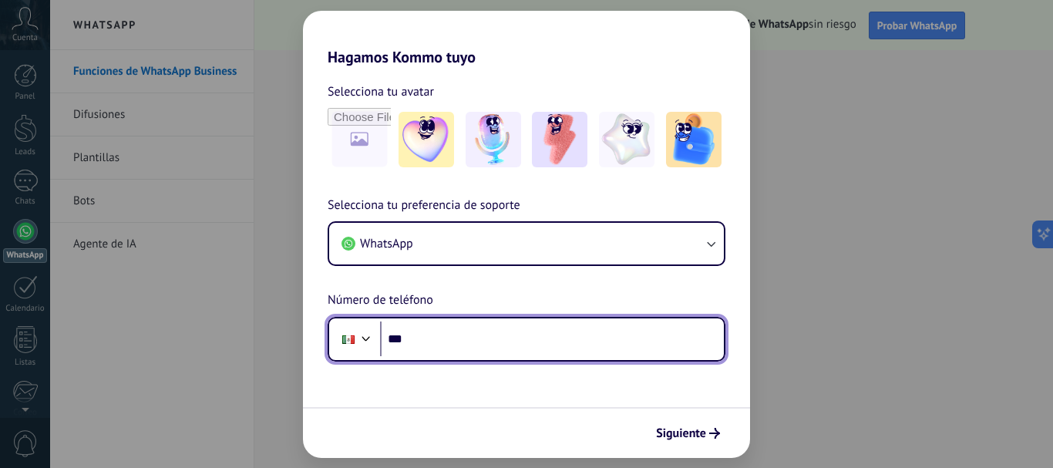
click at [509, 348] on input "***" at bounding box center [552, 338] width 344 height 35
type input "**********"
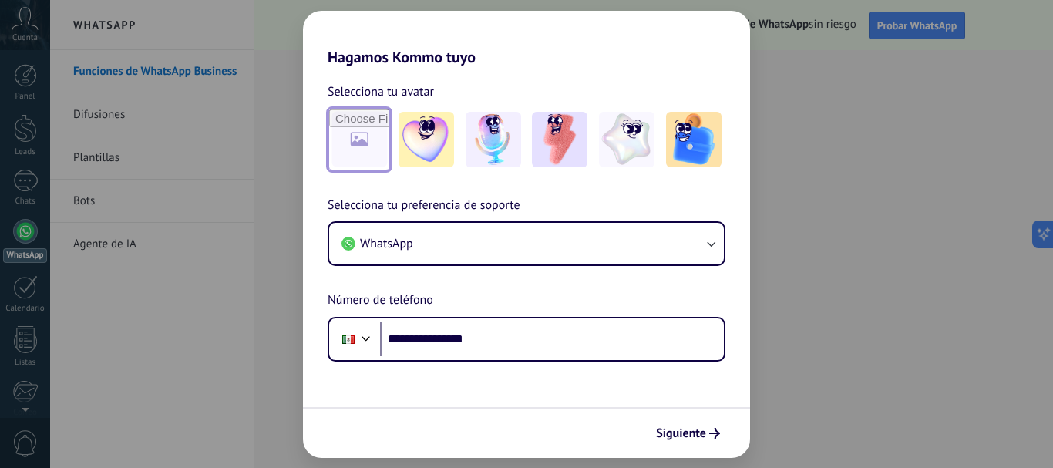
click at [371, 138] on input "file" at bounding box center [359, 139] width 60 height 60
type input "**********"
click at [365, 143] on img at bounding box center [358, 139] width 55 height 55
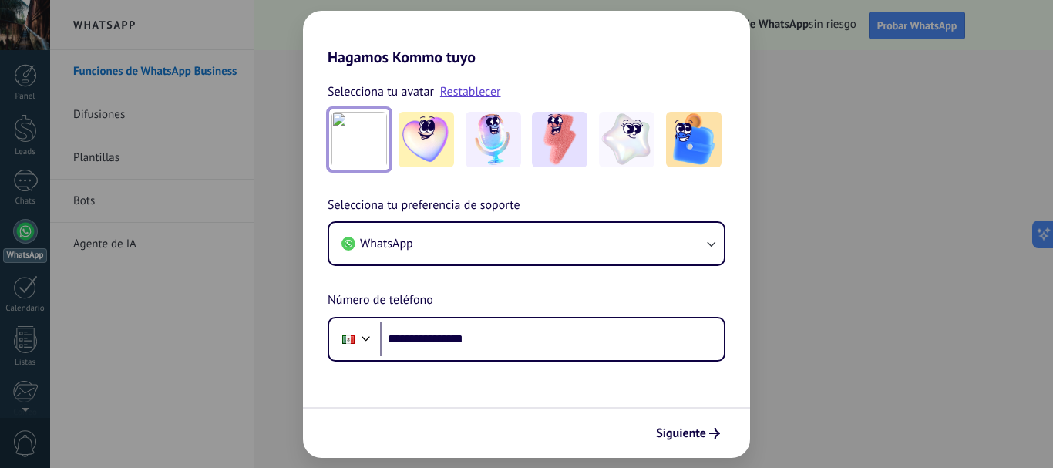
click at [365, 144] on img at bounding box center [358, 139] width 55 height 55
drag, startPoint x: 365, startPoint y: 156, endPoint x: 525, endPoint y: 407, distance: 296.9
click at [525, 407] on div "Siguiente" at bounding box center [526, 432] width 447 height 51
click at [359, 123] on img at bounding box center [358, 139] width 55 height 55
click at [475, 89] on link "Restablecer" at bounding box center [470, 91] width 61 height 15
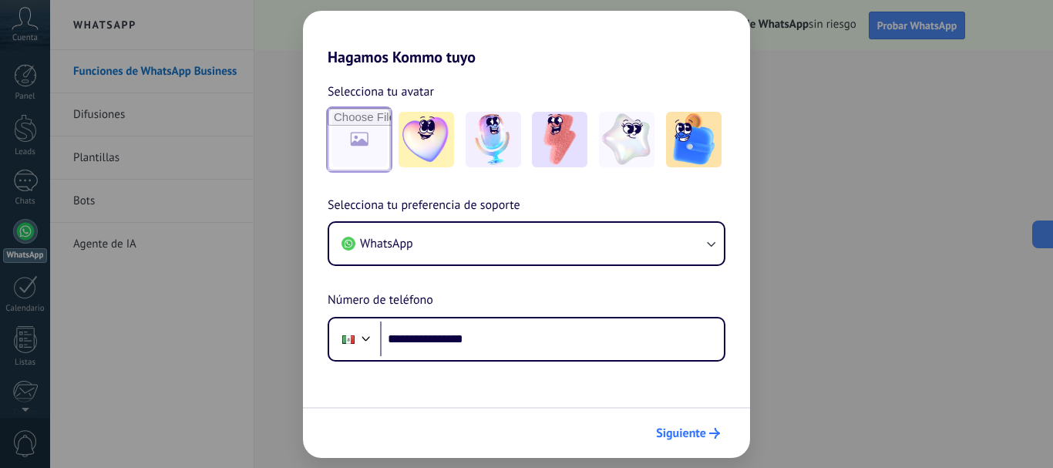
click at [687, 430] on span "Siguiente" at bounding box center [681, 433] width 50 height 11
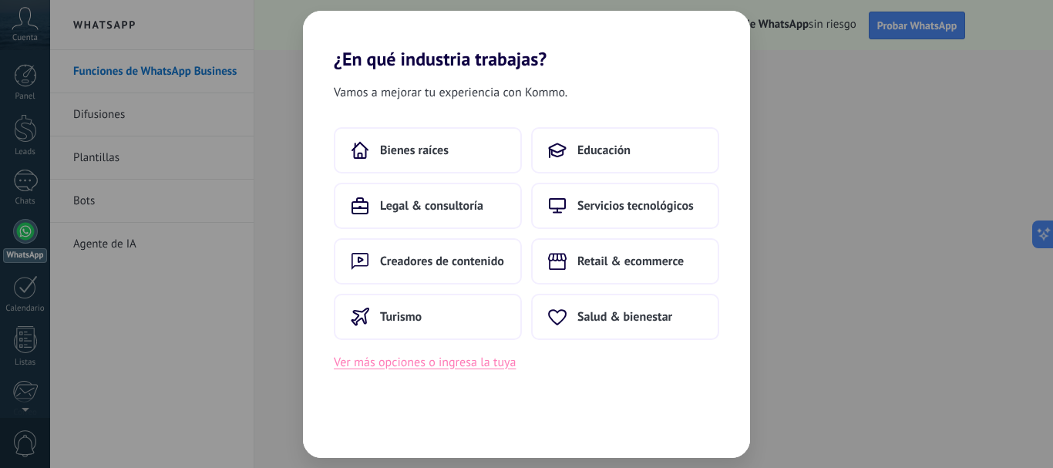
click at [435, 356] on button "Ver más opciones o ingresa la tuya" at bounding box center [425, 362] width 182 height 20
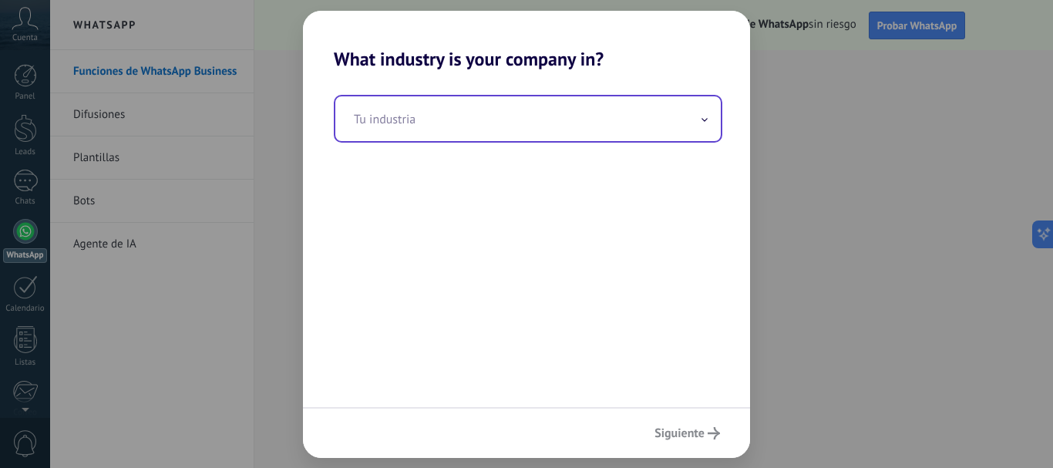
click at [465, 122] on input "text" at bounding box center [527, 118] width 385 height 45
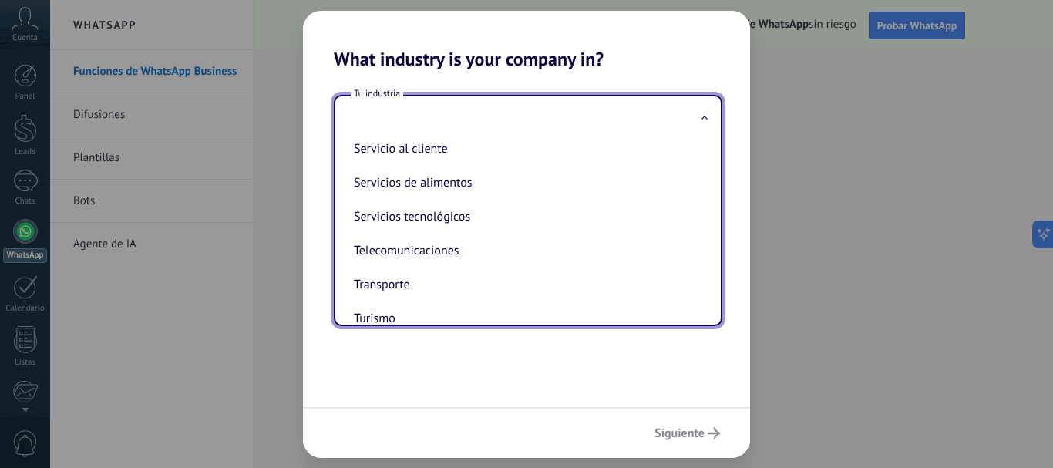
scroll to position [408, 0]
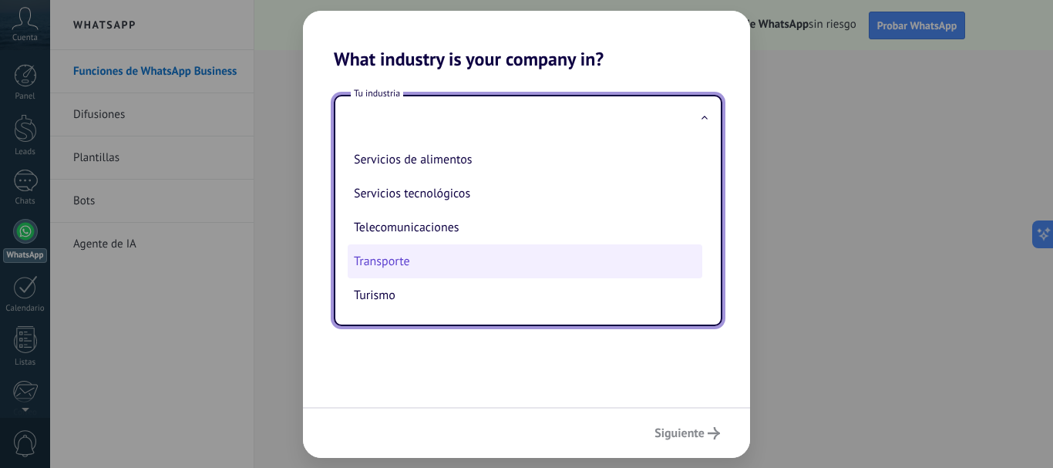
click at [466, 265] on li "Transporte" at bounding box center [525, 261] width 354 height 34
type input "**********"
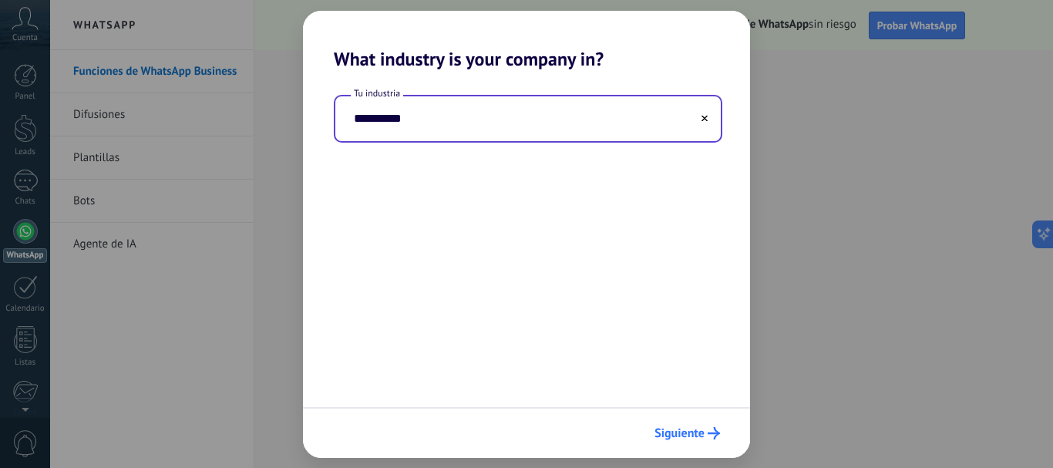
click at [680, 428] on span "Siguiente" at bounding box center [679, 433] width 50 height 11
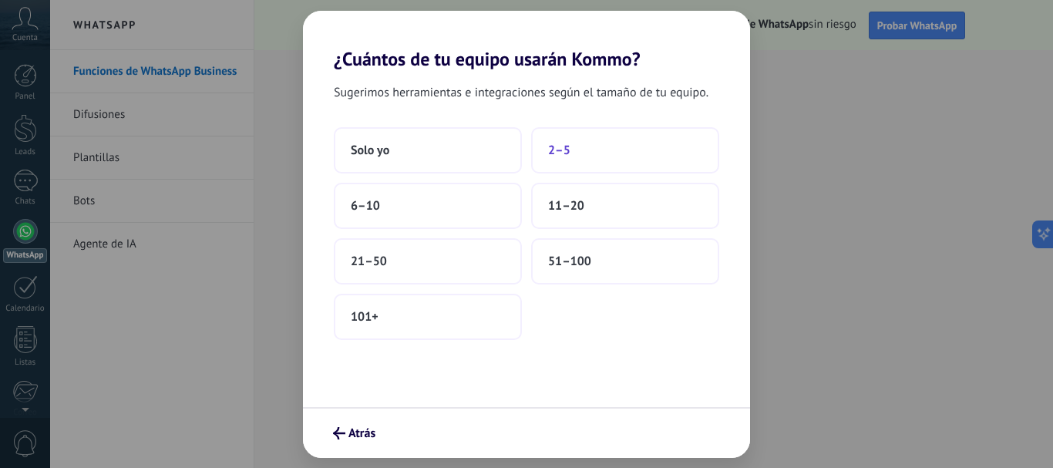
click at [596, 154] on button "2–5" at bounding box center [625, 150] width 188 height 46
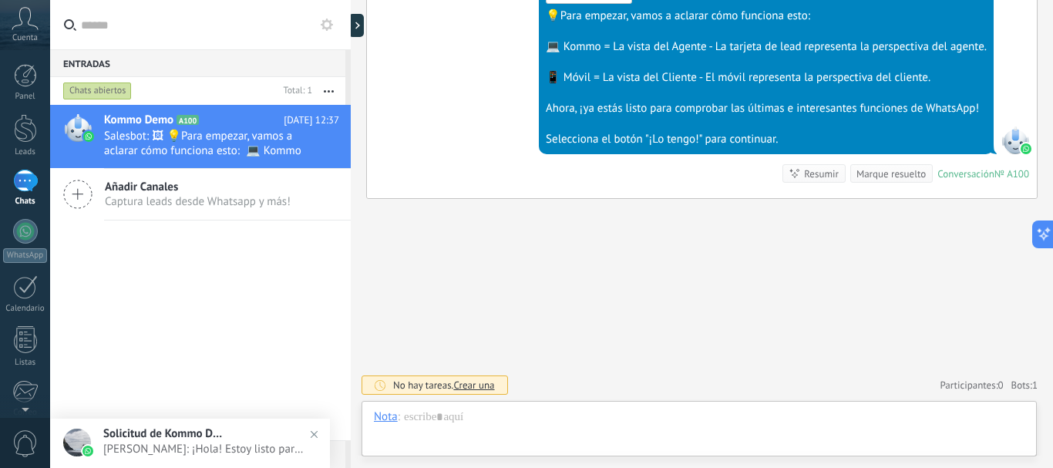
scroll to position [23, 0]
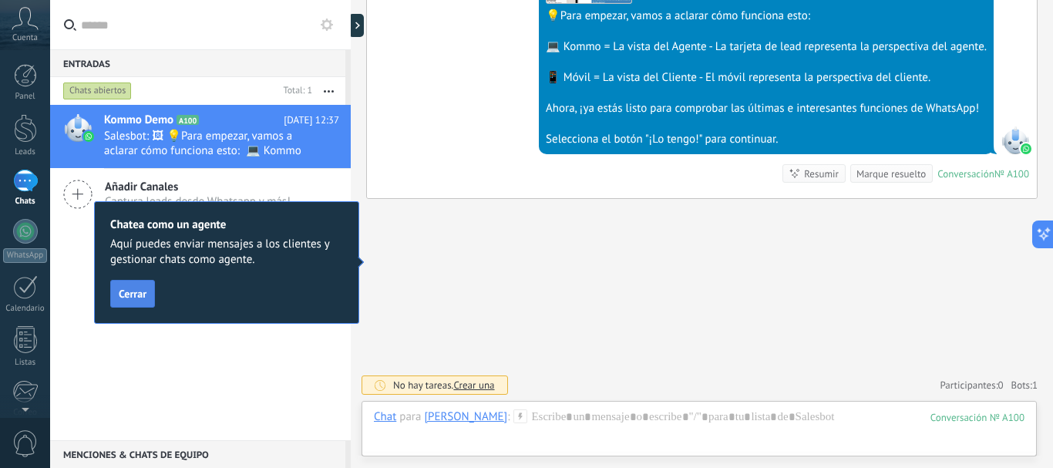
click at [129, 301] on button "Cerrar" at bounding box center [132, 294] width 45 height 28
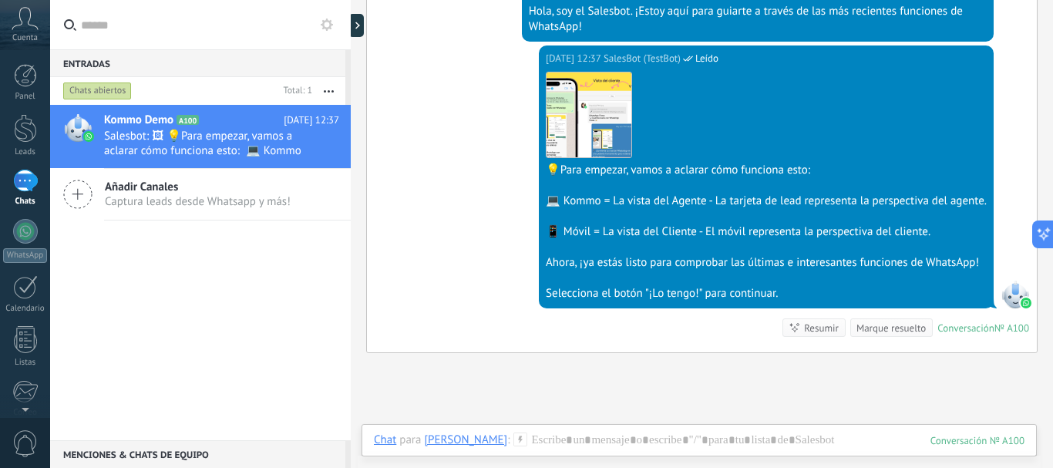
scroll to position [492, 0]
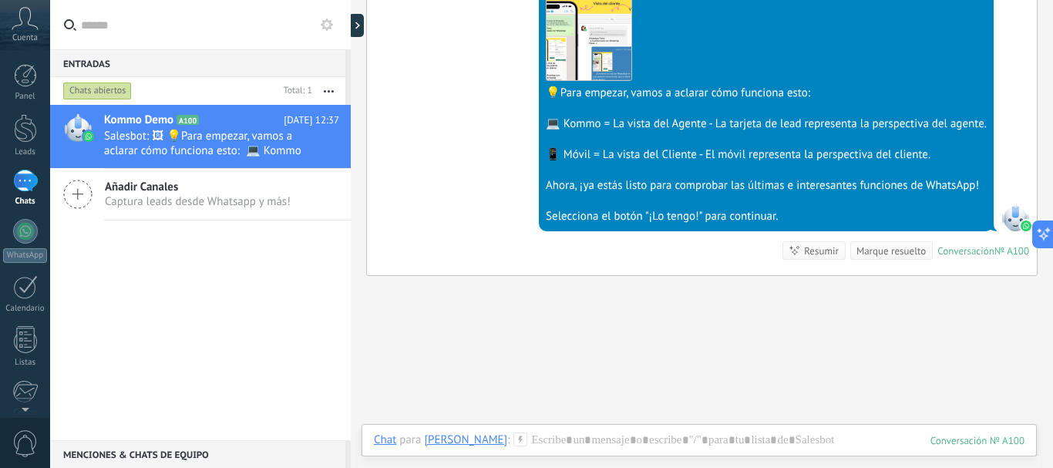
click at [14, 25] on icon at bounding box center [25, 18] width 27 height 23
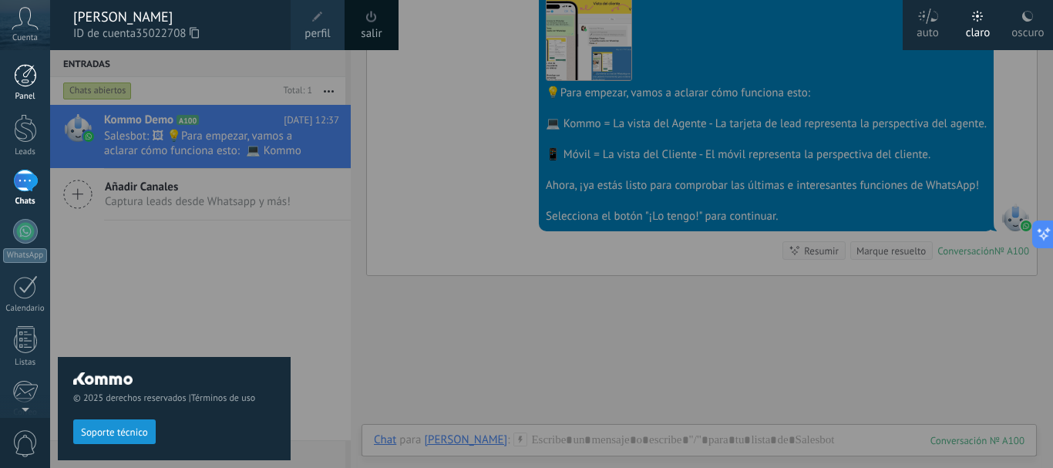
click at [32, 82] on div at bounding box center [25, 75] width 23 height 23
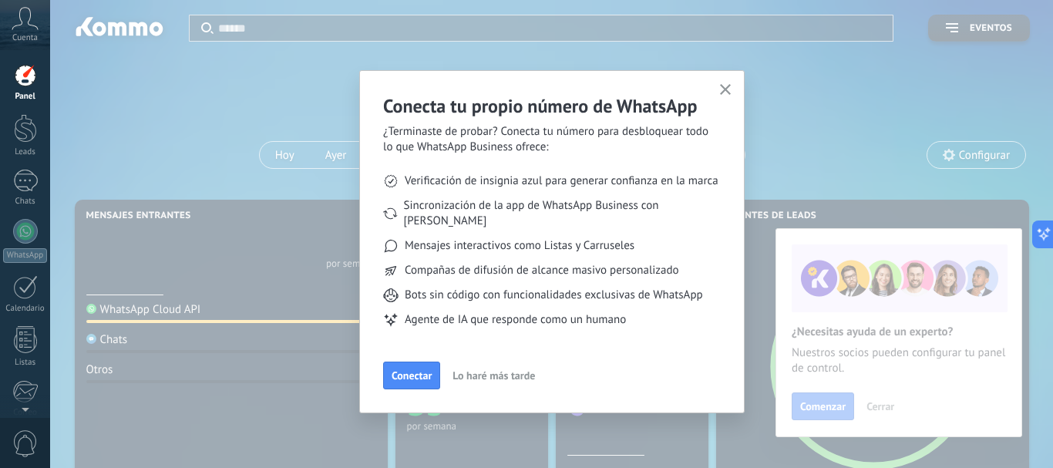
click at [731, 85] on button "button" at bounding box center [725, 90] width 19 height 21
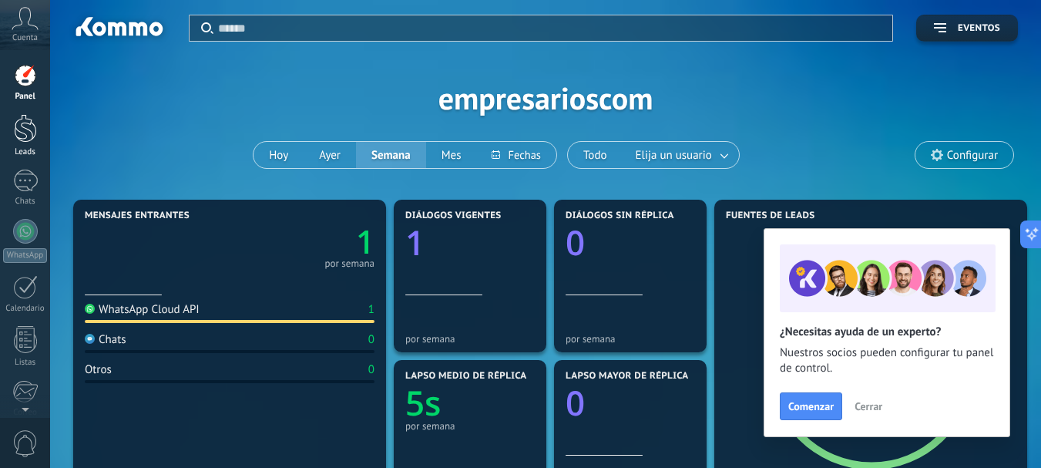
click at [32, 137] on div at bounding box center [25, 128] width 23 height 29
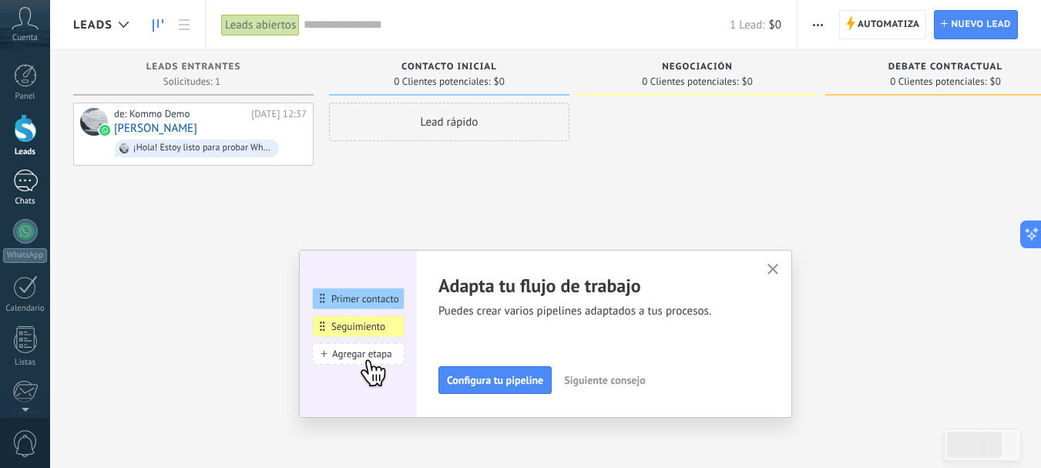
click at [28, 183] on div "1" at bounding box center [25, 181] width 25 height 22
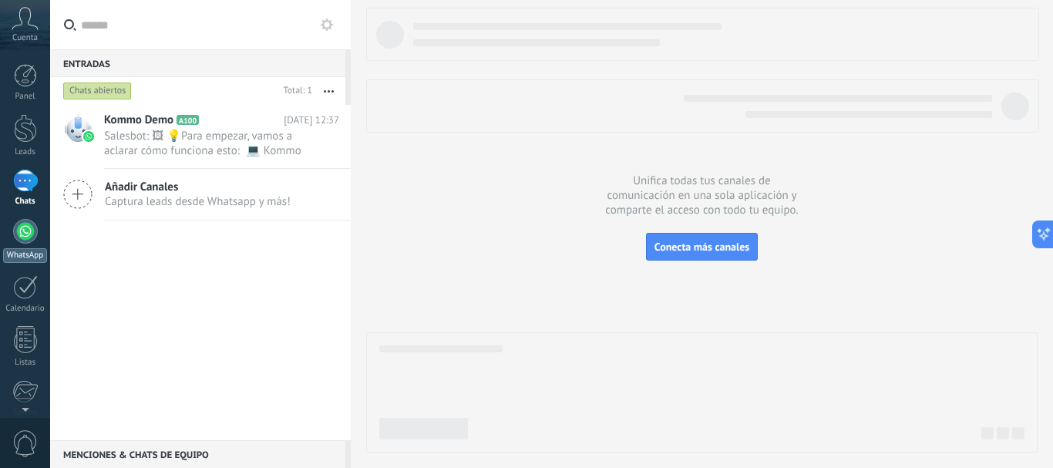
click at [25, 230] on div at bounding box center [25, 231] width 25 height 25
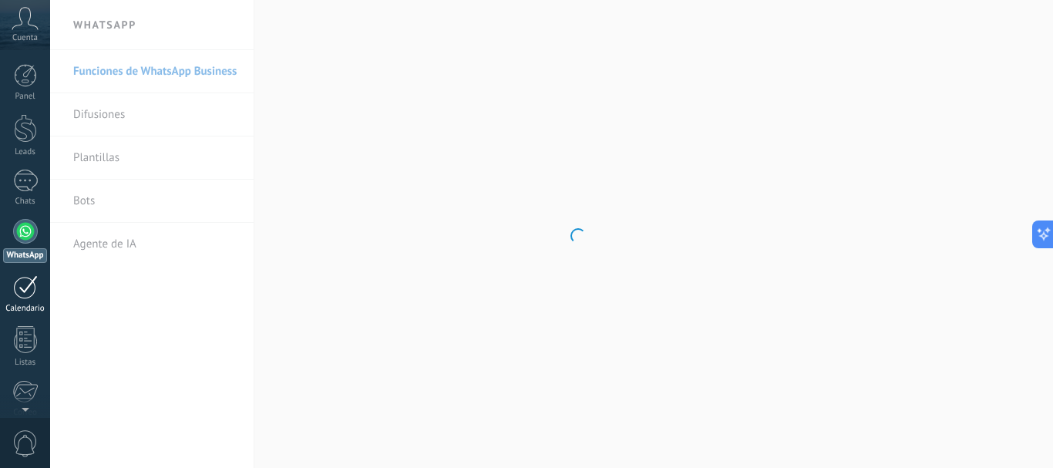
click at [25, 285] on div at bounding box center [25, 287] width 25 height 24
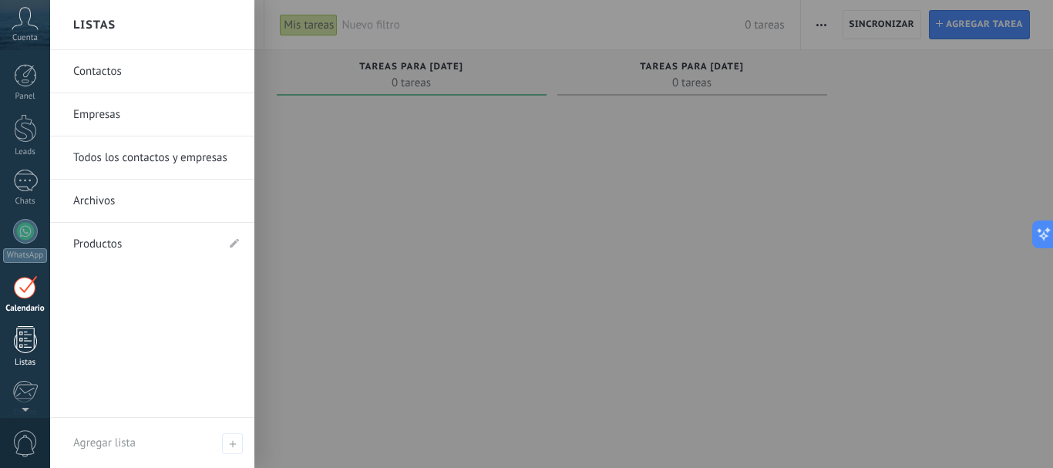
click at [26, 341] on div at bounding box center [25, 339] width 23 height 27
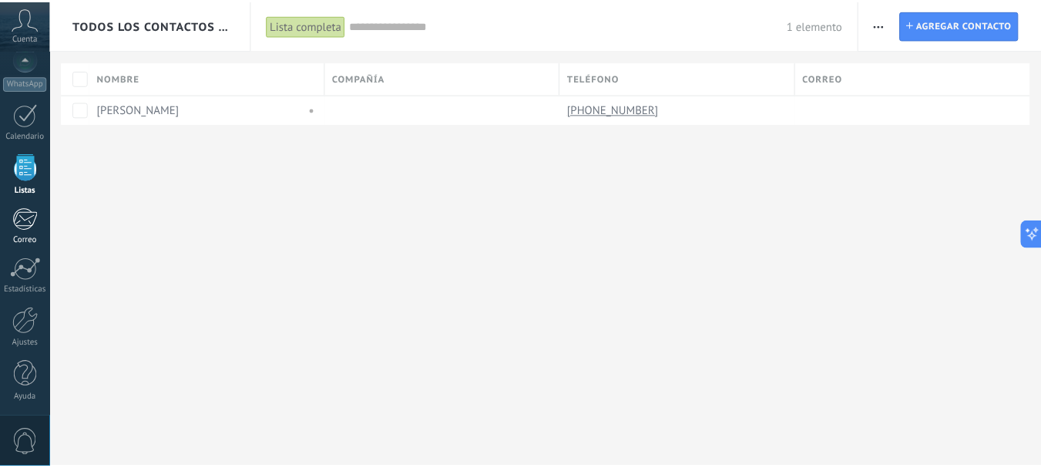
scroll to position [173, 0]
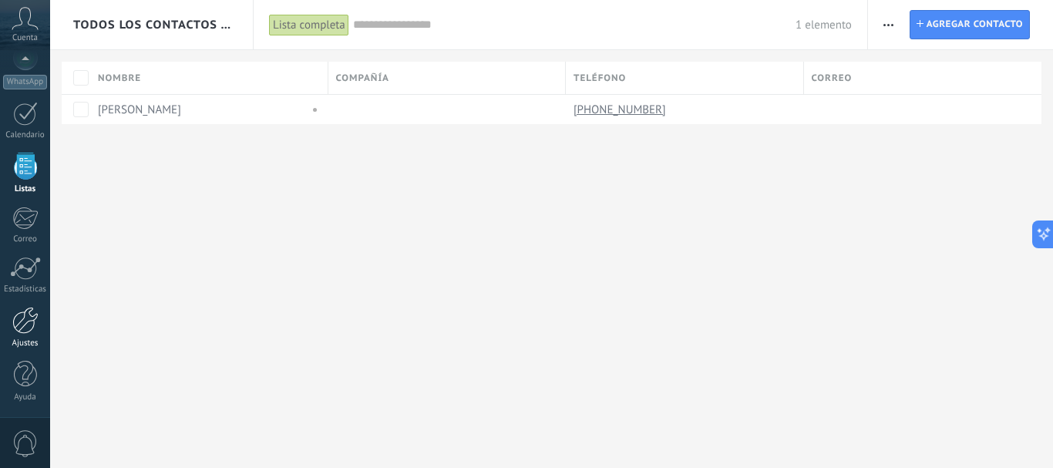
click at [26, 319] on div at bounding box center [25, 320] width 26 height 27
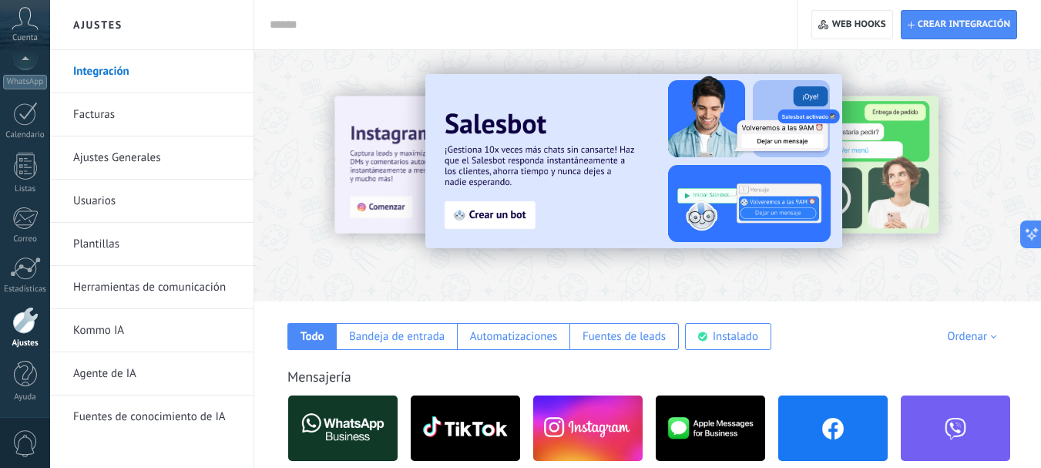
click at [92, 116] on link "Facturas" at bounding box center [155, 114] width 165 height 43
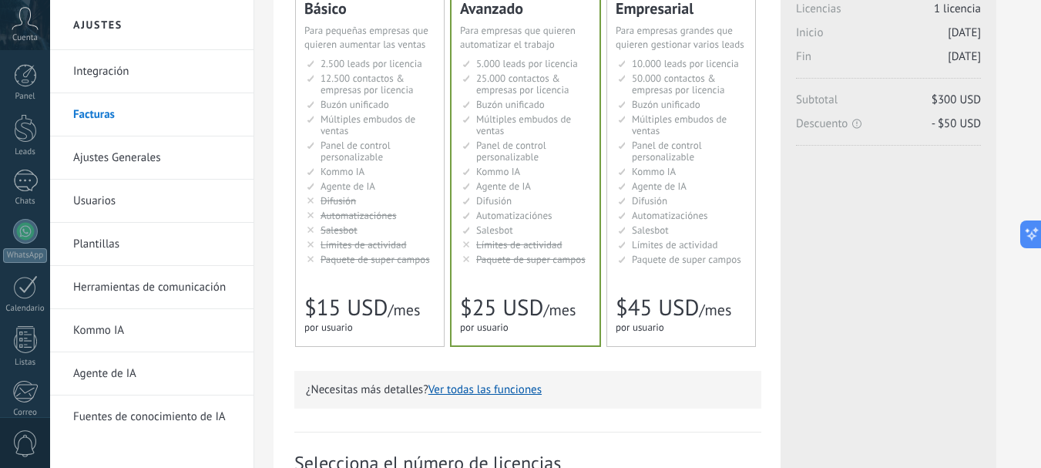
scroll to position [154, 0]
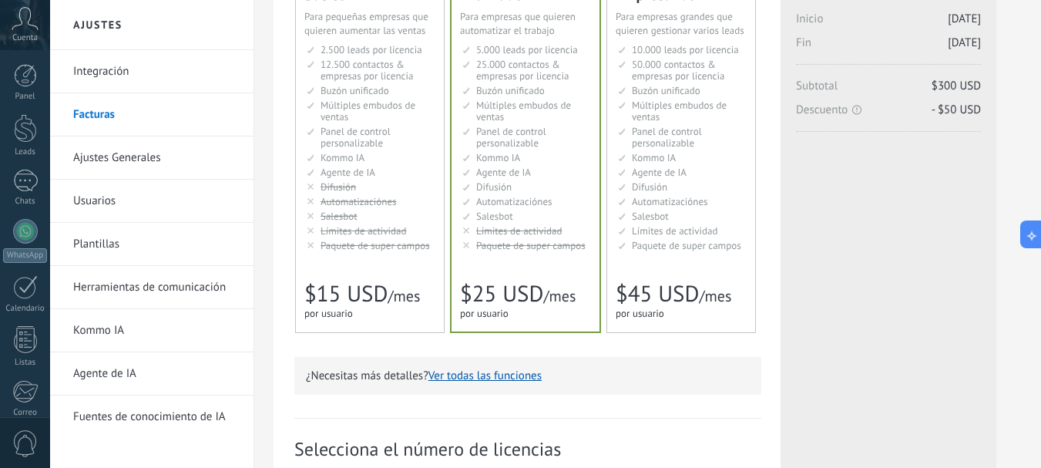
click at [119, 170] on link "Ajustes Generales" at bounding box center [155, 157] width 165 height 43
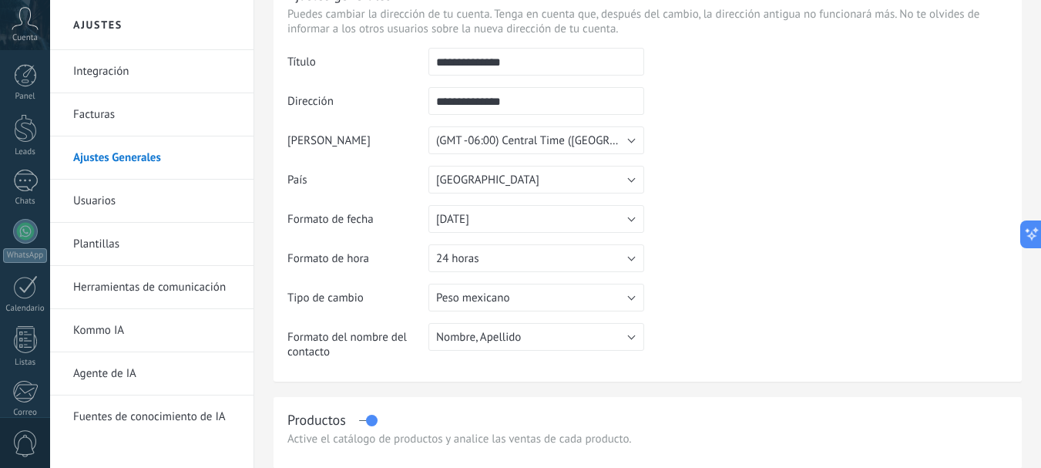
scroll to position [154, 0]
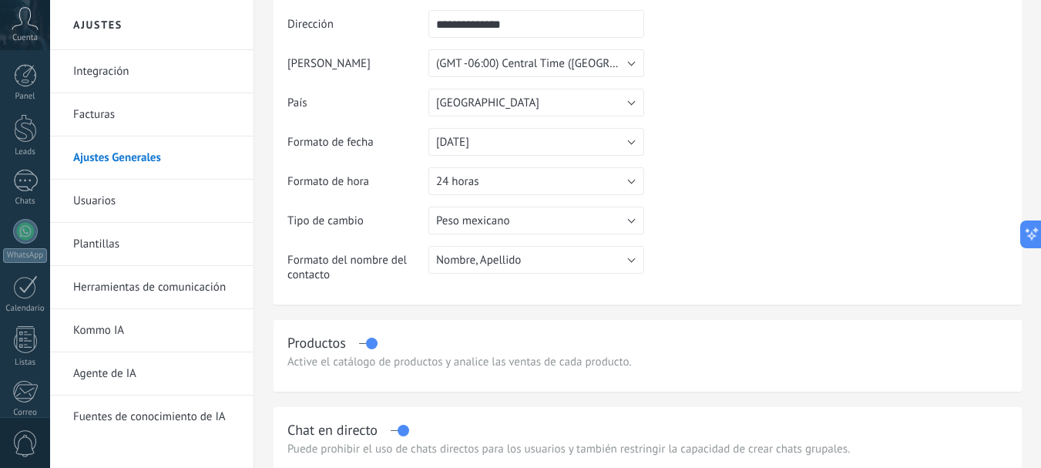
click at [123, 201] on link "Usuarios" at bounding box center [155, 201] width 165 height 43
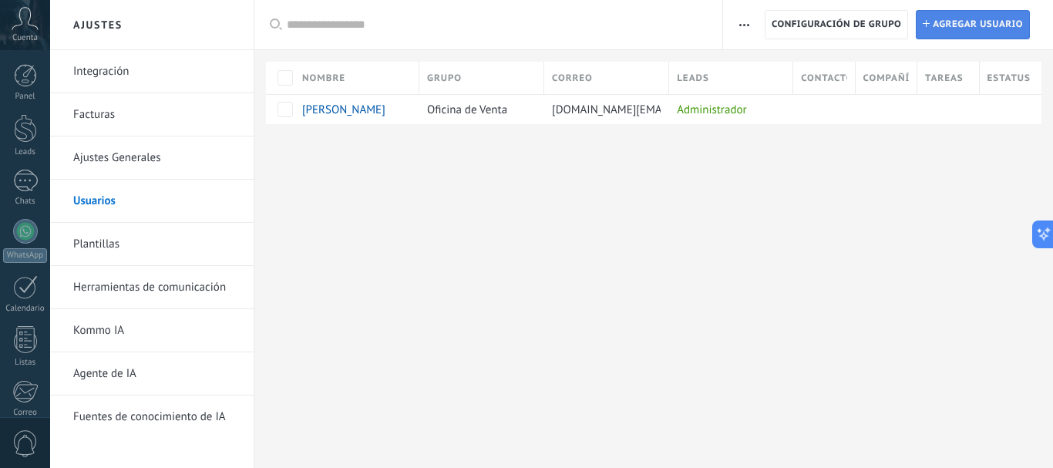
click at [1006, 25] on span "Agregar usuario" at bounding box center [977, 25] width 90 height 28
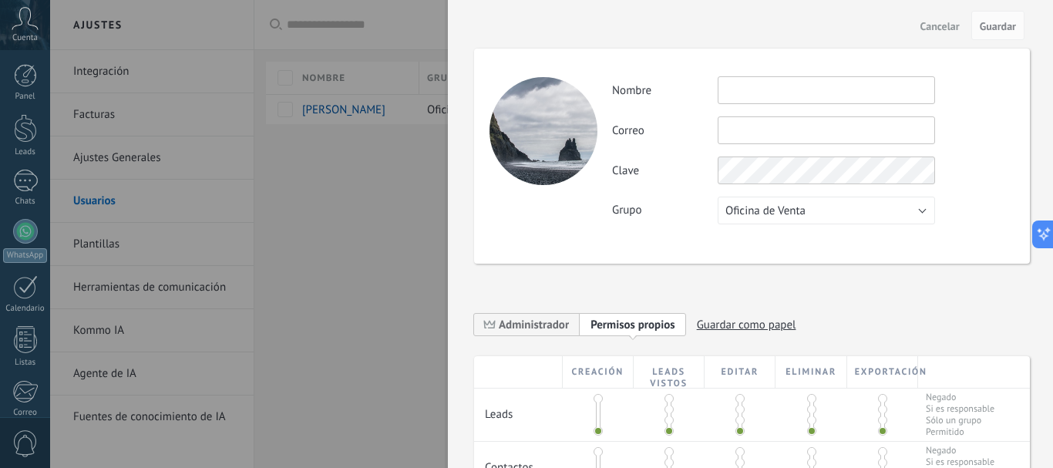
click at [794, 88] on input "text" at bounding box center [825, 90] width 217 height 28
type input "*******"
click at [826, 222] on button "Oficina de Venta" at bounding box center [825, 210] width 217 height 28
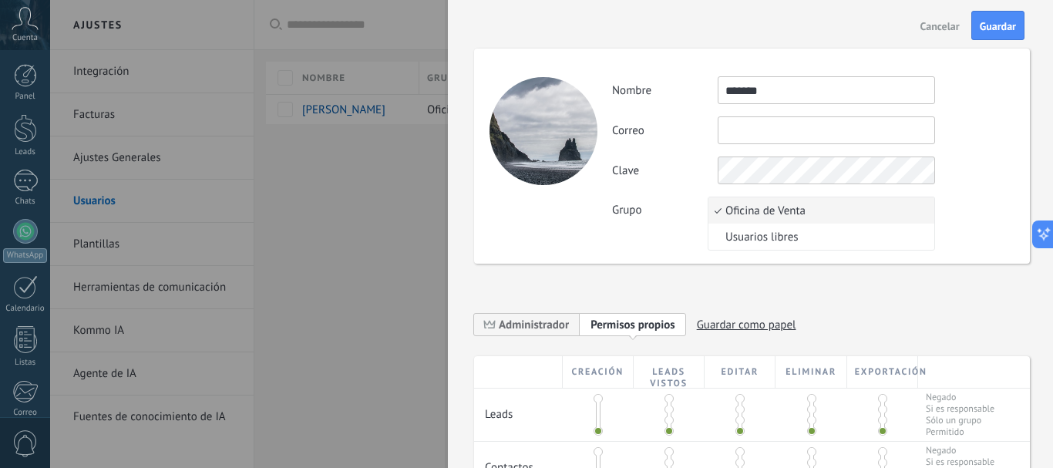
click at [826, 222] on li "Oficina de Venta" at bounding box center [821, 210] width 226 height 26
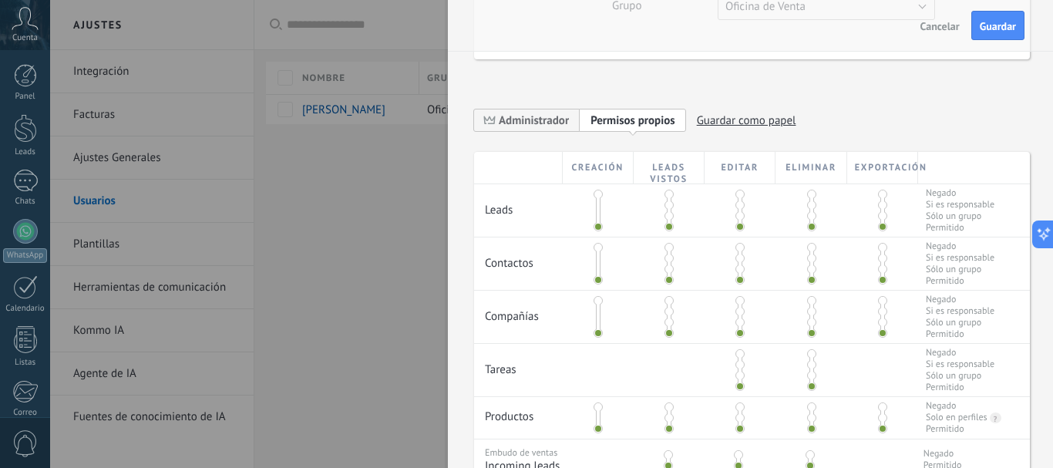
scroll to position [231, 0]
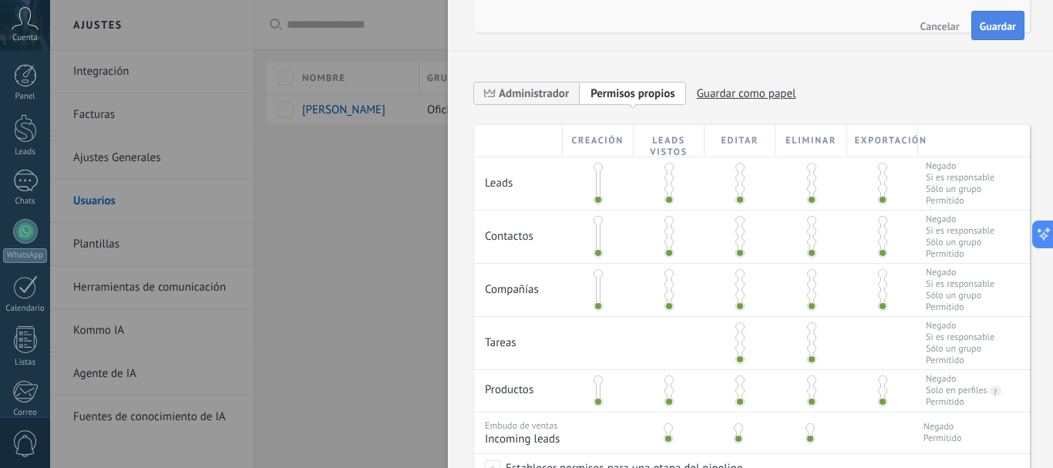
click at [996, 25] on span "Guardar" at bounding box center [997, 26] width 36 height 11
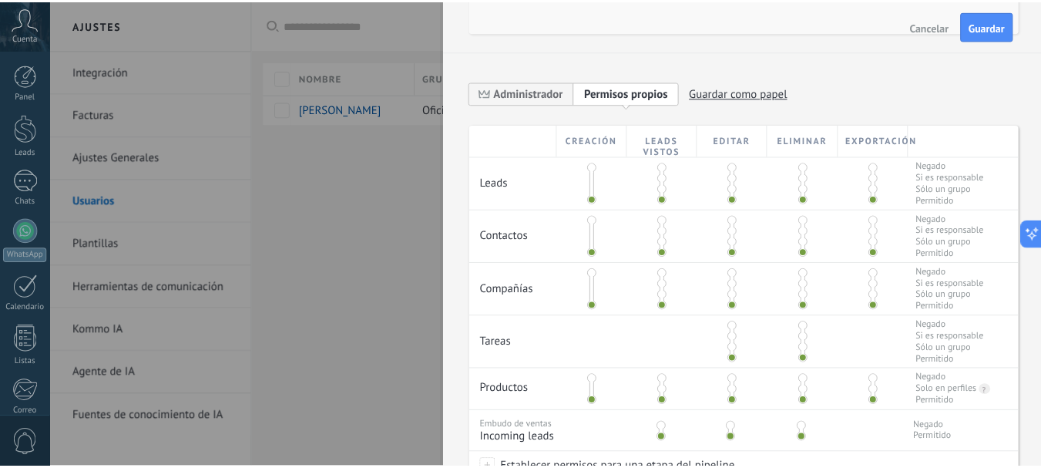
scroll to position [0, 0]
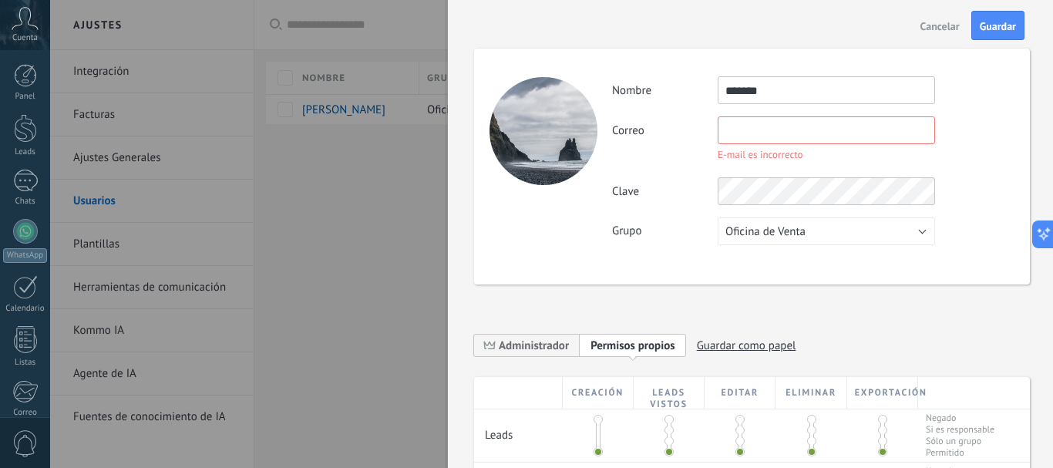
click at [953, 24] on span "Cancelar" at bounding box center [939, 26] width 39 height 11
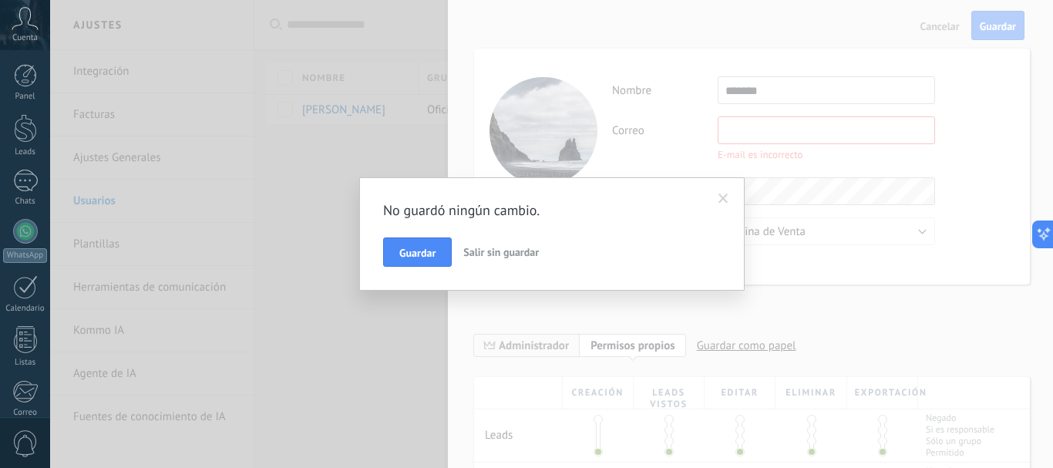
click at [485, 254] on span "Salir sin guardar" at bounding box center [501, 252] width 76 height 14
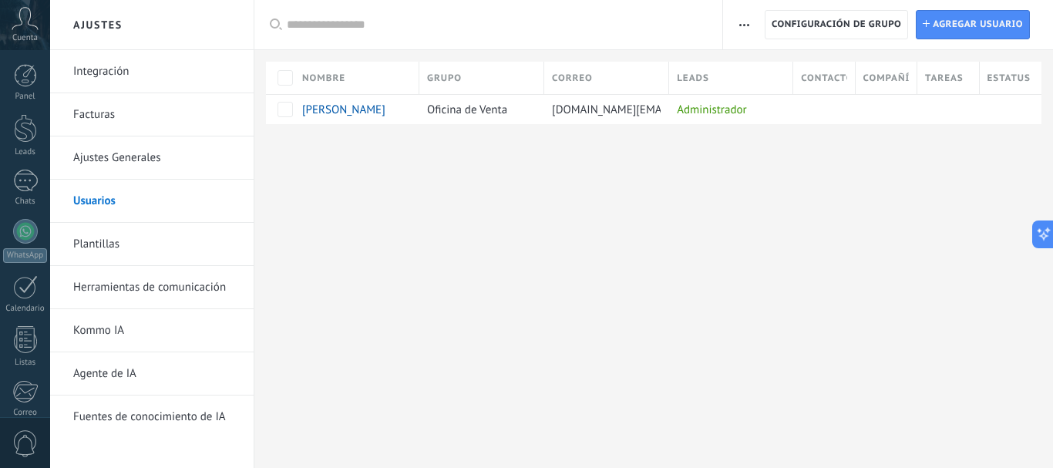
click at [171, 248] on link "Plantillas" at bounding box center [155, 244] width 165 height 43
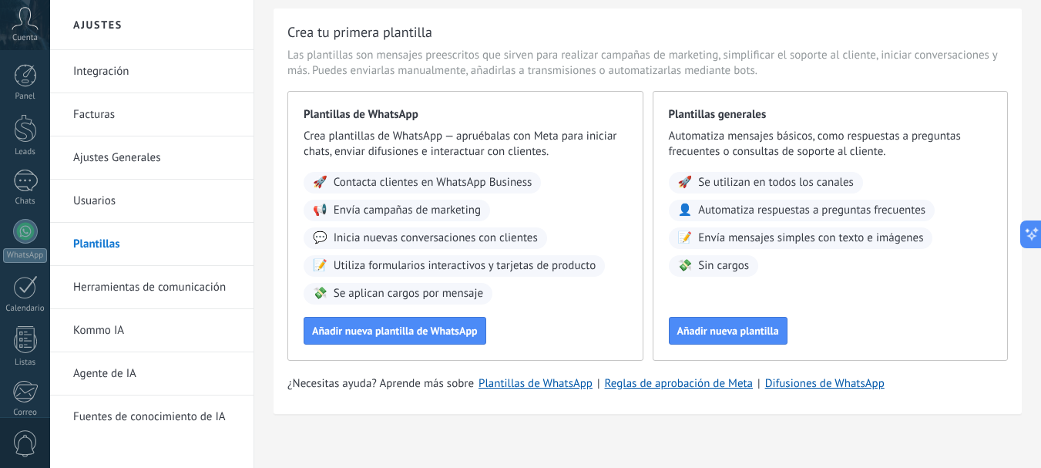
scroll to position [52, 0]
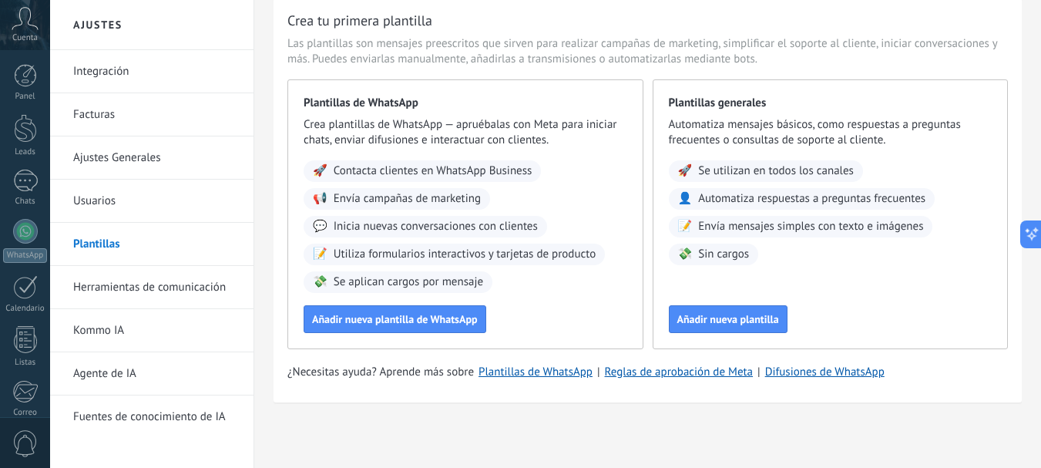
click at [198, 299] on link "Herramientas de comunicación" at bounding box center [155, 287] width 165 height 43
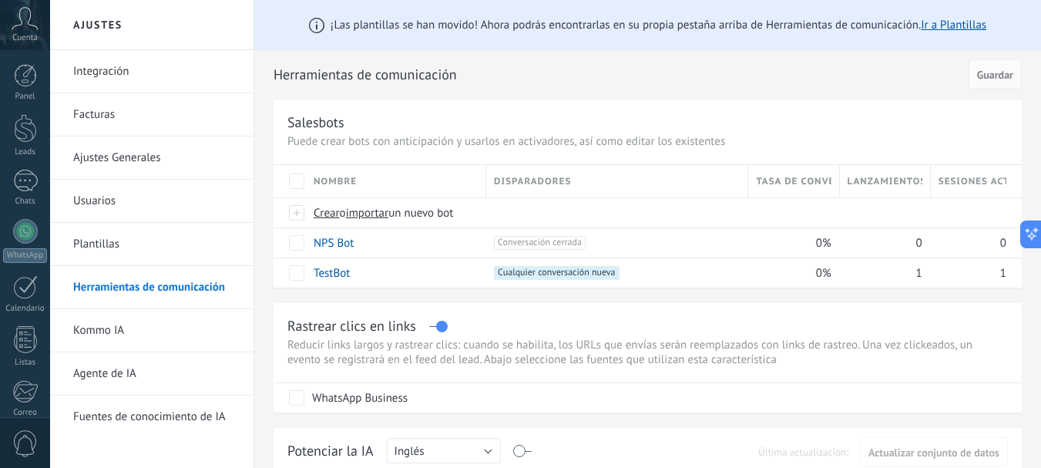
click at [109, 368] on link "Agente de IA" at bounding box center [155, 373] width 165 height 43
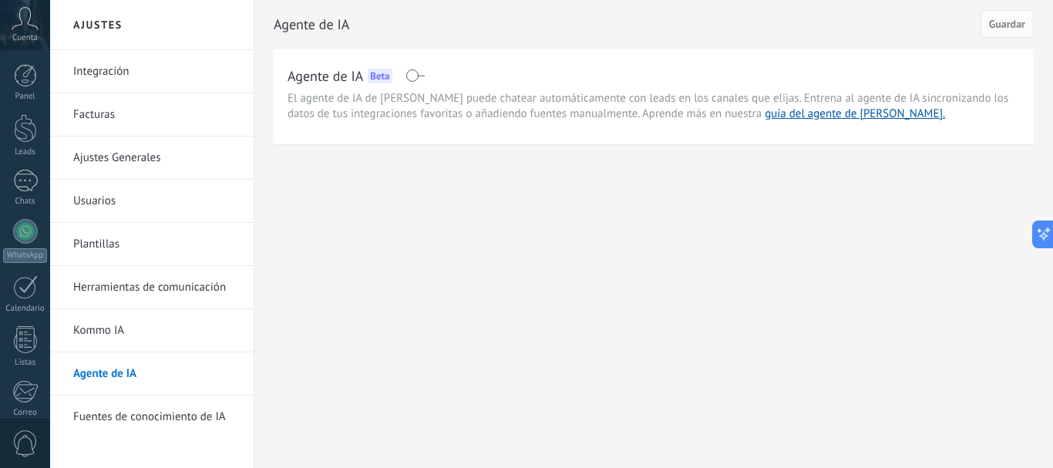
click at [149, 413] on link "[PERSON_NAME] de conocimiento de IA" at bounding box center [155, 416] width 165 height 43
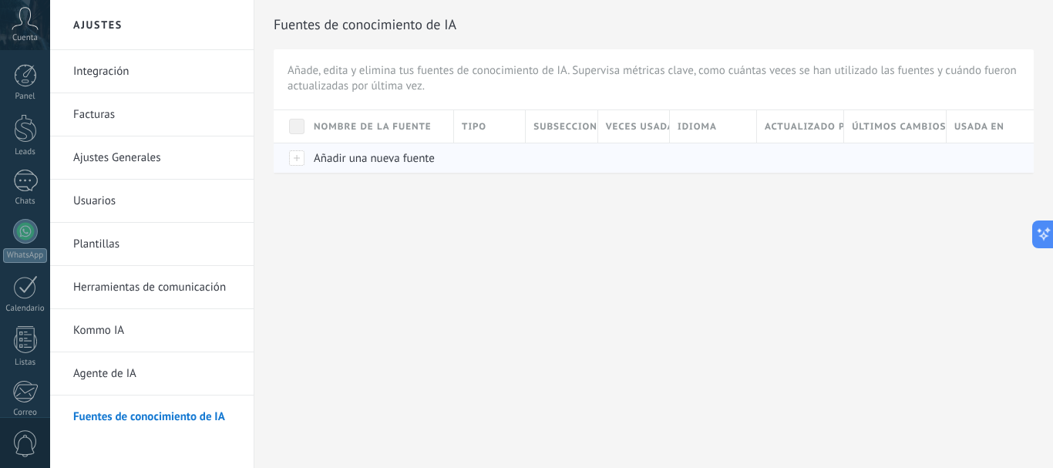
click at [301, 155] on div at bounding box center [290, 158] width 32 height 30
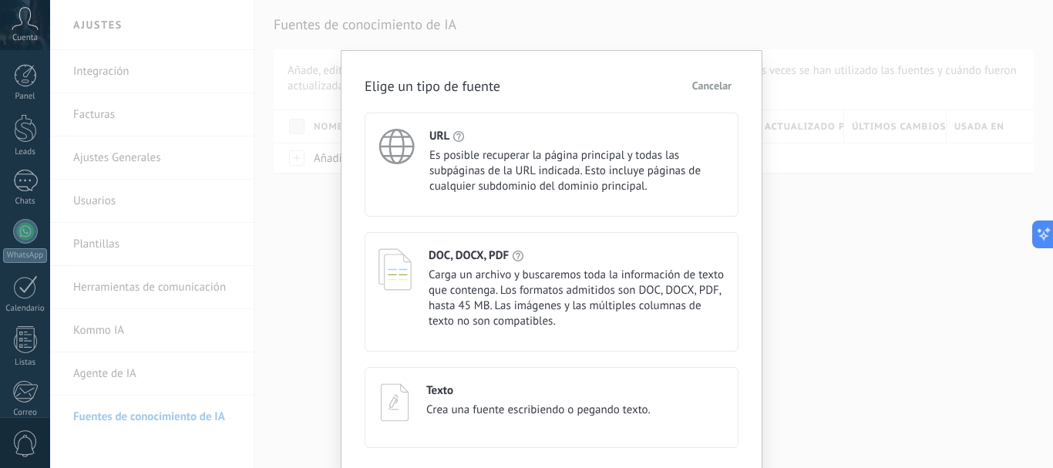
click at [727, 80] on span "Cancelar" at bounding box center [711, 85] width 39 height 11
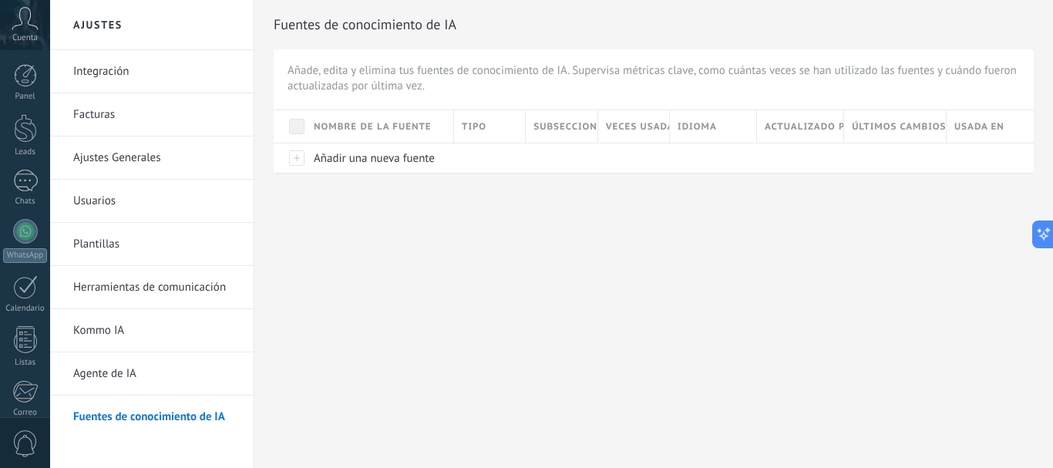
click at [113, 378] on link "Agente de IA" at bounding box center [155, 373] width 165 height 43
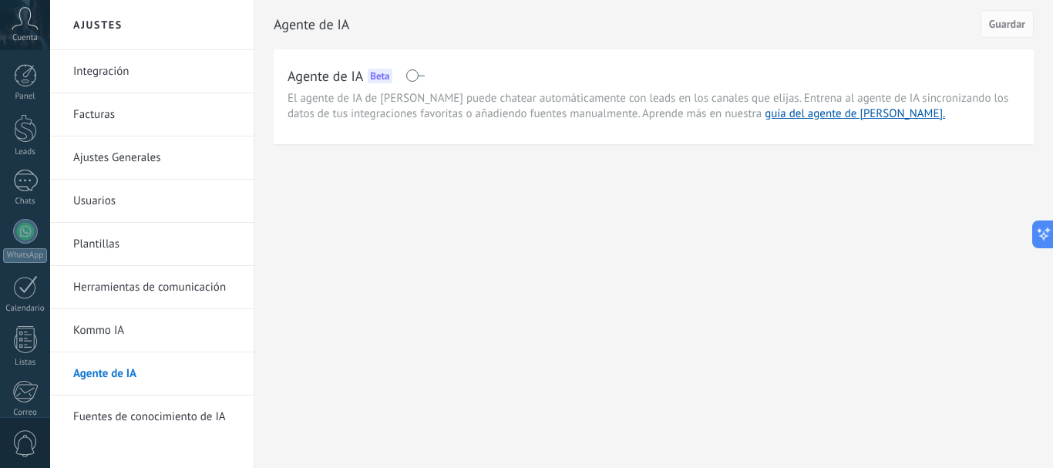
click at [132, 288] on link "Herramientas de comunicación" at bounding box center [155, 287] width 165 height 43
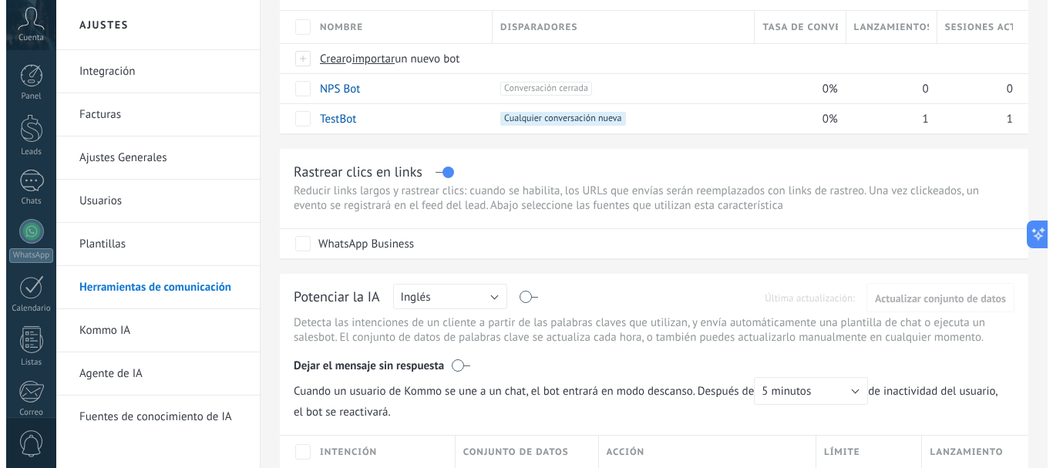
scroll to position [231, 0]
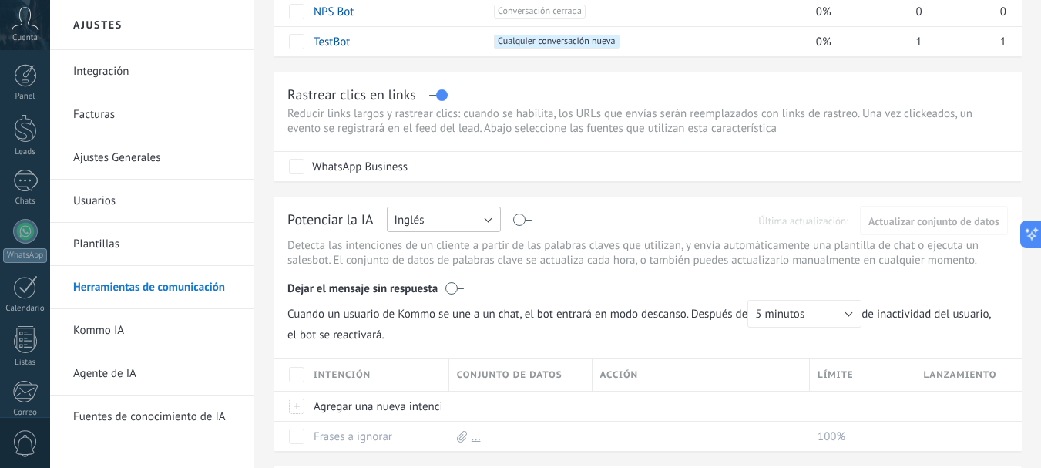
click at [483, 219] on button "Inglés" at bounding box center [444, 218] width 114 height 25
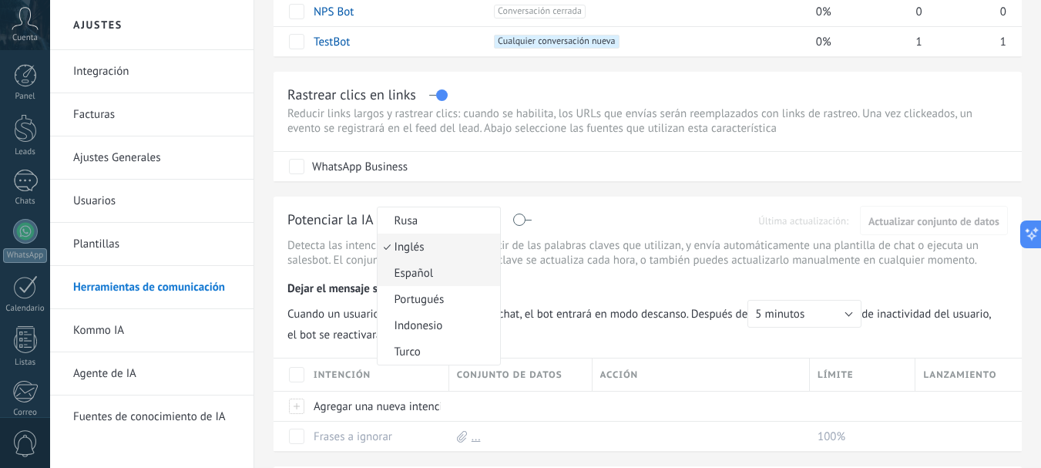
click at [430, 269] on span "Español" at bounding box center [437, 273] width 118 height 15
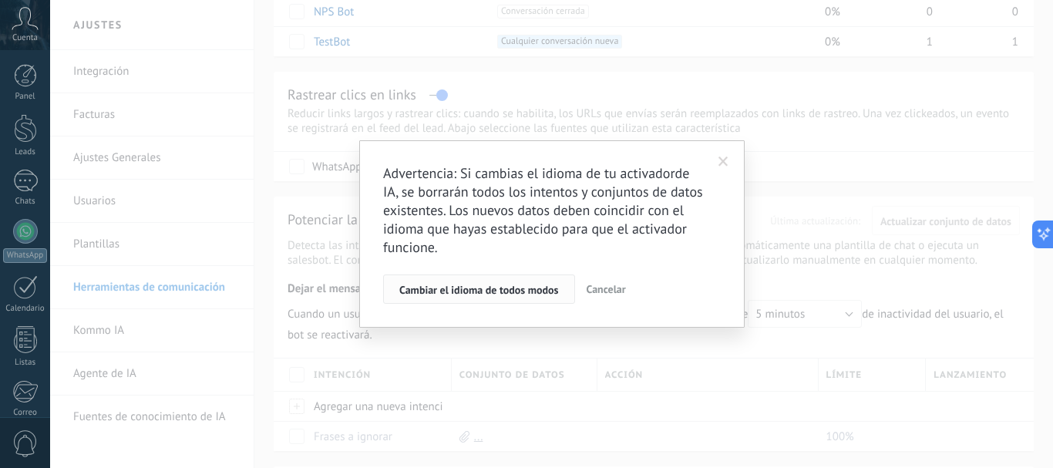
click at [492, 291] on span "Cambiar el idioma de todos modos" at bounding box center [478, 289] width 159 height 11
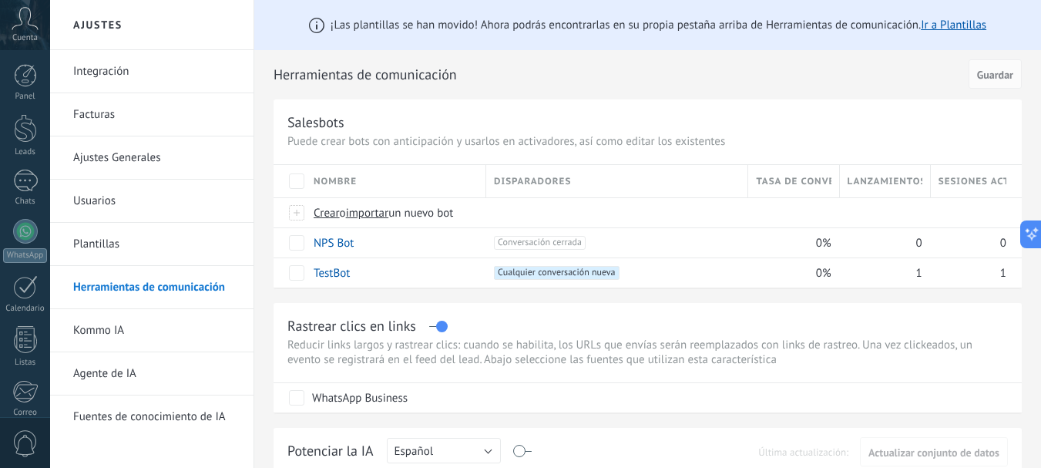
click at [128, 74] on link "Integración" at bounding box center [155, 71] width 165 height 43
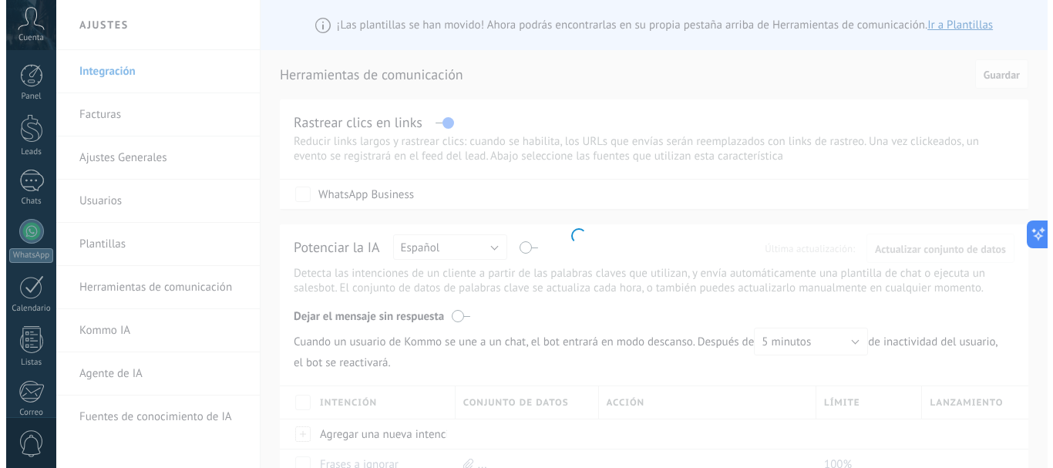
scroll to position [173, 0]
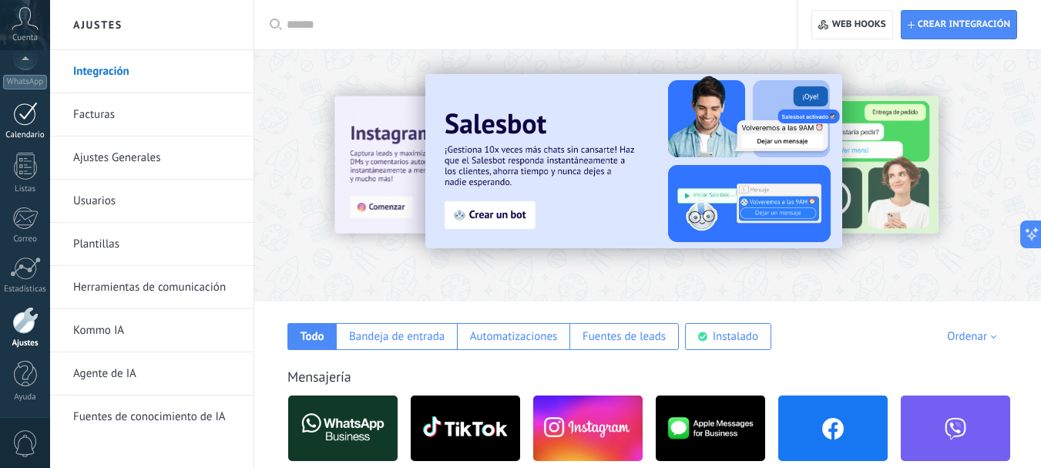
click at [32, 112] on div at bounding box center [25, 114] width 25 height 24
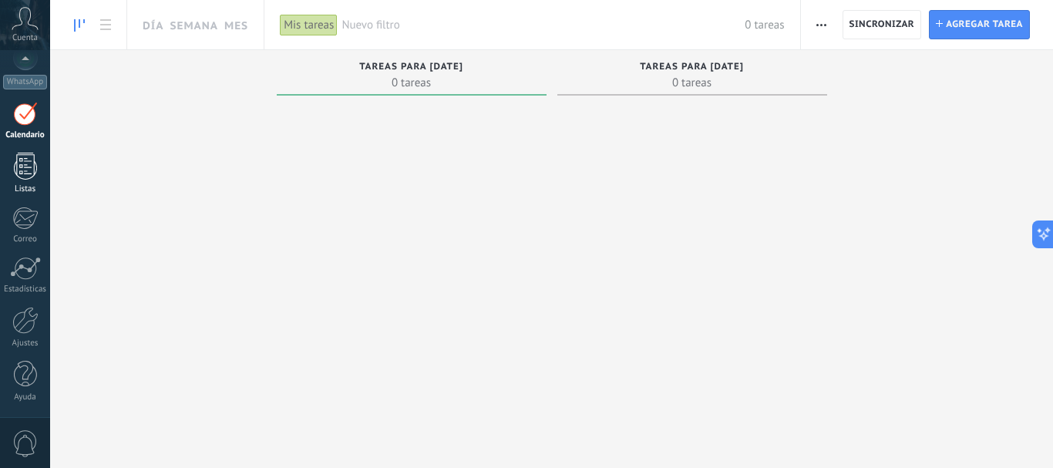
click at [17, 177] on div at bounding box center [25, 166] width 23 height 27
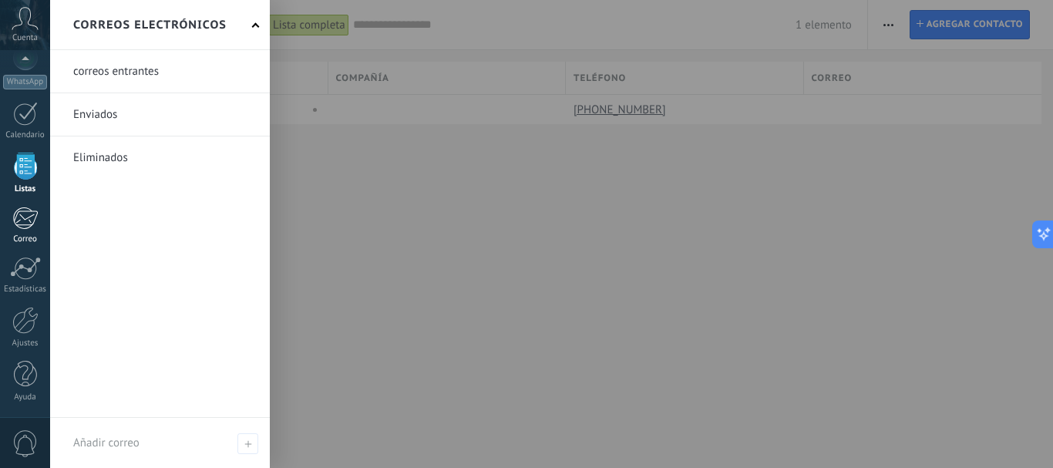
click at [25, 215] on div at bounding box center [24, 217] width 25 height 23
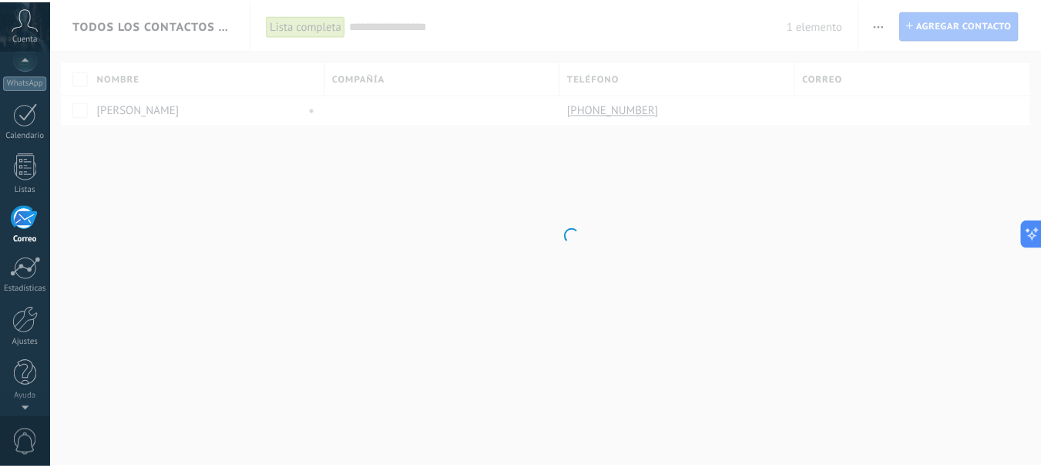
scroll to position [149, 0]
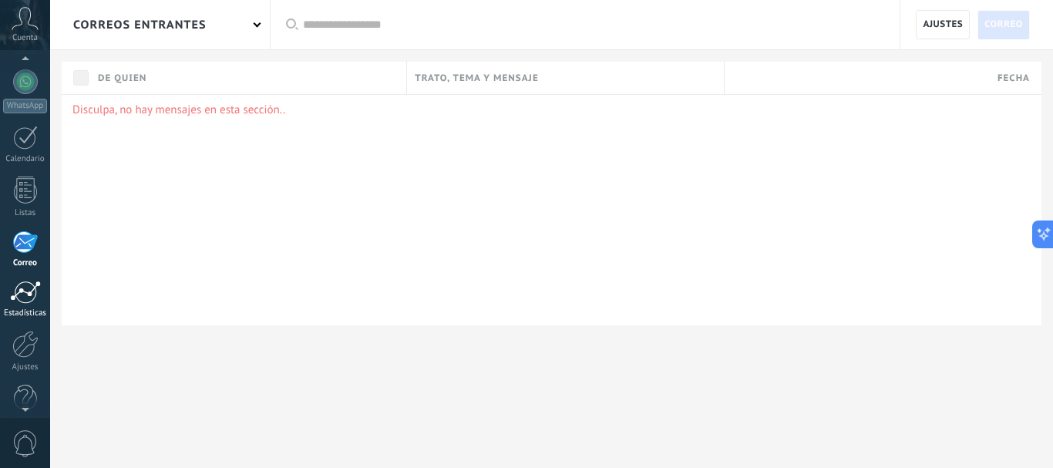
click at [25, 290] on div at bounding box center [25, 291] width 31 height 23
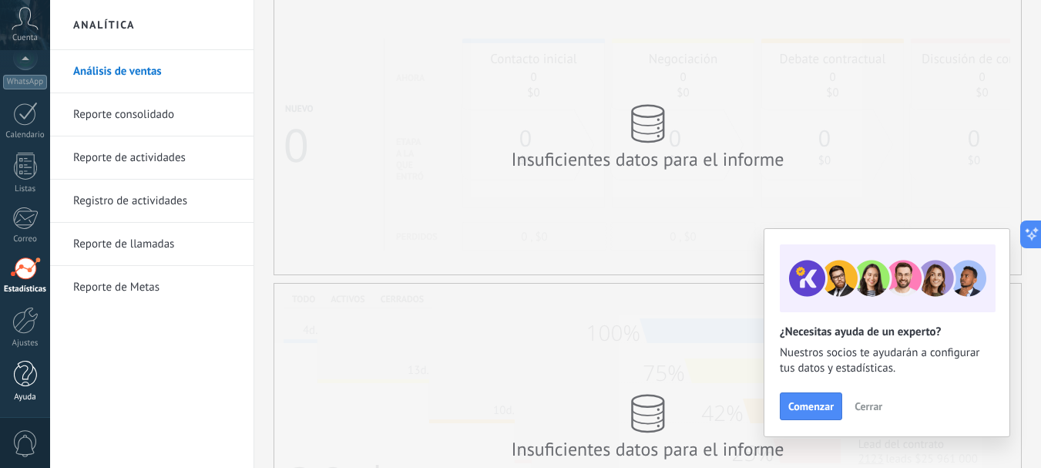
scroll to position [77, 0]
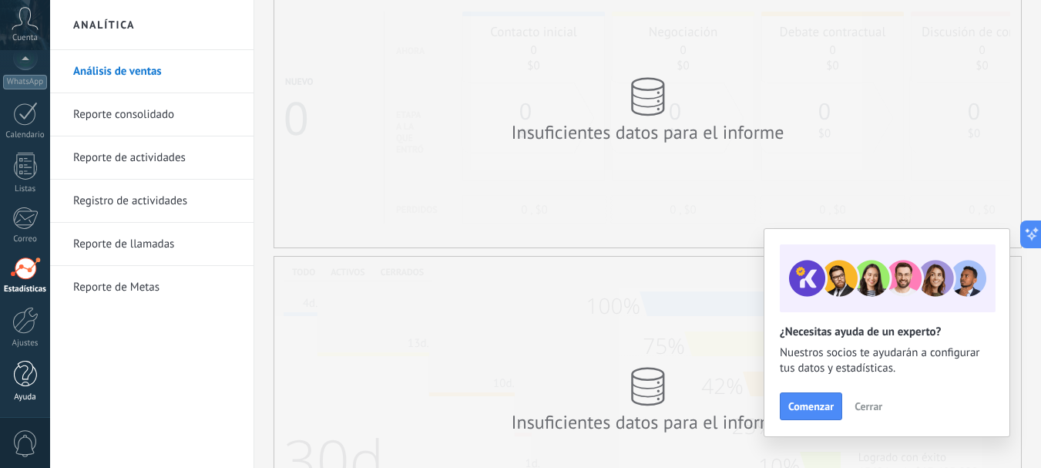
click at [29, 368] on div at bounding box center [25, 374] width 23 height 27
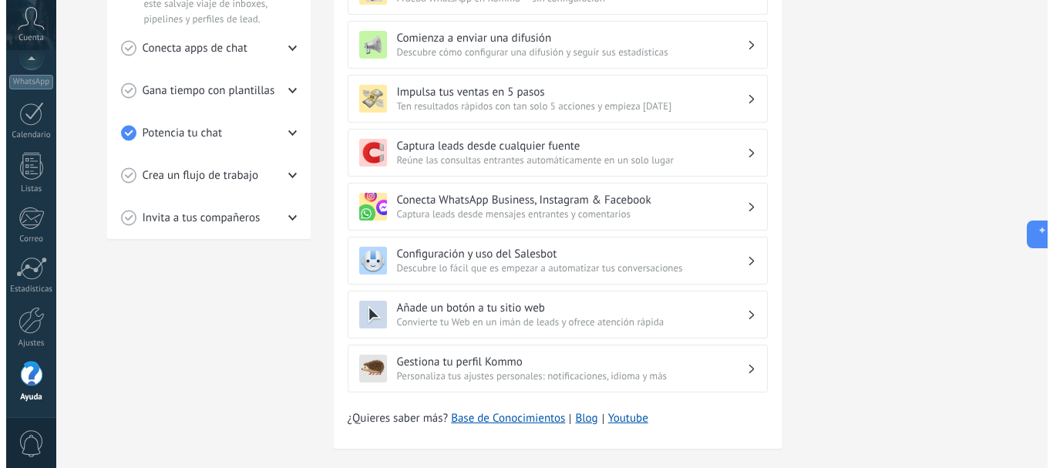
scroll to position [385, 0]
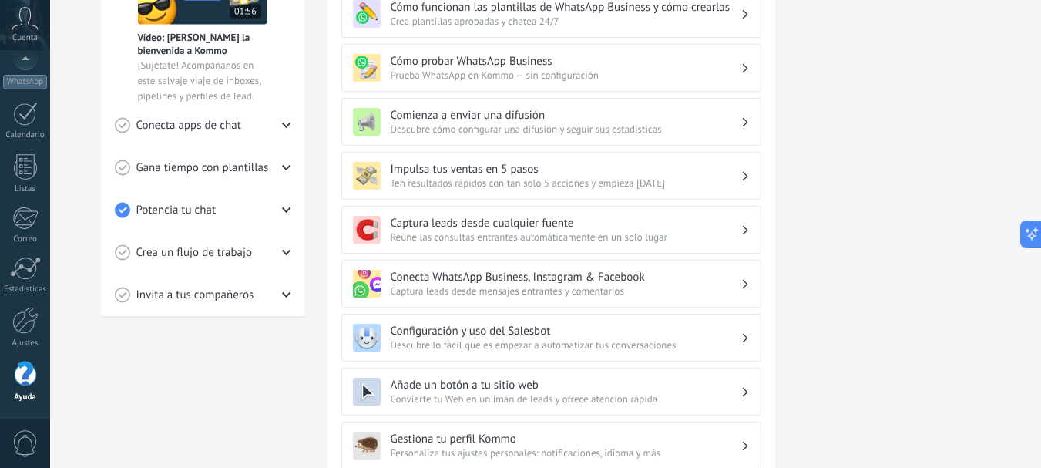
click at [190, 250] on span "Crea un flujo de trabajo" at bounding box center [194, 252] width 116 height 15
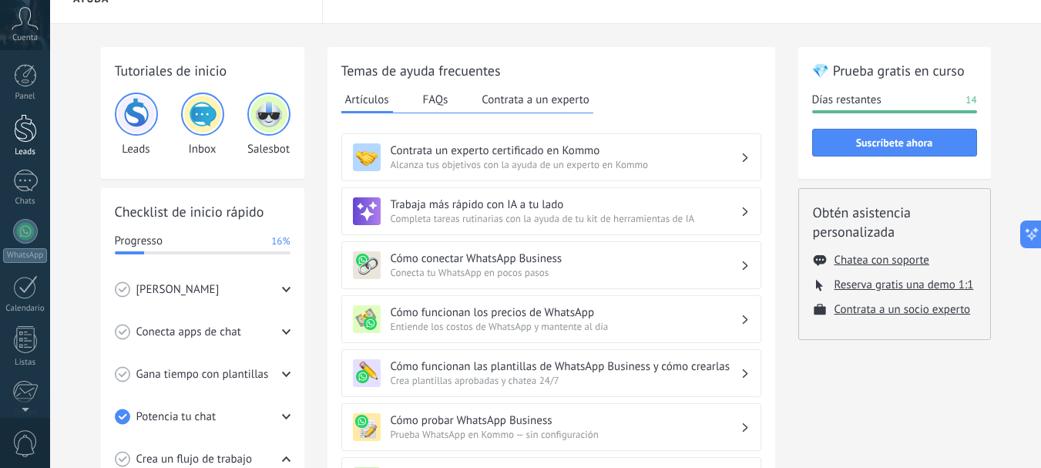
scroll to position [0, 0]
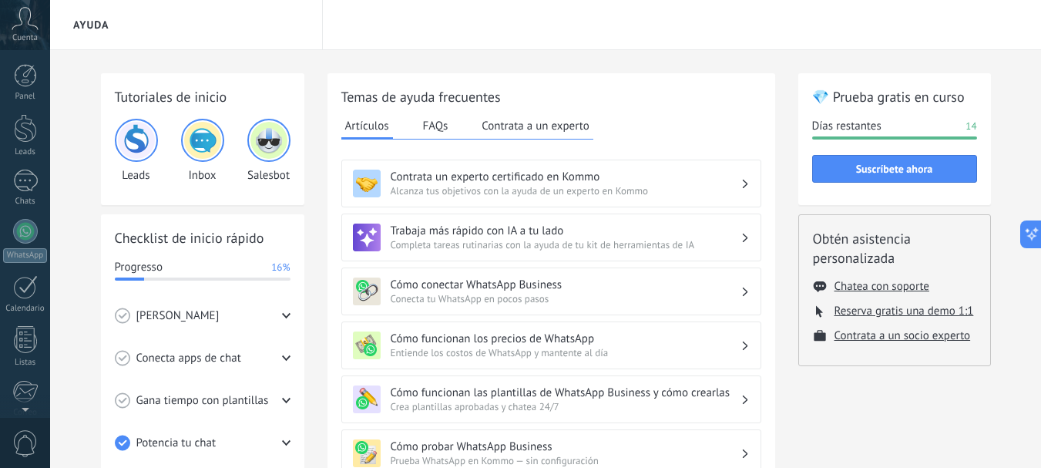
click at [25, 29] on icon at bounding box center [25, 18] width 27 height 23
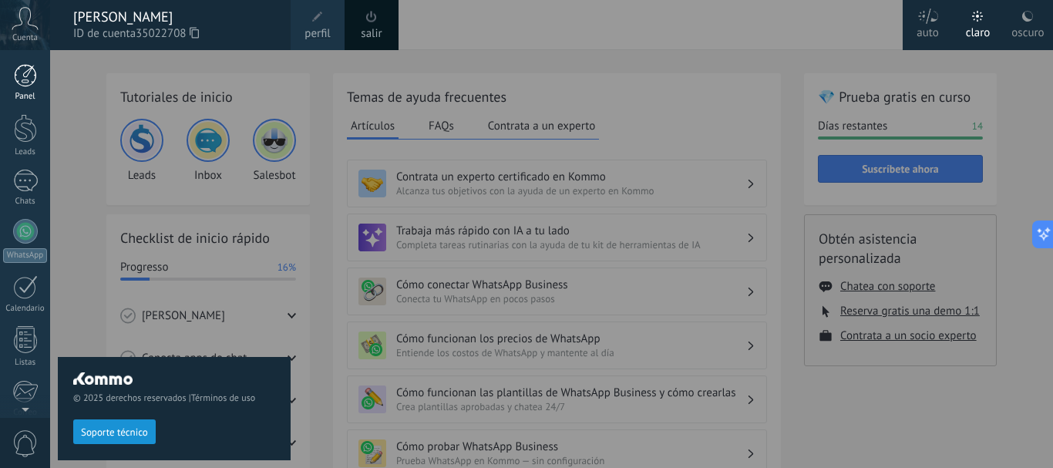
click at [20, 70] on div at bounding box center [25, 75] width 23 height 23
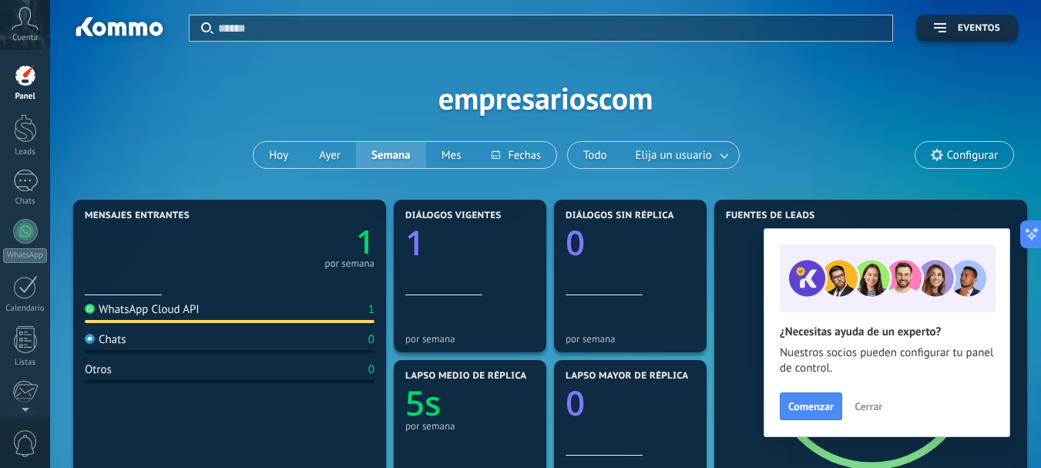
click at [980, 164] on span "Configurar" at bounding box center [964, 155] width 98 height 26
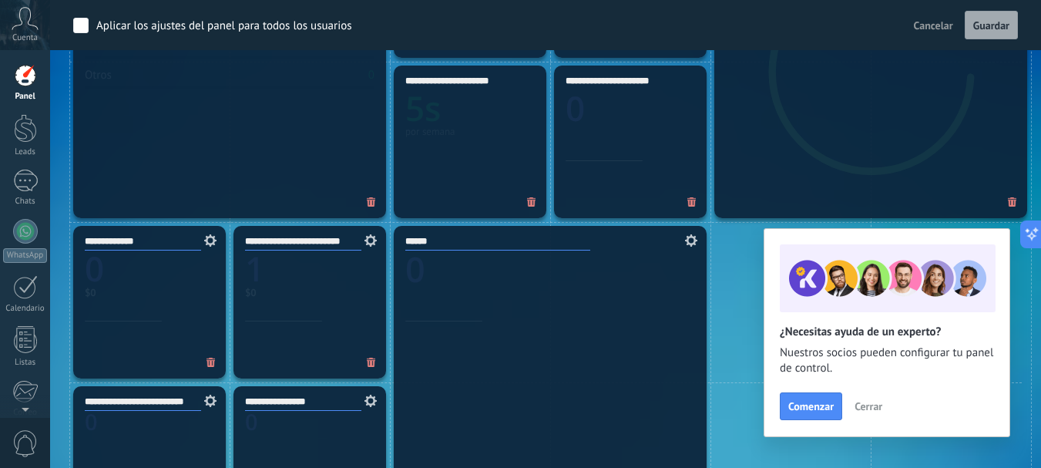
scroll to position [693, 0]
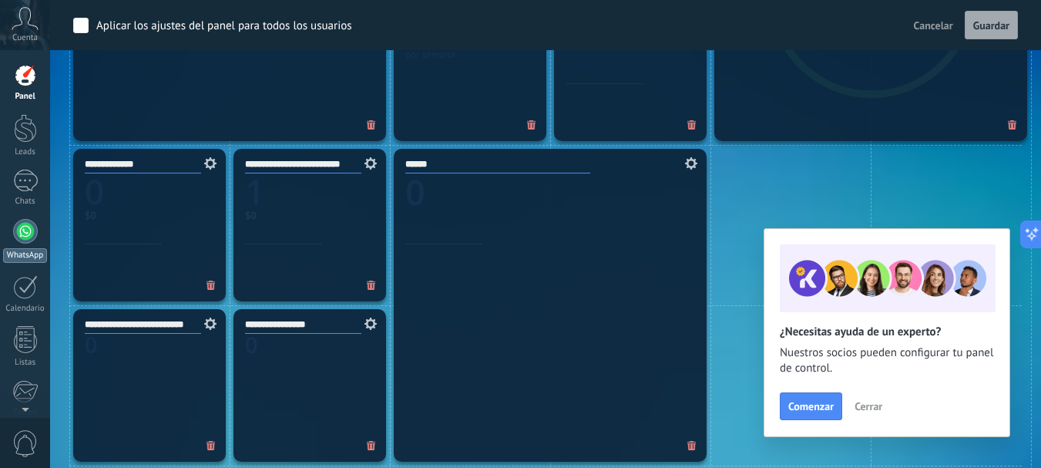
click at [10, 240] on link "WhatsApp" at bounding box center [25, 241] width 50 height 44
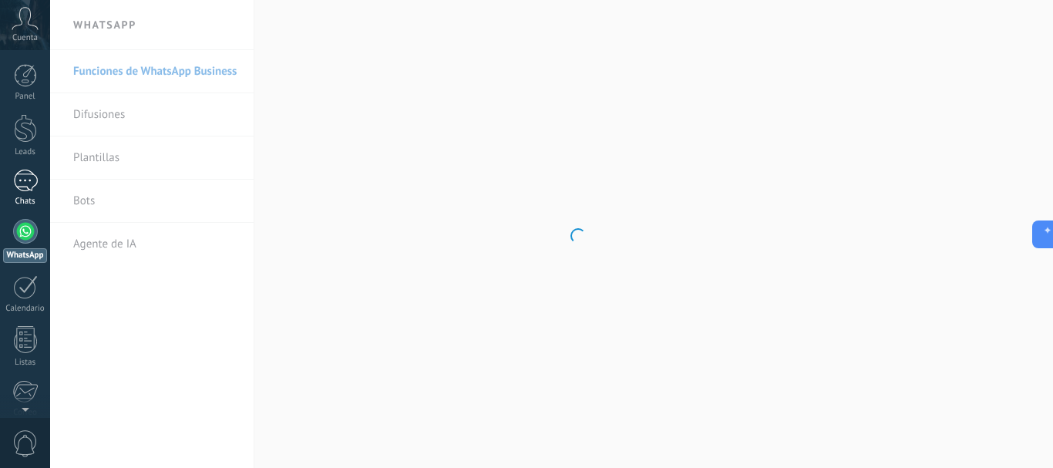
click at [31, 192] on link "Chats" at bounding box center [25, 188] width 50 height 37
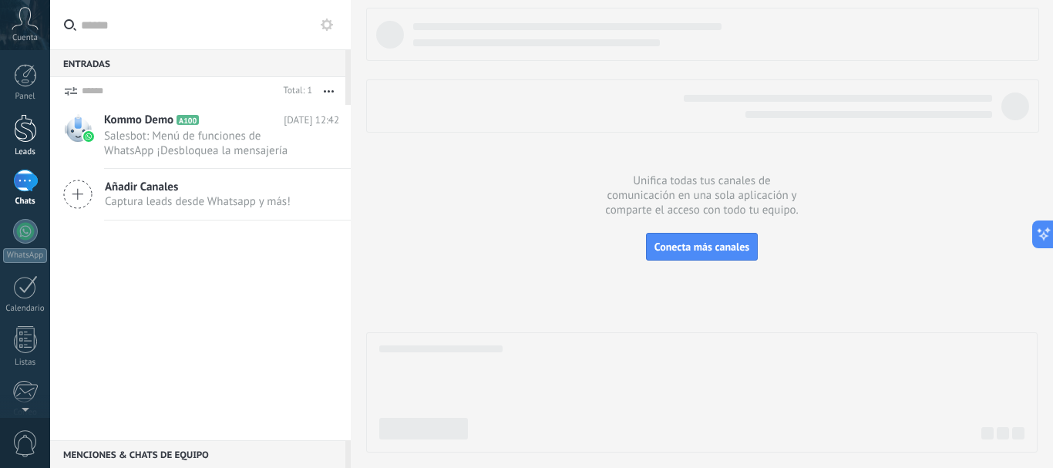
click at [33, 134] on div at bounding box center [25, 128] width 23 height 29
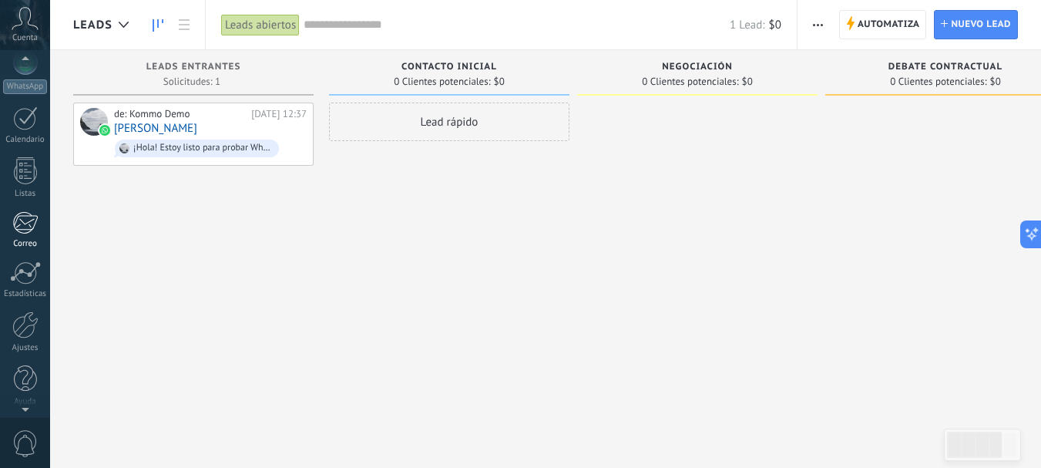
scroll to position [173, 0]
click at [25, 334] on link "Ajustes" at bounding box center [25, 328] width 50 height 42
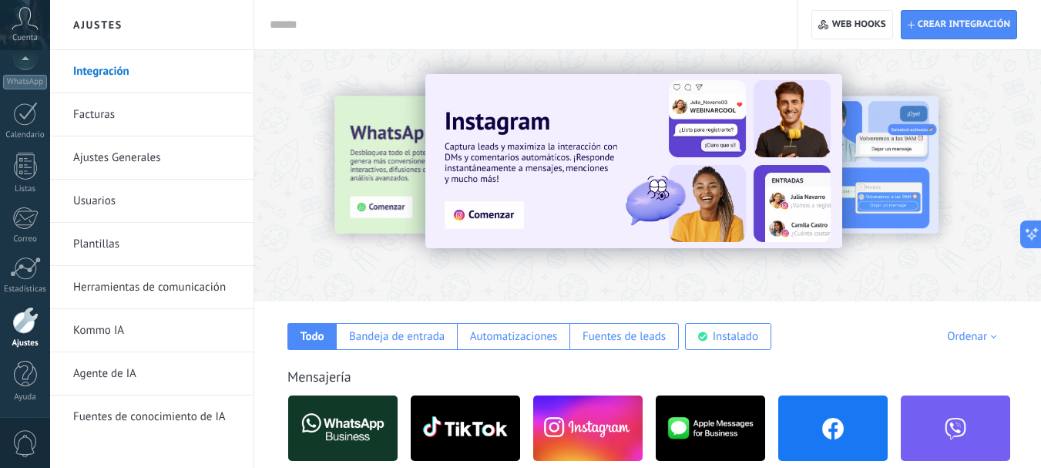
click at [146, 106] on link "Facturas" at bounding box center [155, 114] width 165 height 43
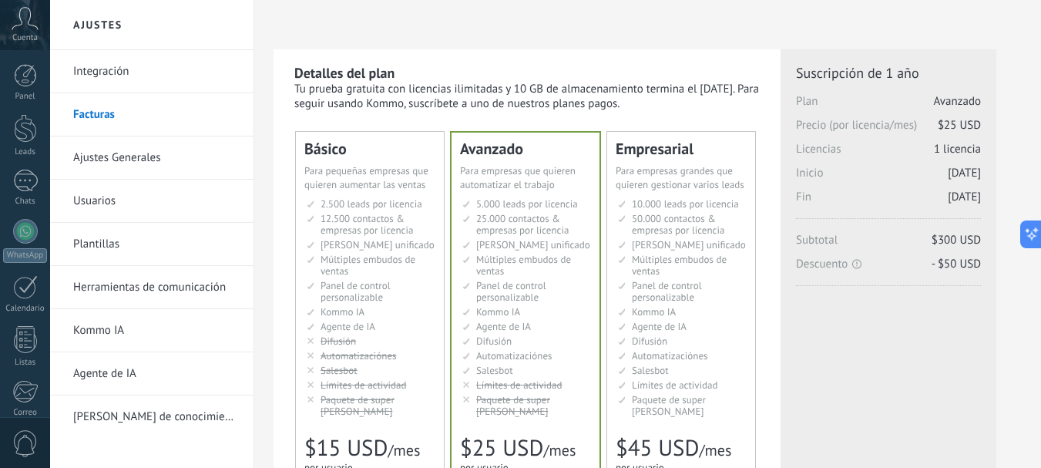
click at [143, 161] on link "Ajustes Generales" at bounding box center [155, 157] width 165 height 43
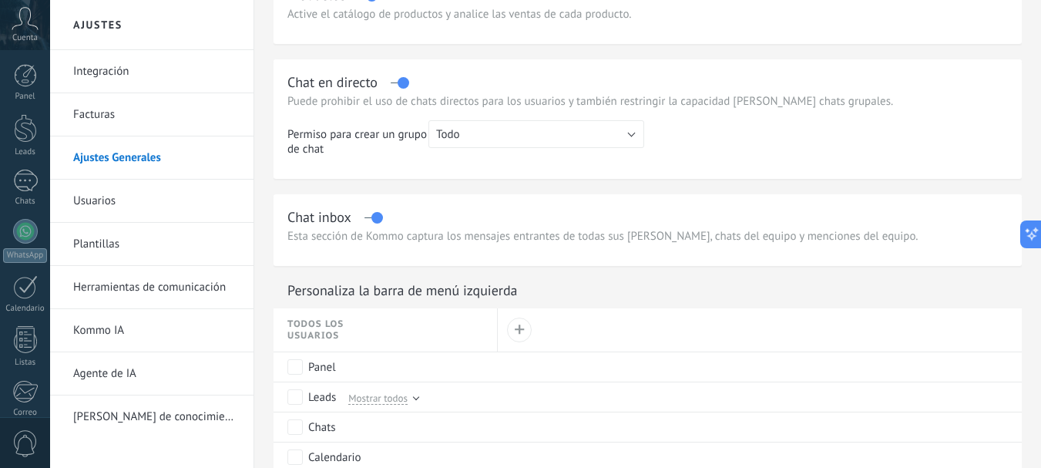
scroll to position [539, 0]
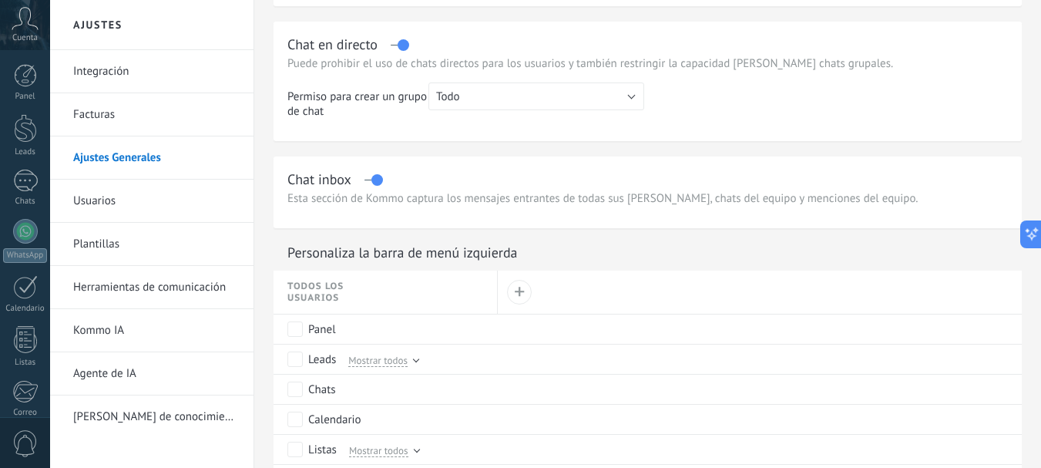
click at [133, 246] on link "Plantillas" at bounding box center [155, 244] width 165 height 43
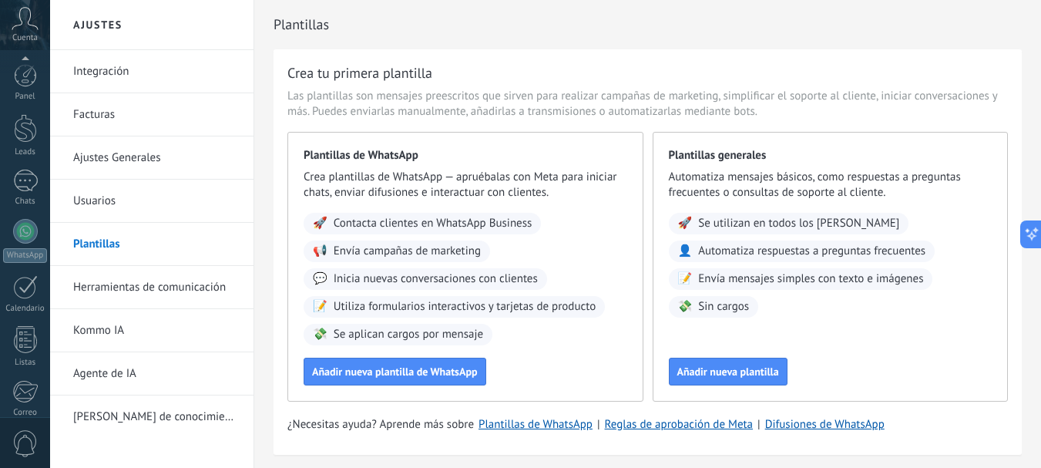
scroll to position [173, 0]
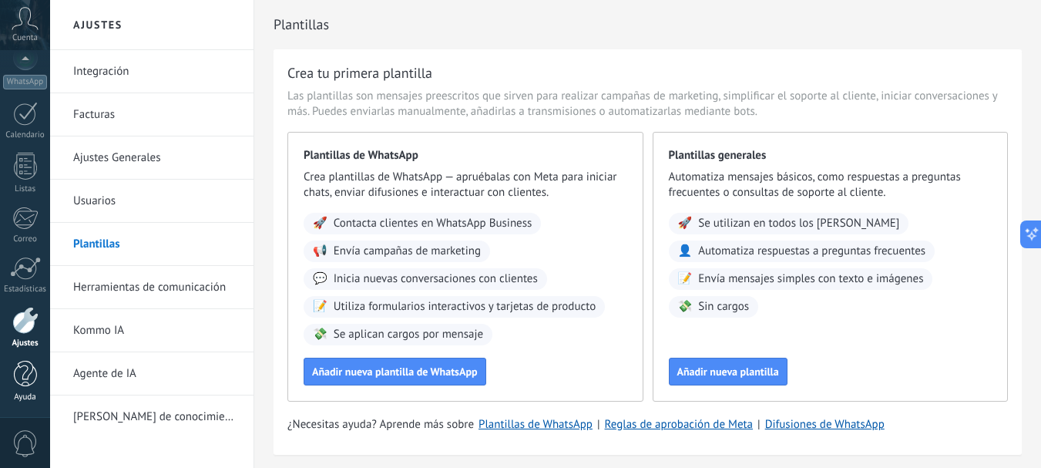
click at [36, 381] on div at bounding box center [25, 374] width 23 height 27
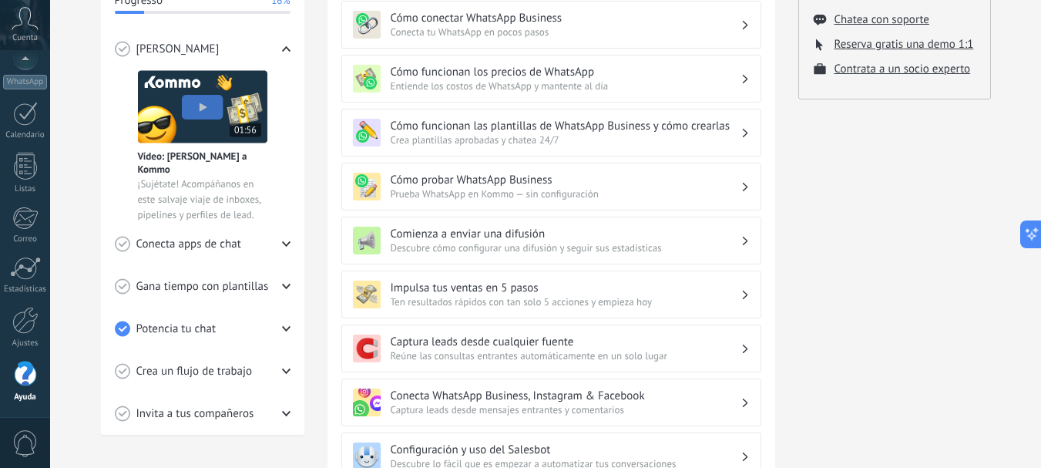
scroll to position [308, 0]
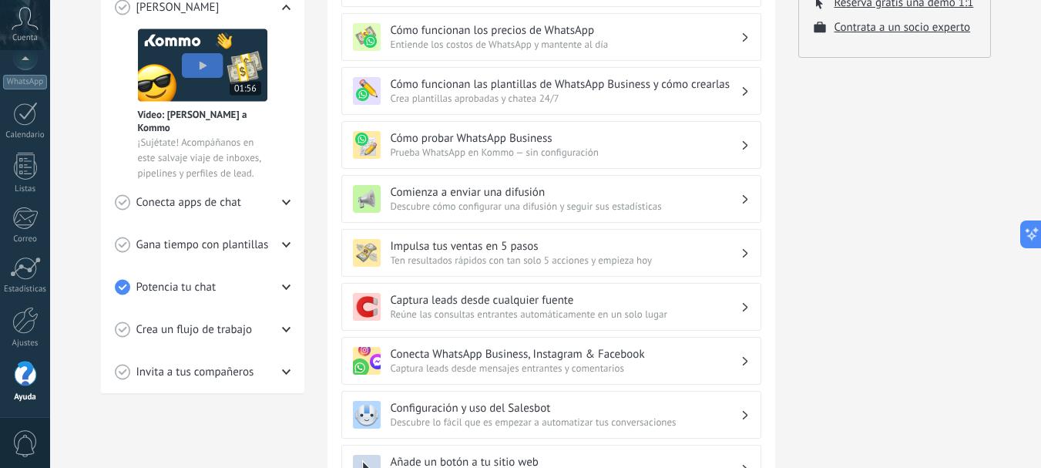
click at [223, 327] on span "Crea un flujo de trabajo" at bounding box center [194, 329] width 116 height 15
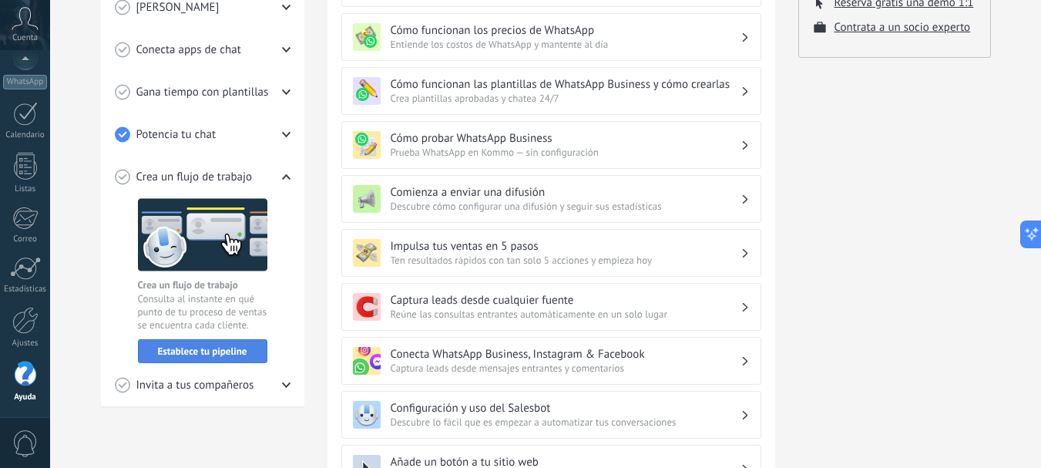
click at [200, 349] on span "Establece tu pipeline" at bounding box center [202, 351] width 89 height 11
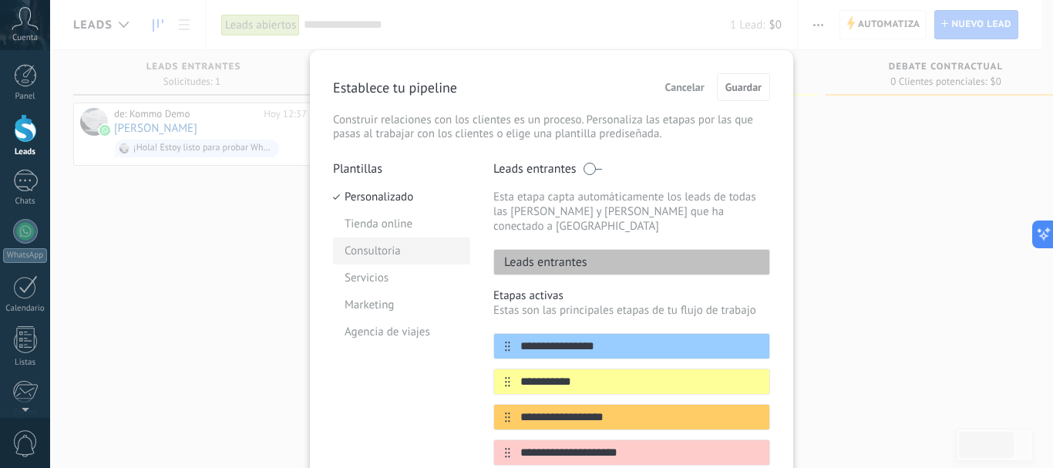
click at [360, 241] on li "Consultoria" at bounding box center [401, 250] width 137 height 27
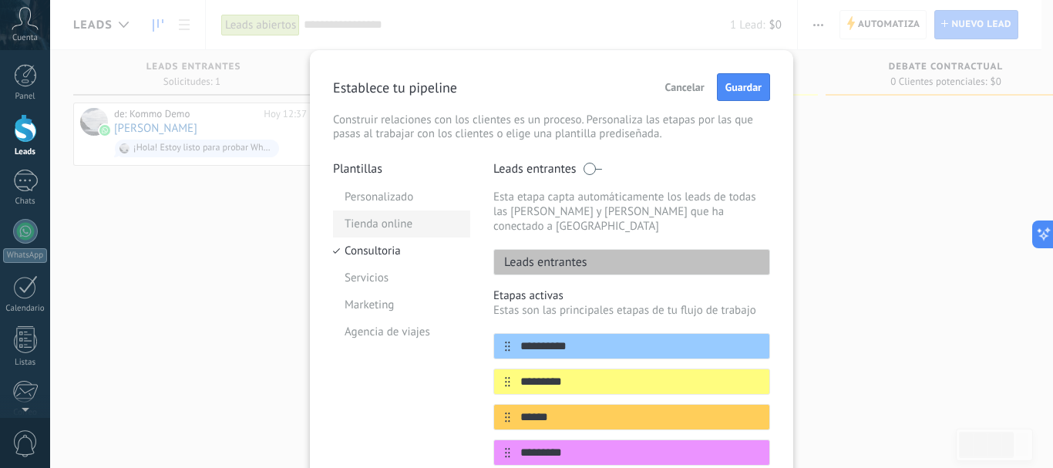
click at [368, 228] on li "Tienda online" at bounding box center [401, 223] width 137 height 27
click at [364, 250] on li "Consultoria" at bounding box center [401, 250] width 137 height 27
click at [362, 274] on li "Servicios" at bounding box center [401, 277] width 137 height 27
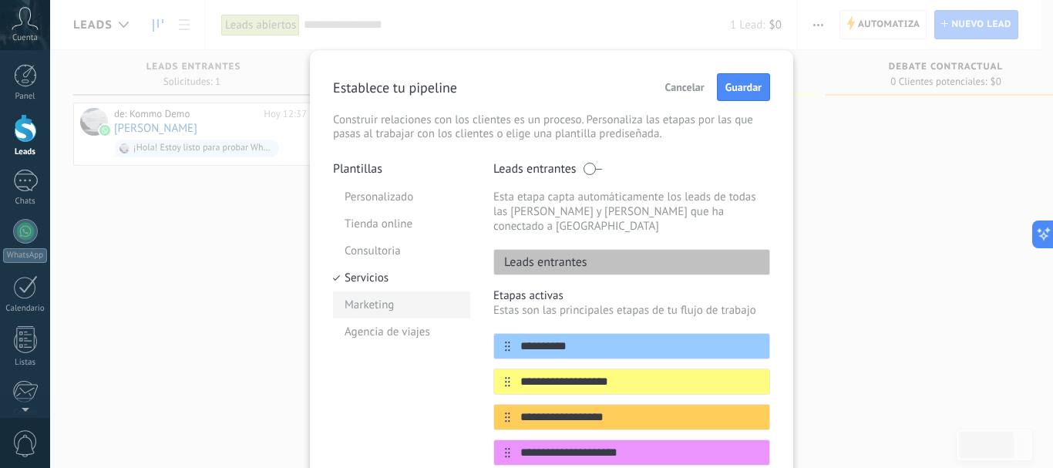
click at [379, 305] on li "Marketing" at bounding box center [401, 304] width 137 height 27
click at [386, 329] on li "Agencia de viajes" at bounding box center [401, 331] width 137 height 27
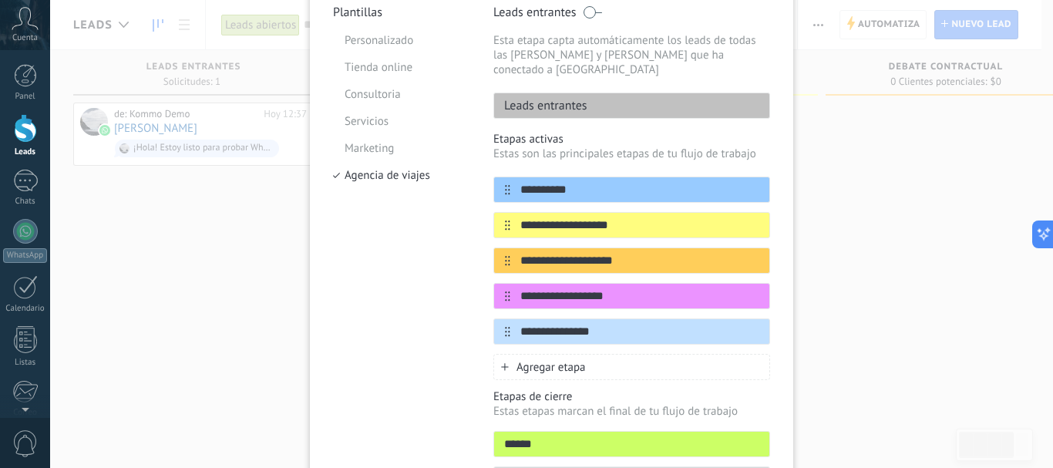
scroll to position [77, 0]
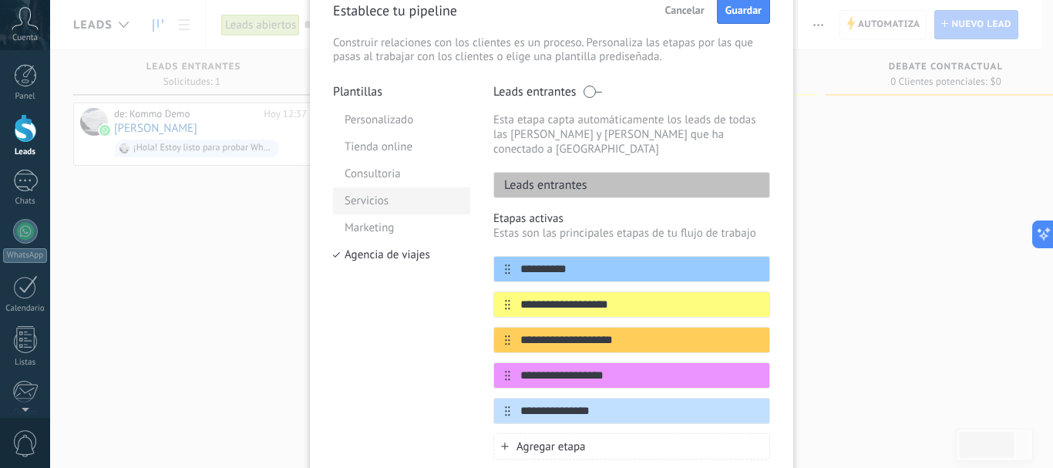
click at [364, 195] on li "Servicios" at bounding box center [401, 200] width 137 height 27
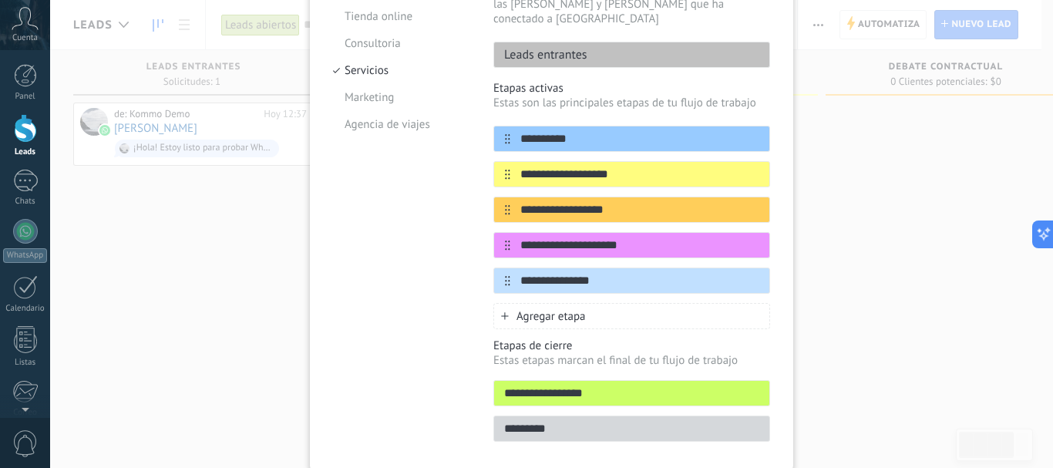
scroll to position [231, 0]
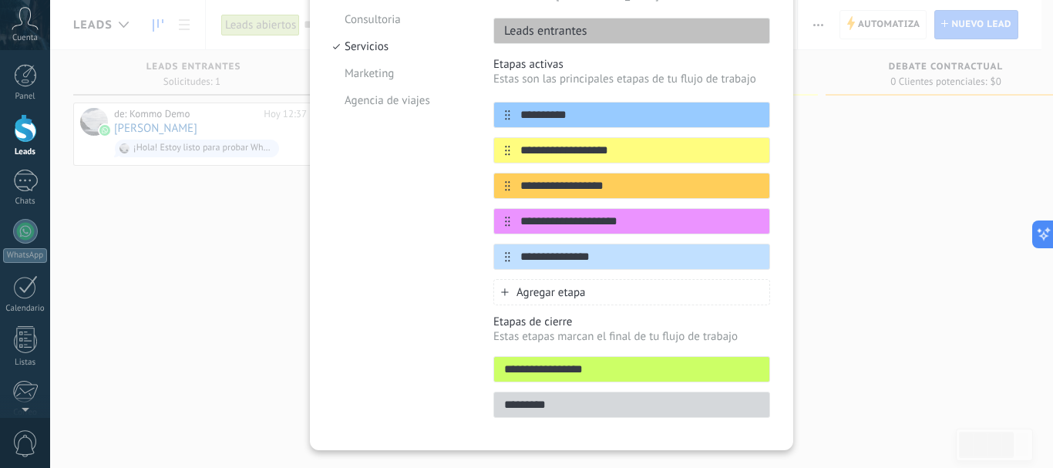
click at [196, 290] on div "**********" at bounding box center [551, 234] width 1002 height 468
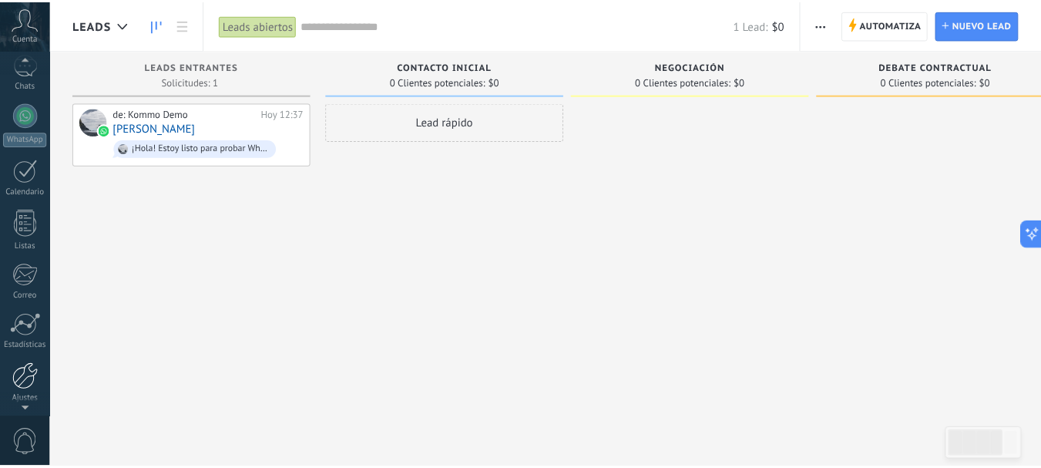
scroll to position [154, 0]
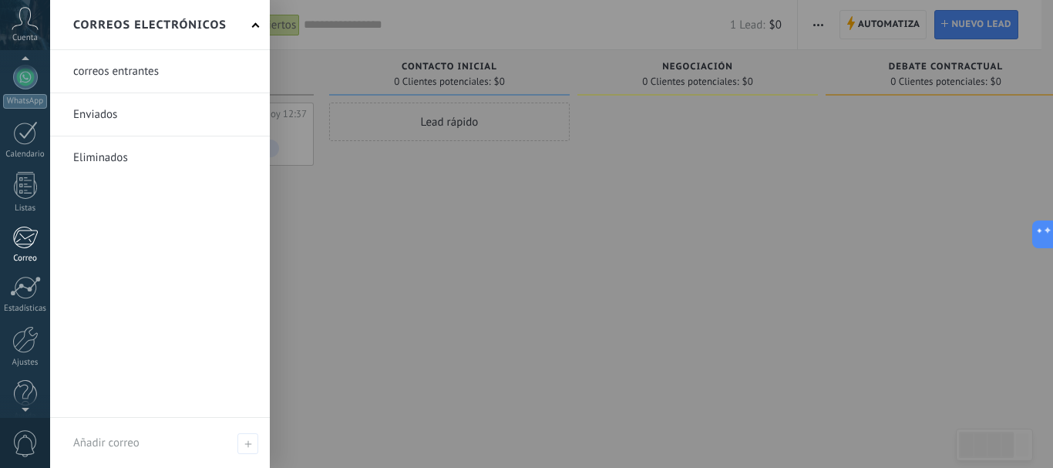
click at [24, 240] on div at bounding box center [24, 237] width 25 height 23
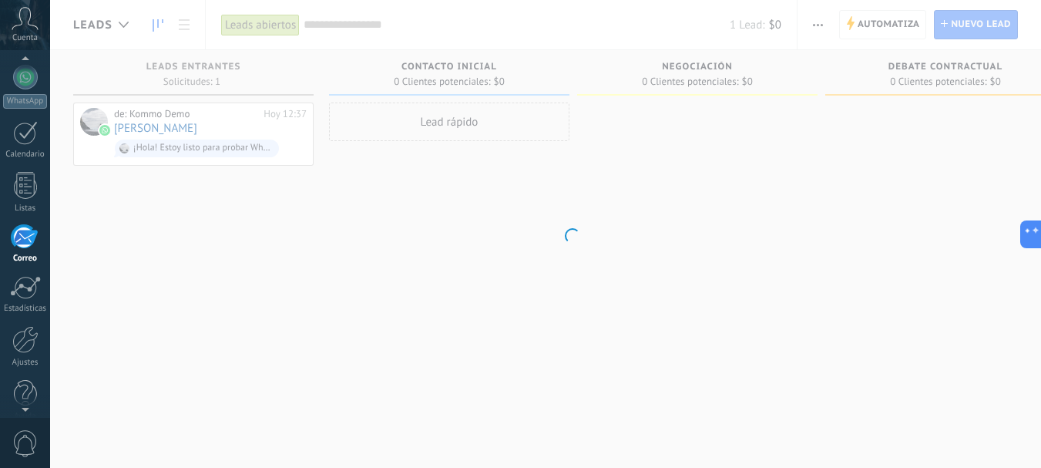
scroll to position [149, 0]
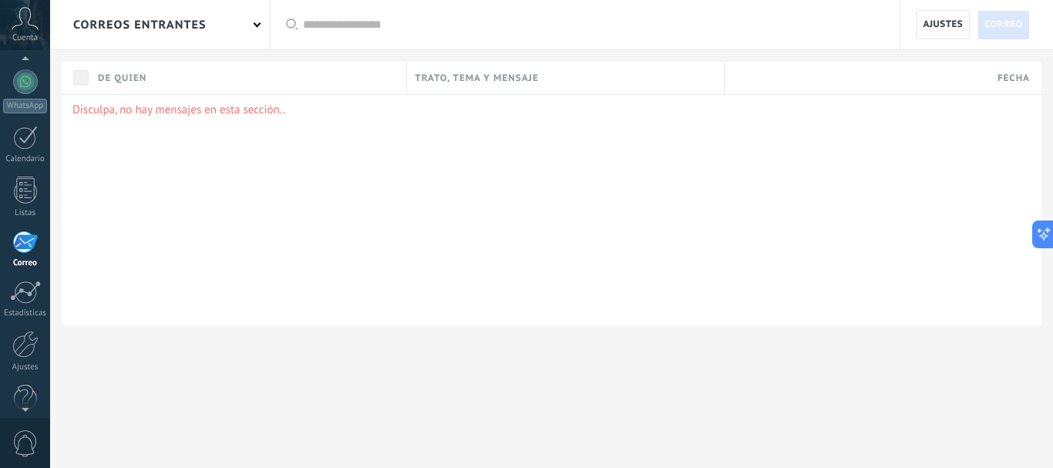
click at [952, 15] on span "Ajustes" at bounding box center [942, 25] width 40 height 28
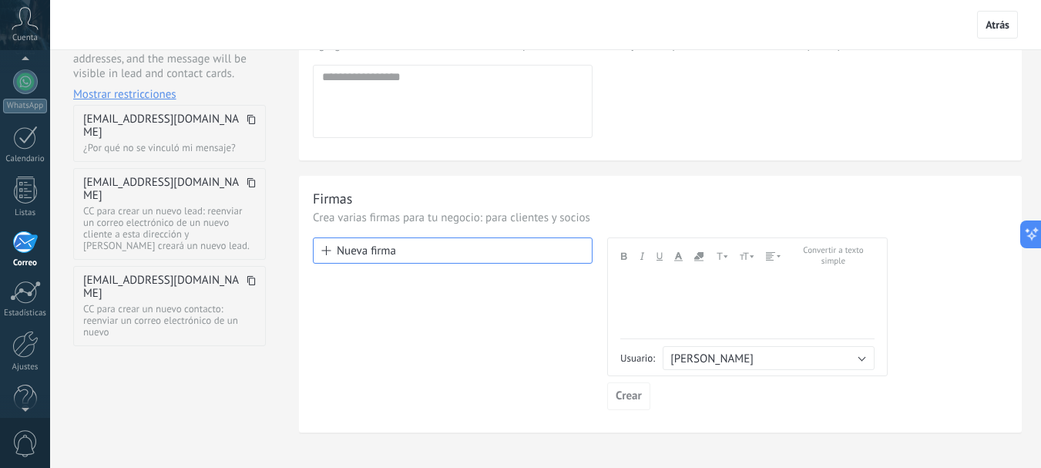
scroll to position [137, 0]
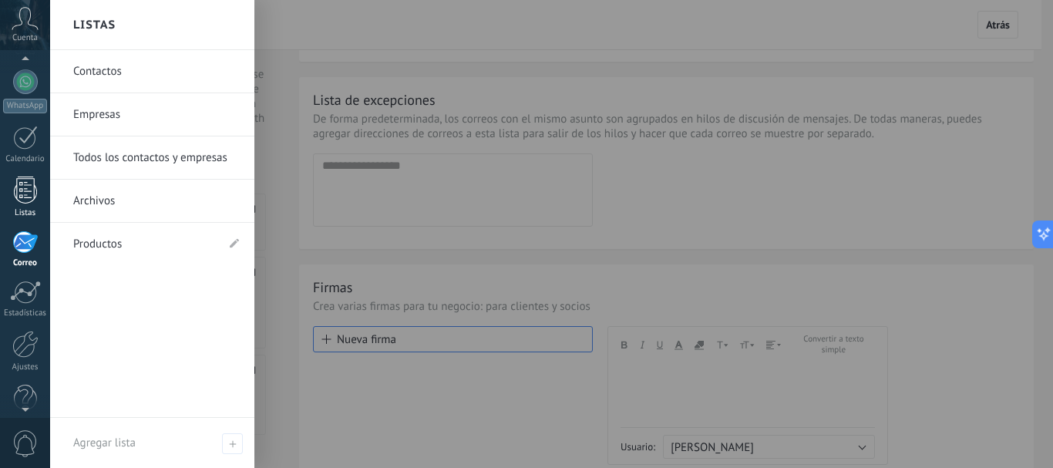
click at [22, 212] on div "Listas" at bounding box center [25, 213] width 45 height 10
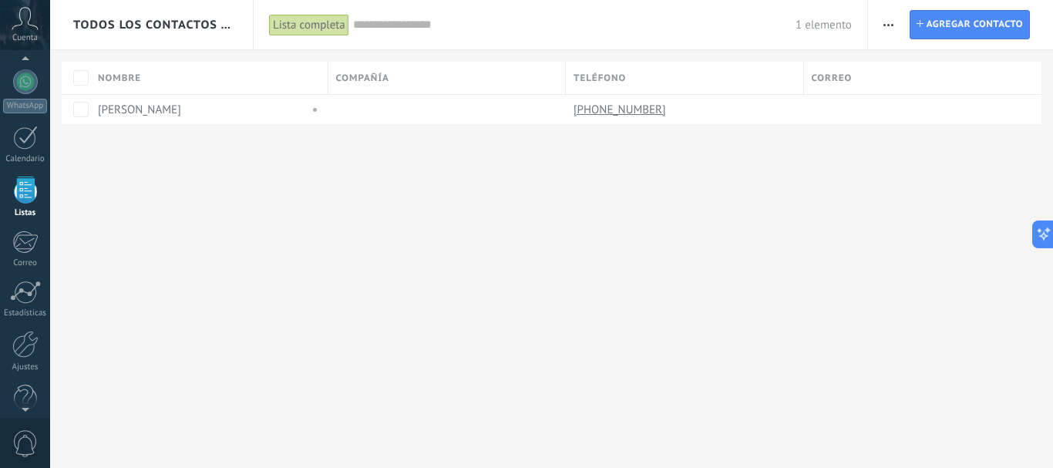
scroll to position [96, 0]
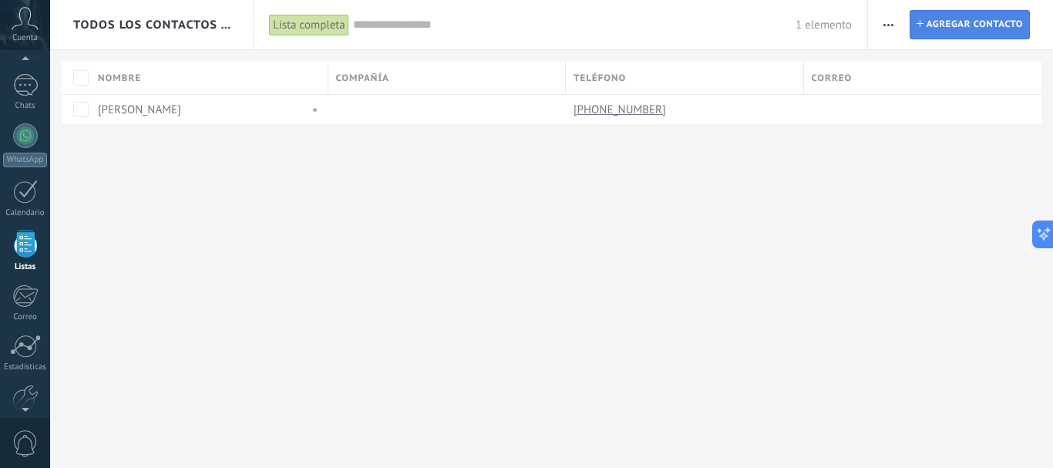
click at [965, 22] on span "Agregar contacto" at bounding box center [974, 25] width 96 height 28
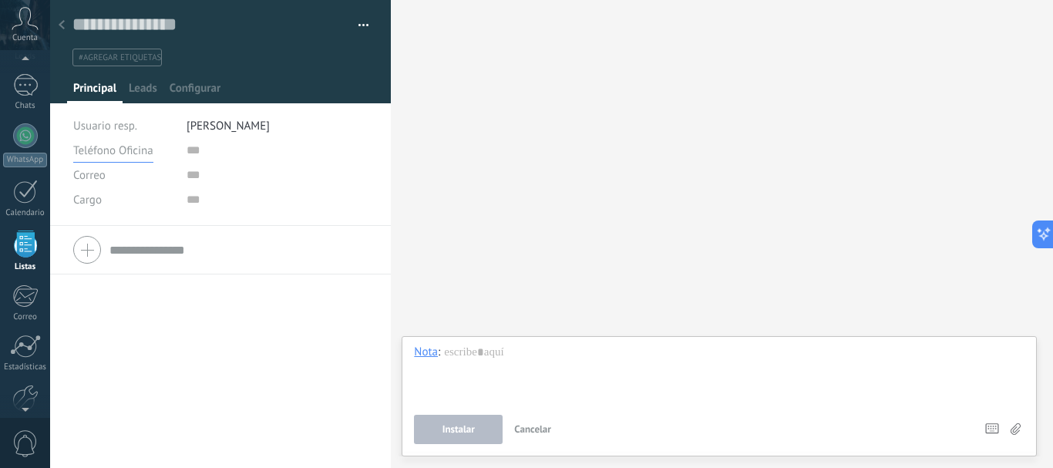
click at [100, 154] on span "Teléfono Oficina" at bounding box center [113, 150] width 80 height 15
click at [250, 173] on input "text" at bounding box center [277, 175] width 182 height 25
click at [149, 86] on span "Leads" at bounding box center [143, 92] width 29 height 22
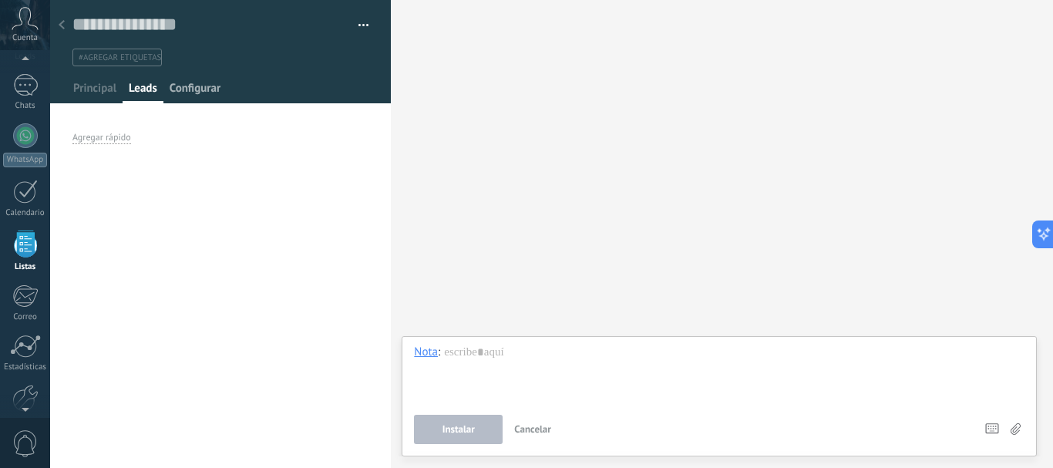
click at [193, 89] on span "Configurar" at bounding box center [195, 92] width 51 height 22
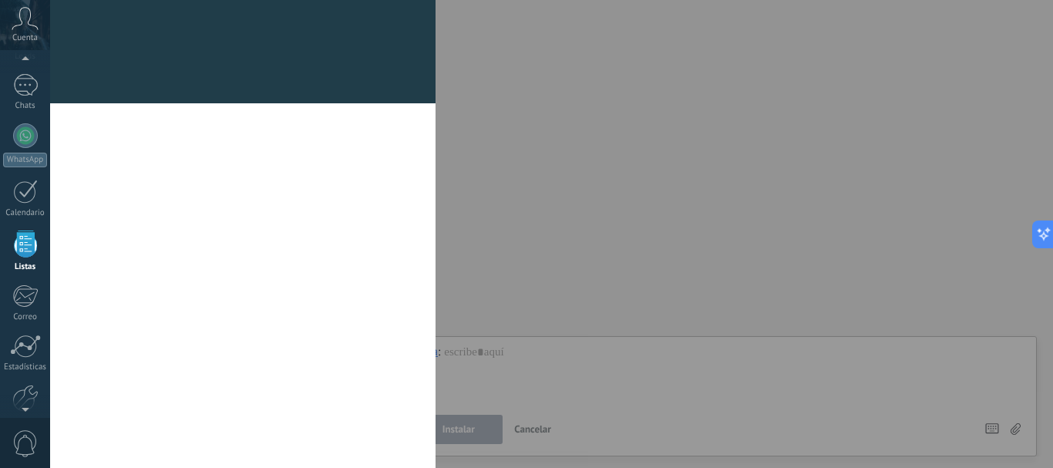
click at [80, 86] on div at bounding box center [242, 94] width 385 height 18
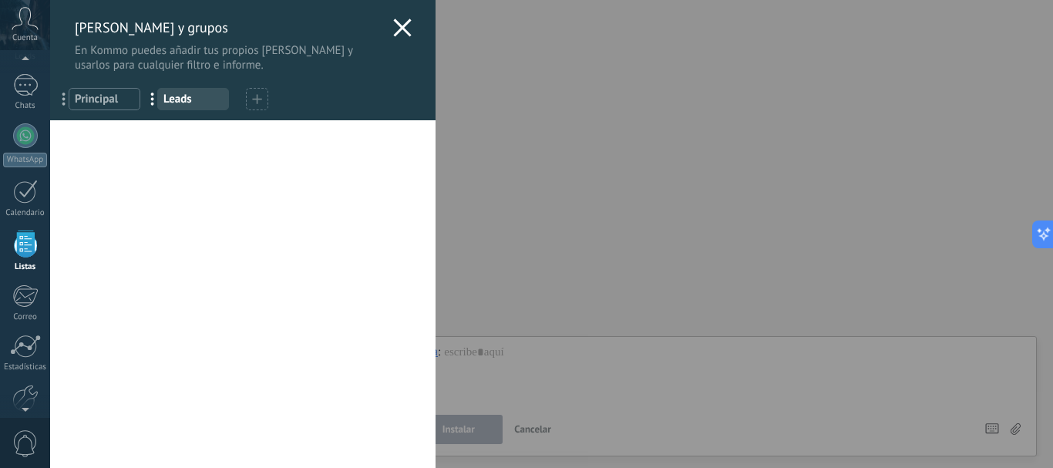
click at [387, 22] on div "[PERSON_NAME] y grupos En Kommo puedes añadir tus propios [PERSON_NAME] y usarl…" at bounding box center [242, 60] width 385 height 120
click at [401, 25] on use at bounding box center [402, 27] width 18 height 18
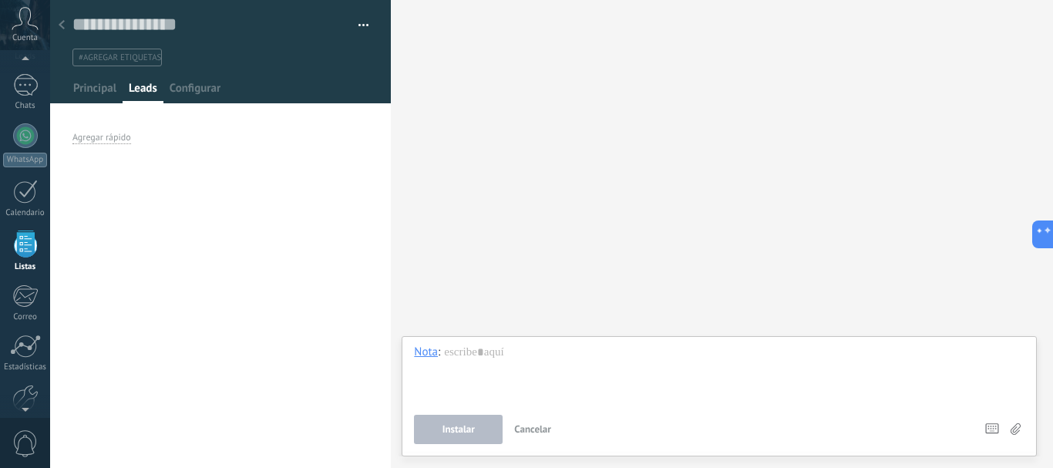
click at [361, 13] on div "Copie el nombre Guardar y crear Administrar etiquetas" at bounding box center [220, 25] width 297 height 24
click at [88, 85] on span "Principal" at bounding box center [94, 92] width 43 height 22
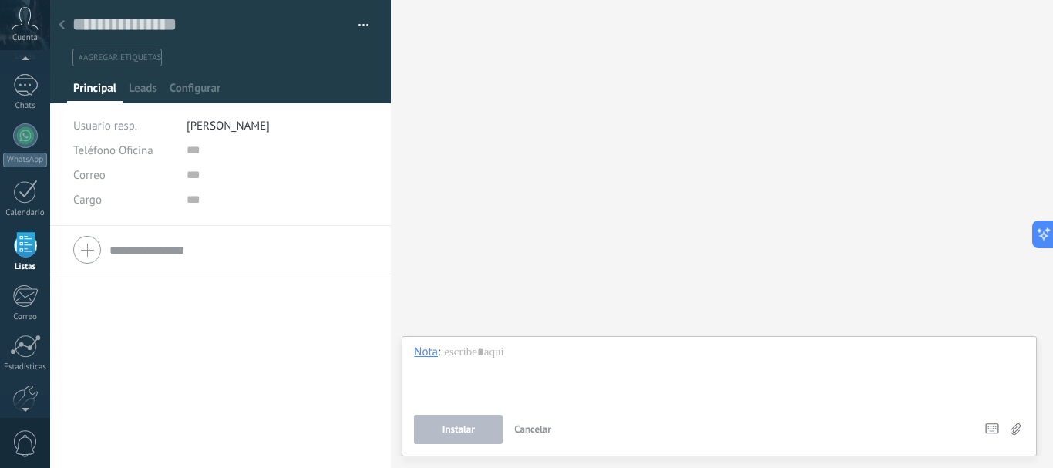
click at [89, 242] on div at bounding box center [220, 249] width 294 height 39
click at [358, 22] on button "button" at bounding box center [358, 25] width 22 height 23
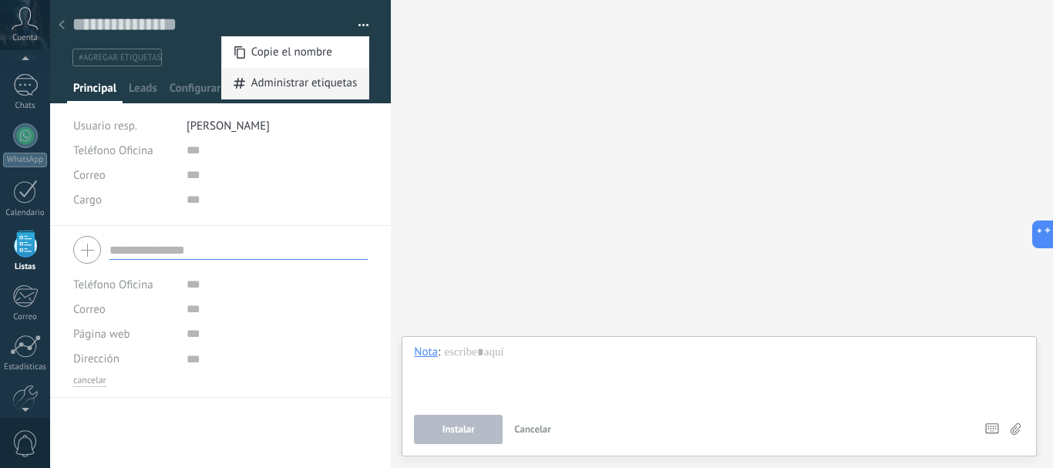
click at [323, 87] on span "Administrar etiquetas" at bounding box center [304, 83] width 106 height 31
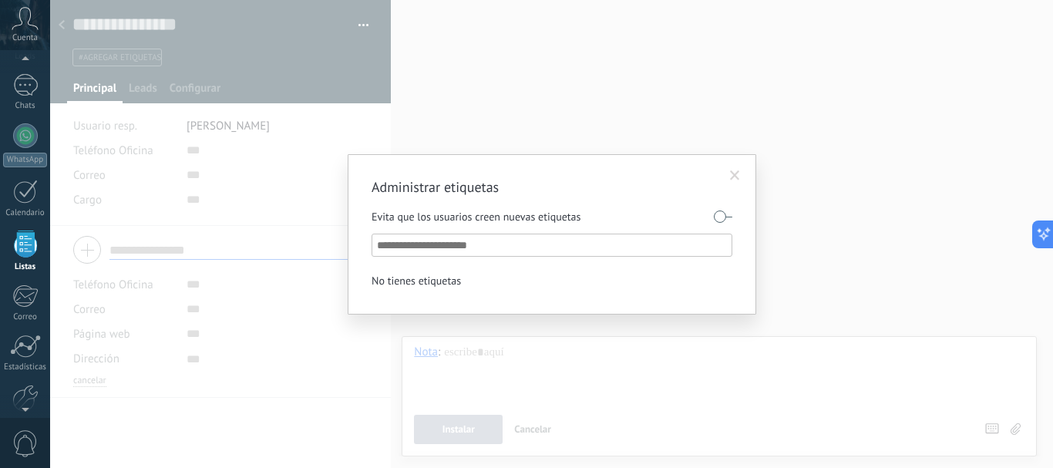
click at [737, 176] on span at bounding box center [735, 175] width 10 height 11
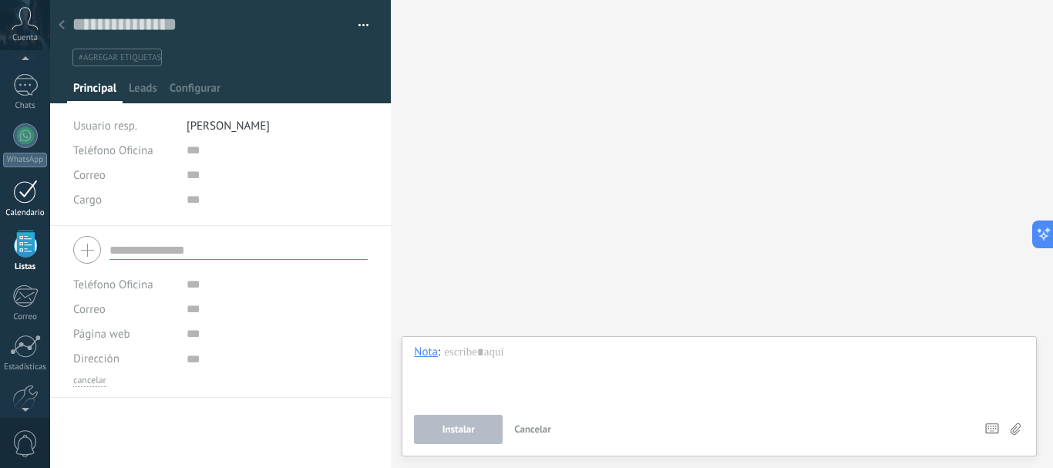
click at [28, 184] on div at bounding box center [25, 192] width 25 height 24
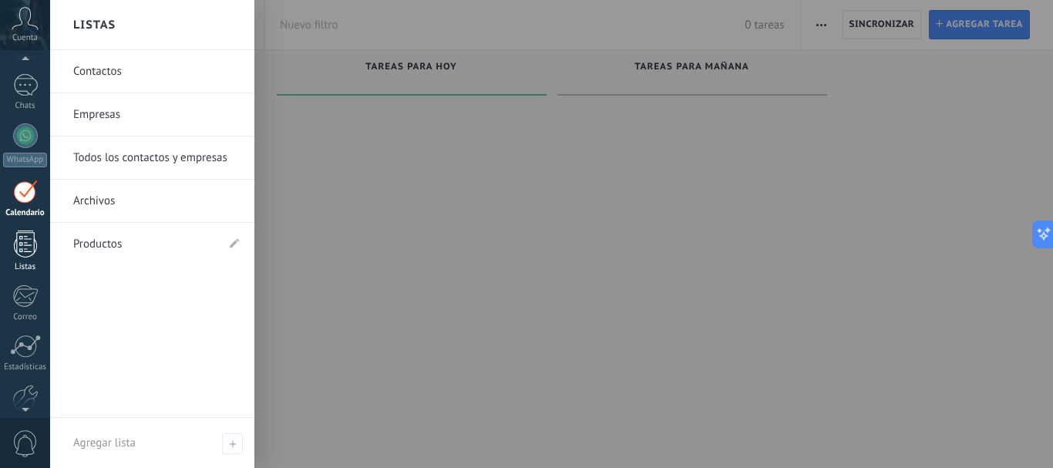
click at [23, 246] on div at bounding box center [25, 243] width 23 height 27
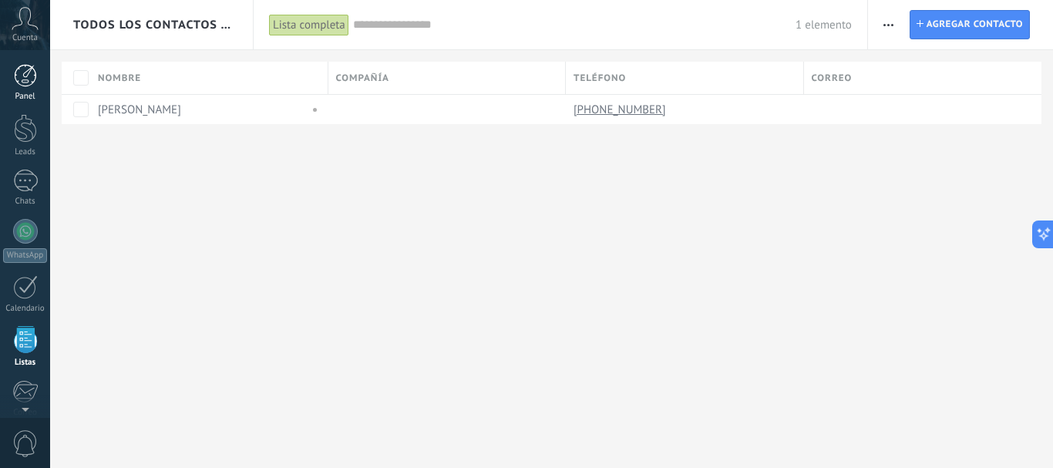
click at [25, 73] on div at bounding box center [25, 75] width 23 height 23
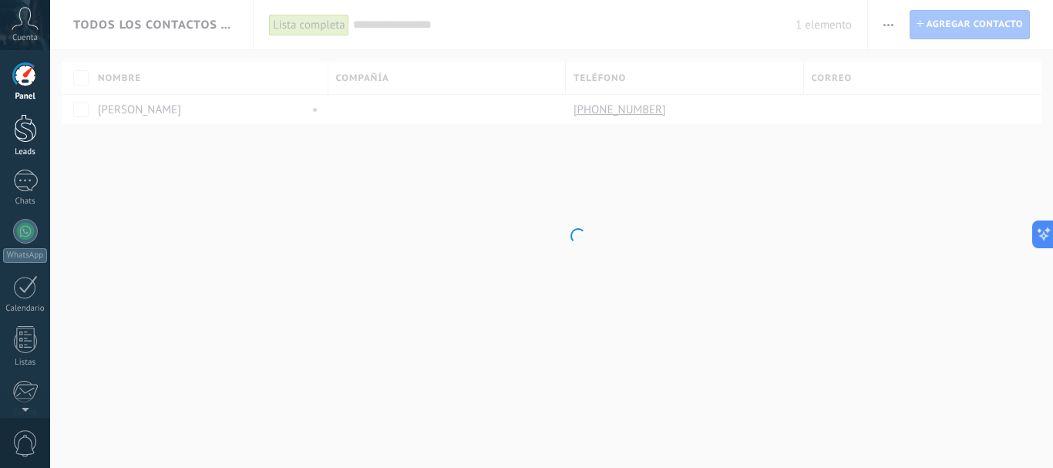
click at [22, 136] on div at bounding box center [25, 128] width 23 height 29
click at [29, 188] on div at bounding box center [25, 181] width 25 height 22
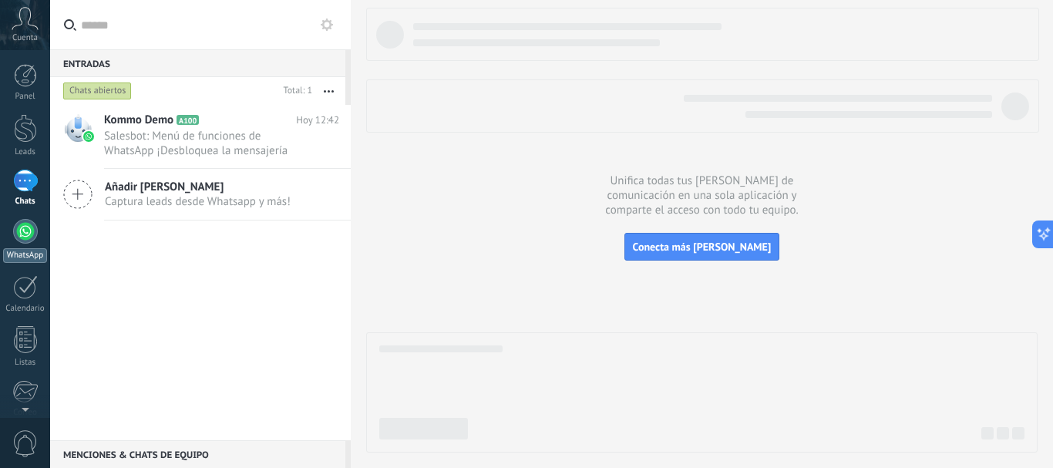
click at [28, 227] on div at bounding box center [25, 231] width 25 height 25
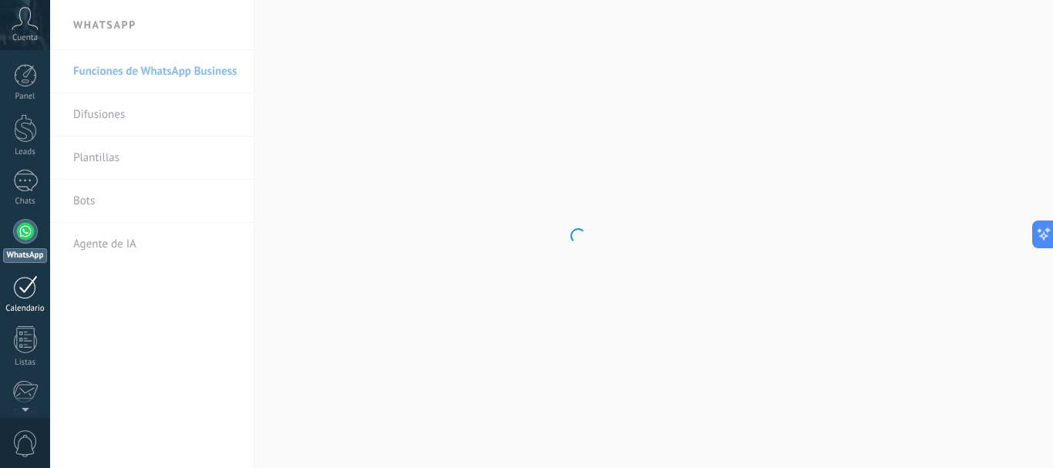
click at [22, 292] on div at bounding box center [25, 287] width 25 height 24
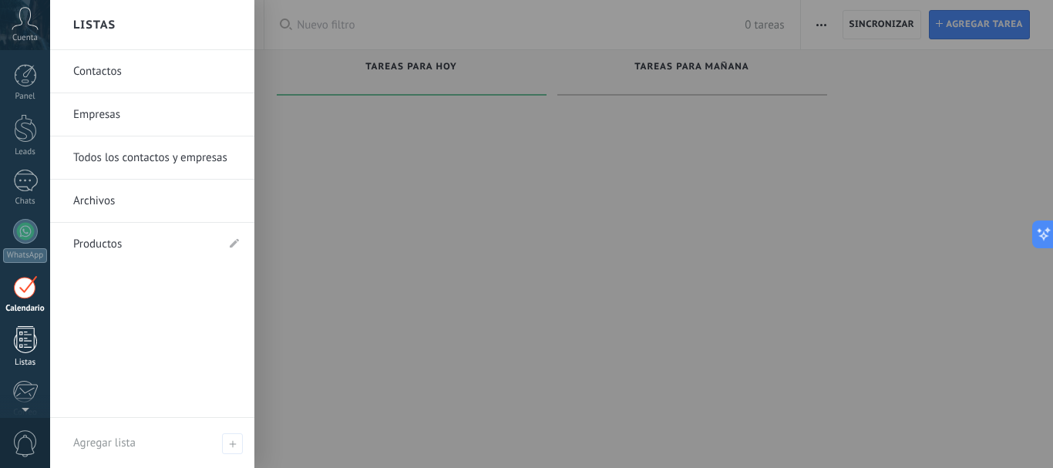
click at [35, 347] on div at bounding box center [25, 339] width 23 height 27
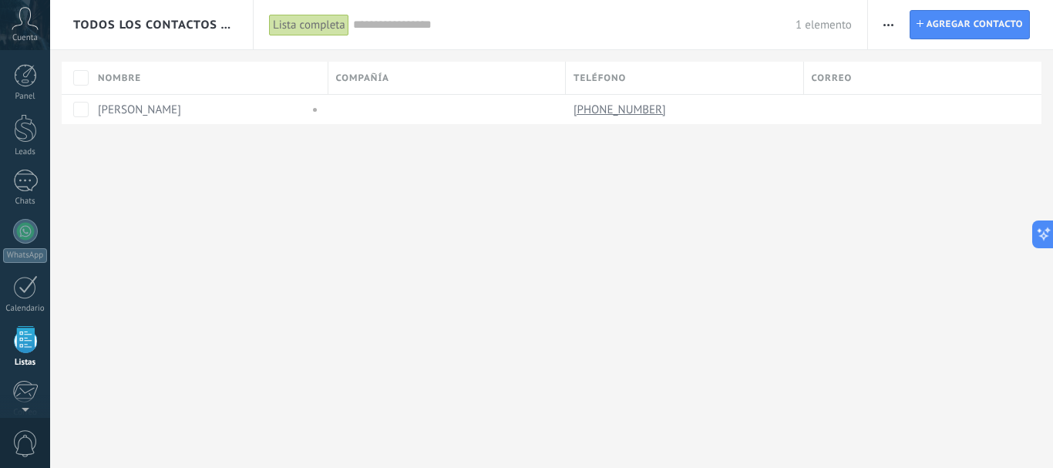
click at [29, 27] on icon at bounding box center [25, 18] width 27 height 23
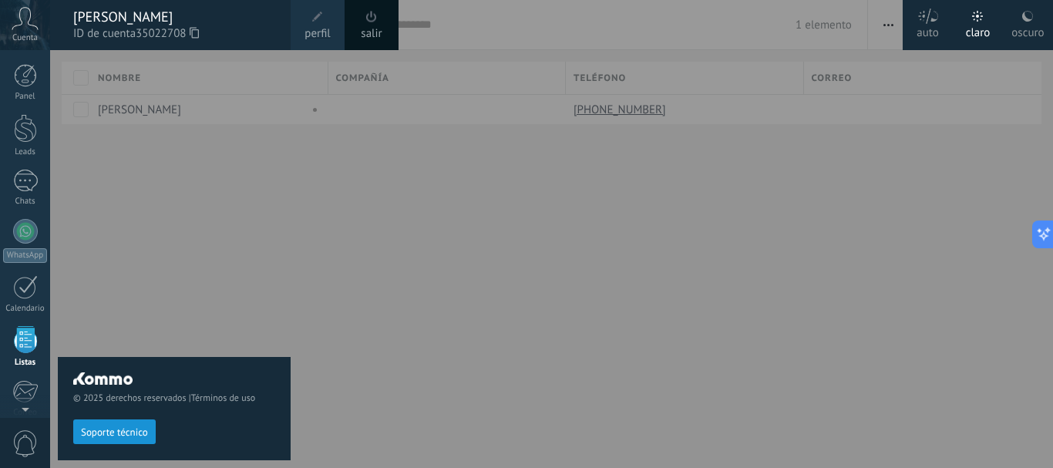
click at [247, 272] on div "© 2025 derechos reservados | Términos de uso Soporte técnico" at bounding box center [174, 259] width 233 height 418
click at [468, 196] on div at bounding box center [576, 234] width 1053 height 468
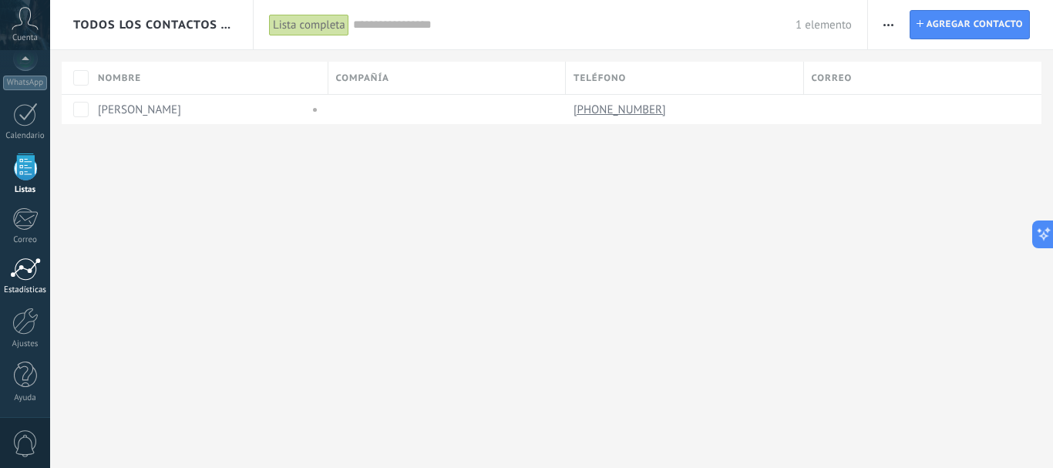
scroll to position [173, 0]
click at [27, 317] on div at bounding box center [25, 320] width 26 height 27
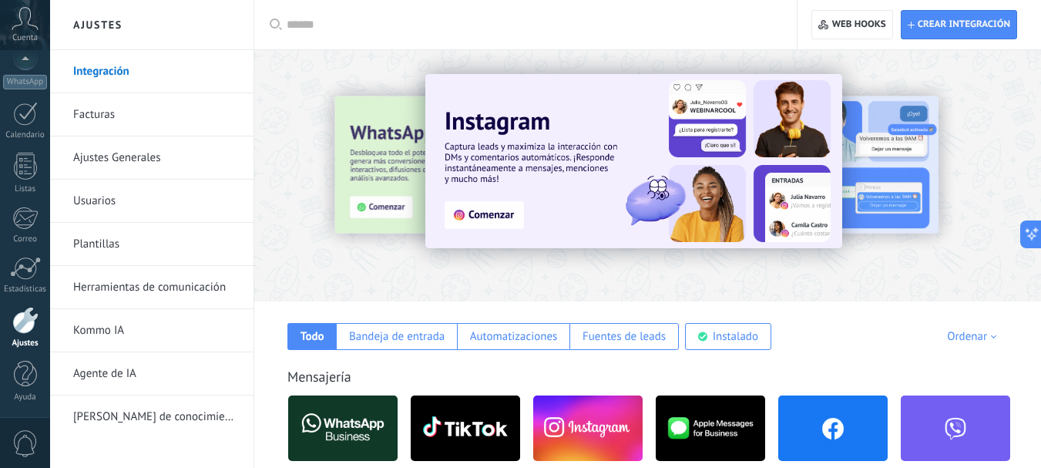
click at [113, 195] on link "Usuarios" at bounding box center [155, 201] width 165 height 43
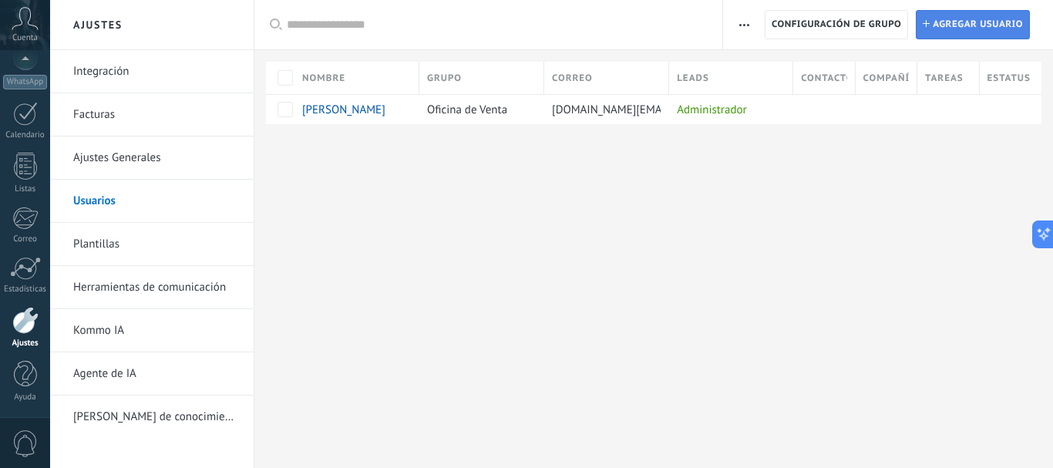
click at [953, 23] on span "Agregar usuario" at bounding box center [977, 25] width 90 height 28
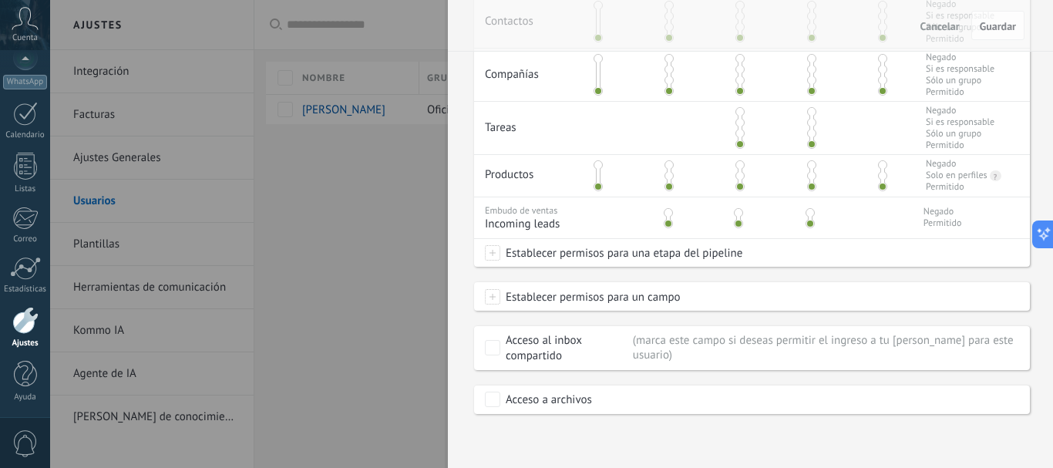
scroll to position [369, 0]
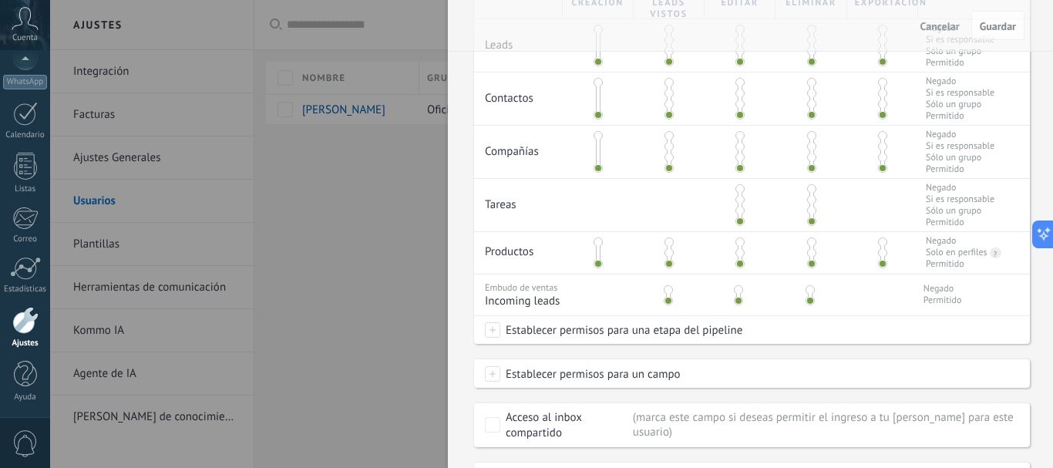
click at [811, 254] on span at bounding box center [811, 252] width 9 height 9
click at [810, 262] on span at bounding box center [811, 263] width 9 height 9
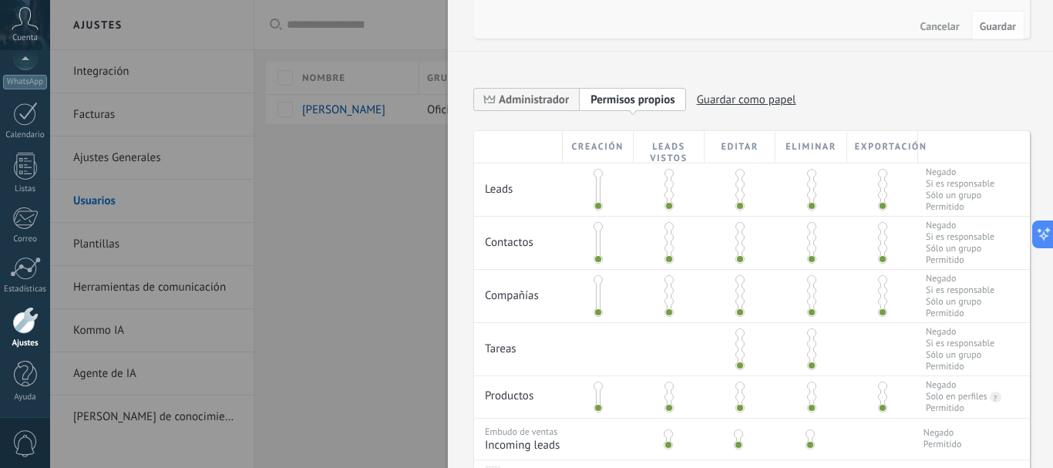
scroll to position [215, 0]
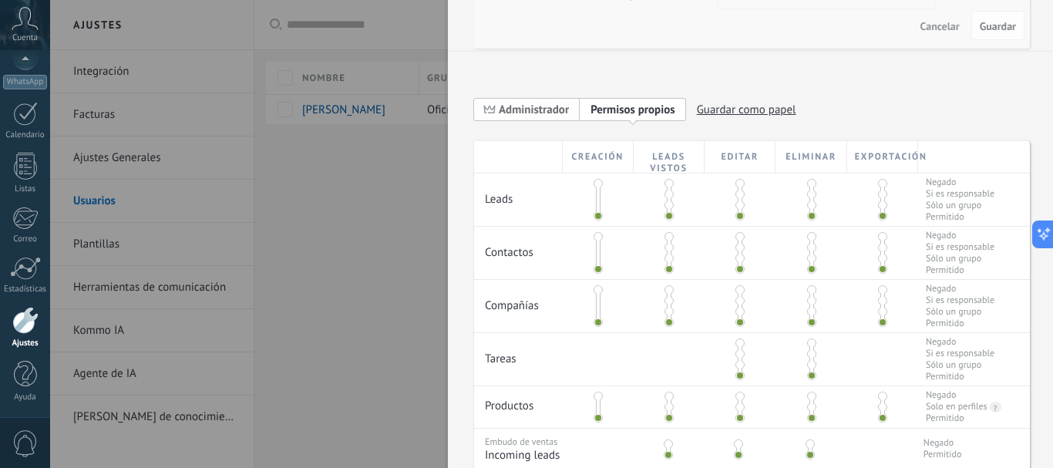
click at [532, 99] on span "Administrador" at bounding box center [527, 109] width 106 height 24
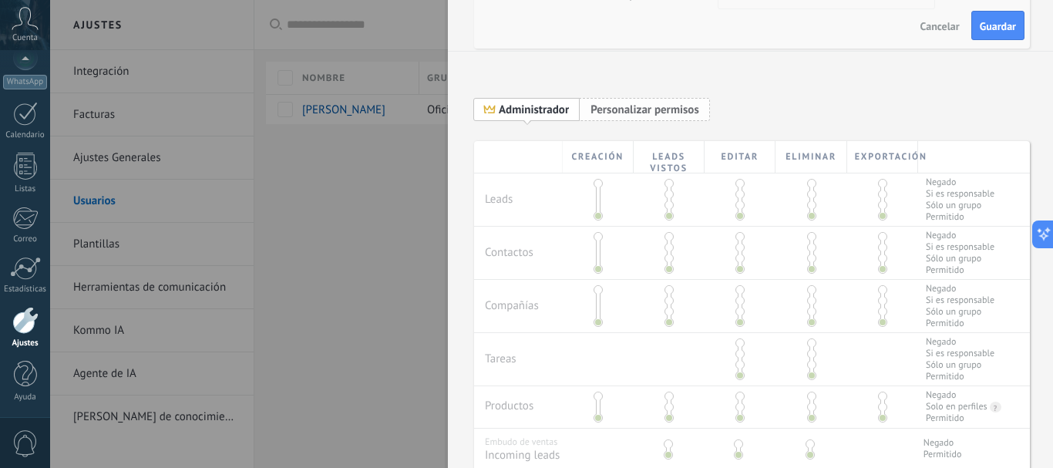
click at [639, 105] on span "Personalizar permisos" at bounding box center [644, 109] width 109 height 15
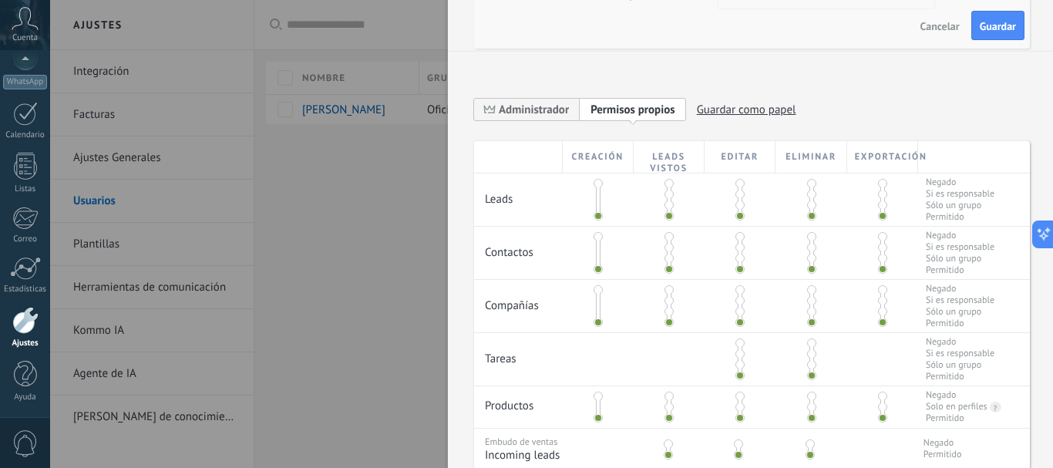
click at [738, 190] on span at bounding box center [739, 194] width 9 height 9
click at [737, 215] on span at bounding box center [739, 215] width 9 height 9
click at [596, 180] on span at bounding box center [597, 183] width 9 height 9
click at [598, 217] on span at bounding box center [597, 215] width 9 height 9
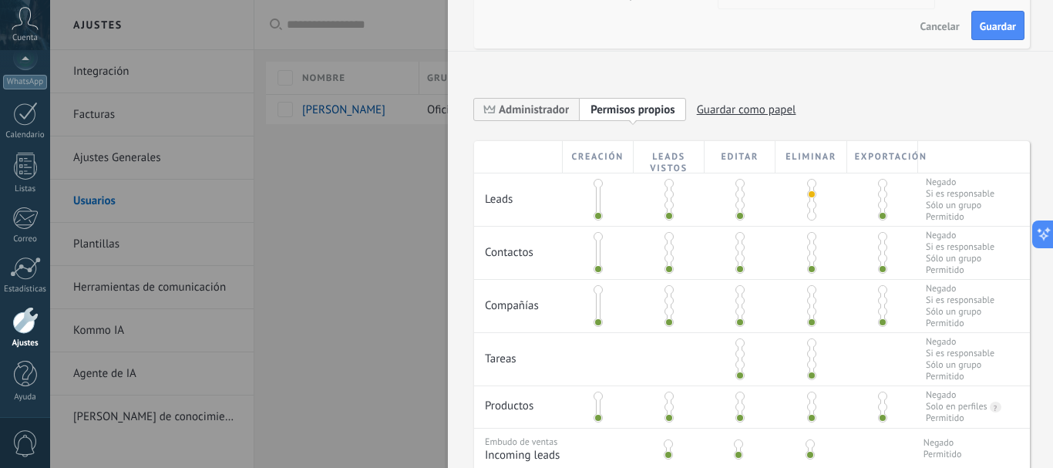
click at [740, 235] on span at bounding box center [739, 236] width 9 height 9
click at [737, 269] on span at bounding box center [739, 268] width 9 height 9
click at [375, 231] on div at bounding box center [526, 234] width 1053 height 468
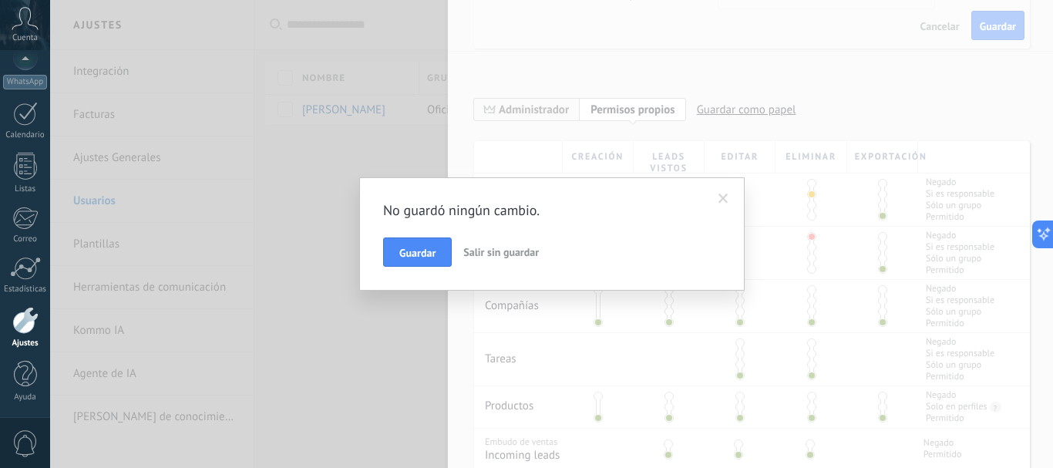
click at [507, 246] on span "Salir sin guardar" at bounding box center [501, 252] width 76 height 14
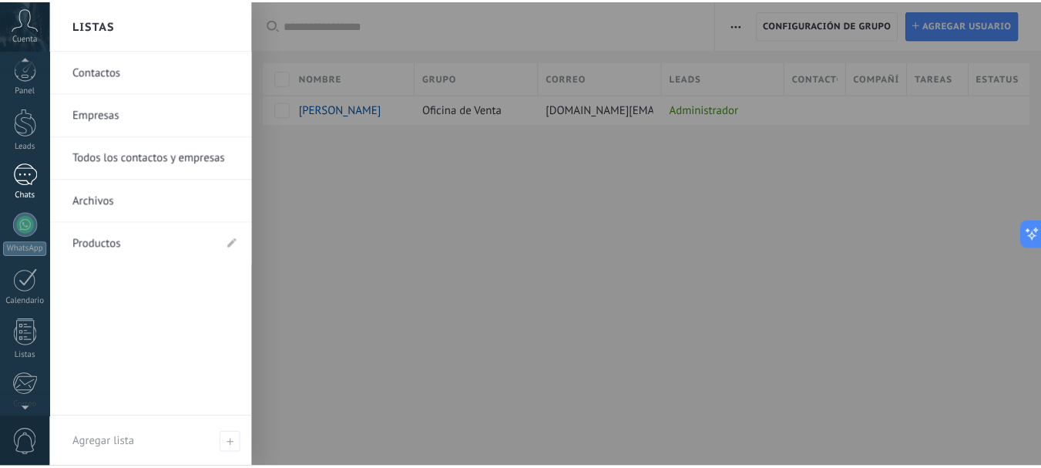
scroll to position [0, 0]
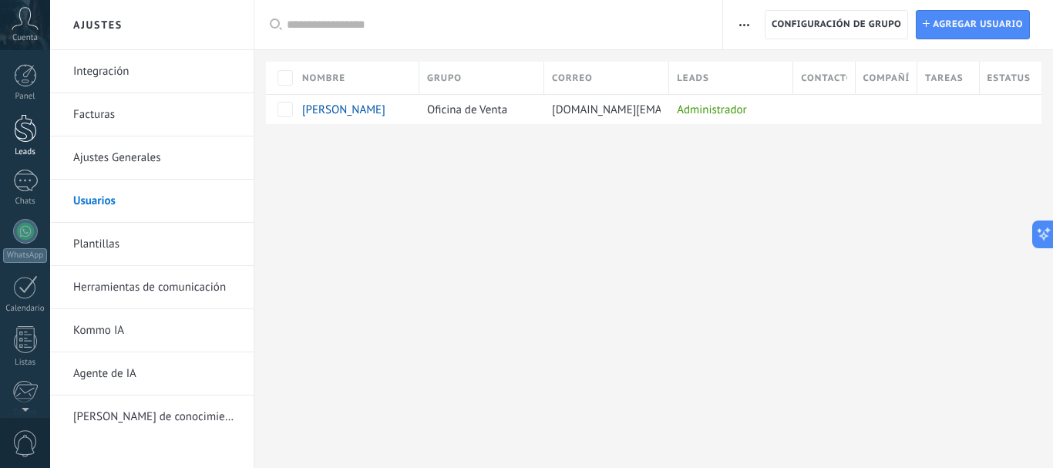
click at [30, 149] on div "Leads" at bounding box center [25, 152] width 45 height 10
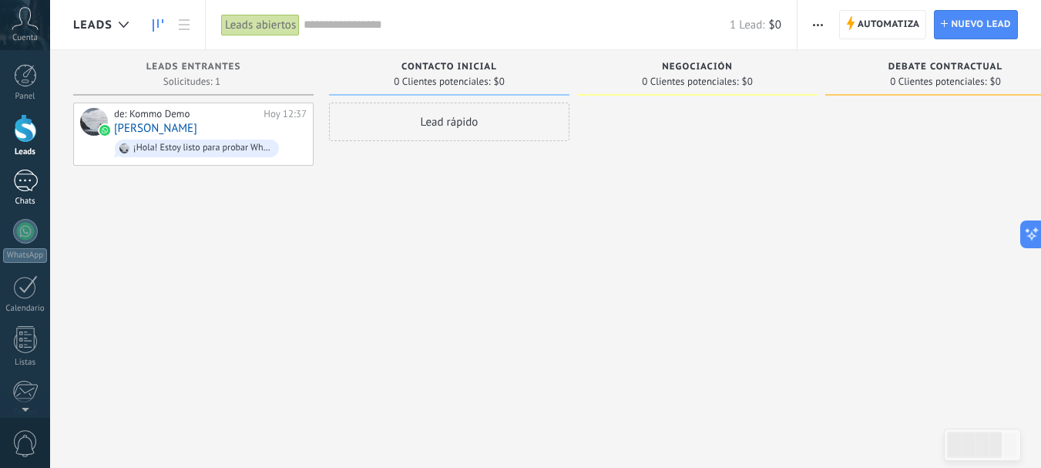
click at [28, 183] on div at bounding box center [25, 181] width 25 height 22
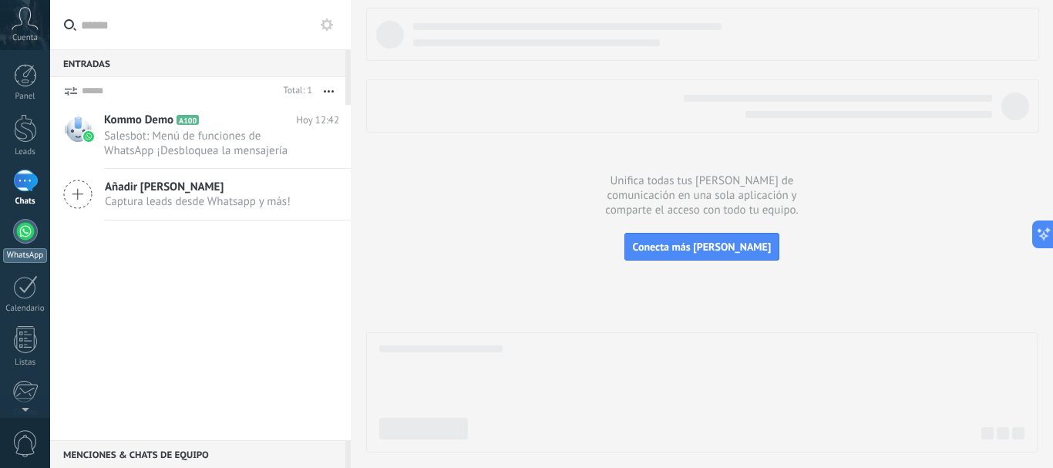
click at [22, 223] on div at bounding box center [25, 231] width 25 height 25
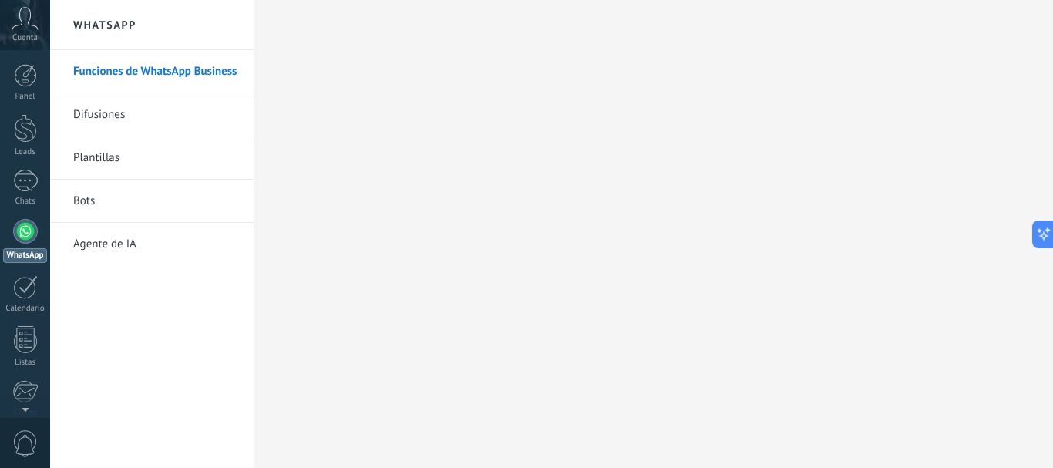
click at [104, 198] on link "Bots" at bounding box center [155, 201] width 165 height 43
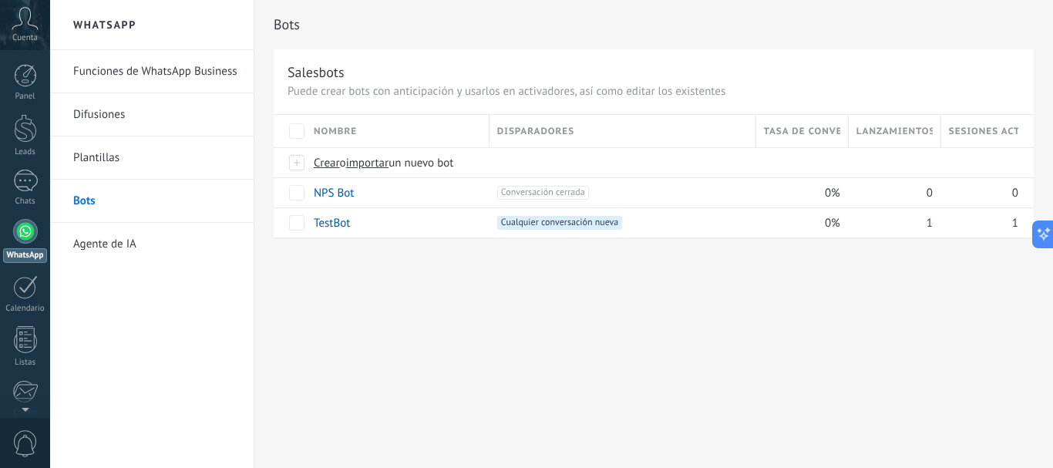
click at [98, 163] on link "Plantillas" at bounding box center [155, 157] width 165 height 43
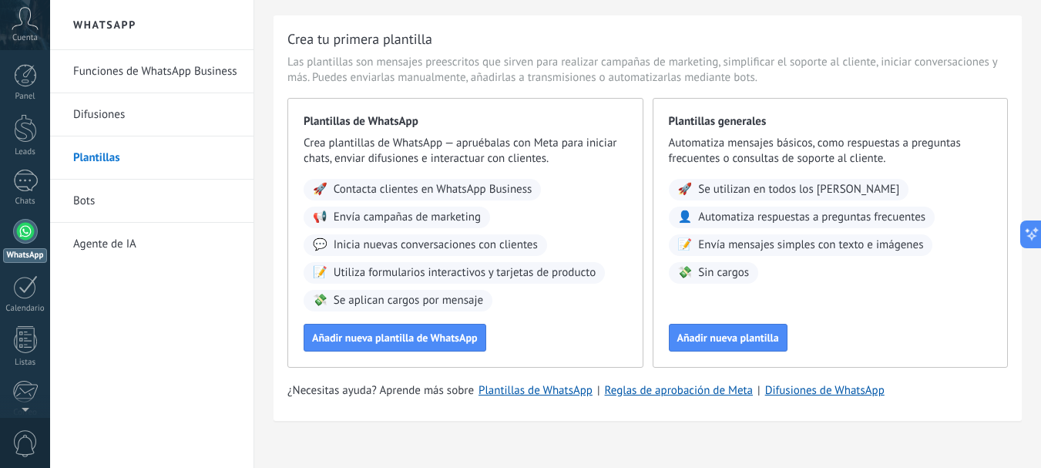
scroll to position [52, 0]
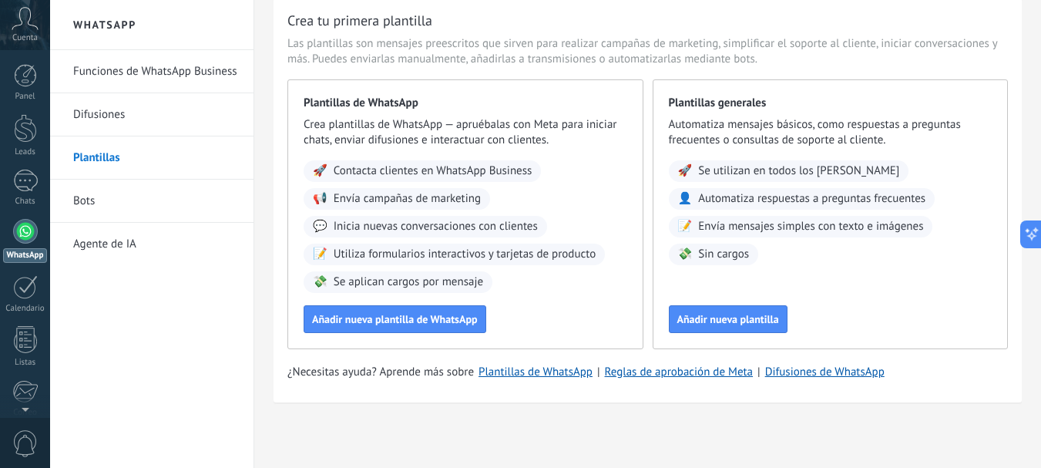
click at [123, 69] on link "Funciones de WhatsApp Business" at bounding box center [155, 71] width 165 height 43
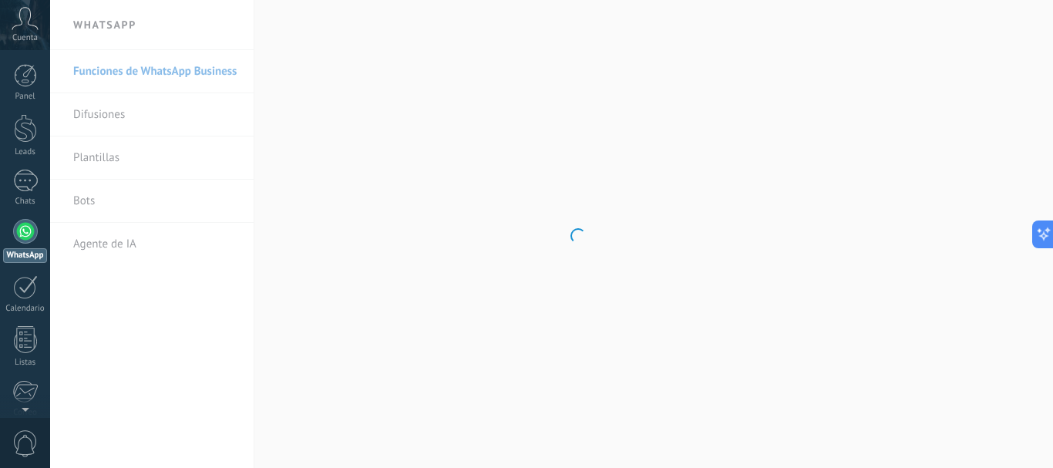
click at [106, 112] on body ".abccls-1,.abccls-2{fill-rule:evenodd}.abccls-2{fill:#fff} .abfcls-1{fill:none}…" at bounding box center [526, 234] width 1053 height 468
click at [23, 294] on div at bounding box center [25, 287] width 25 height 24
click at [20, 340] on div at bounding box center [25, 339] width 23 height 27
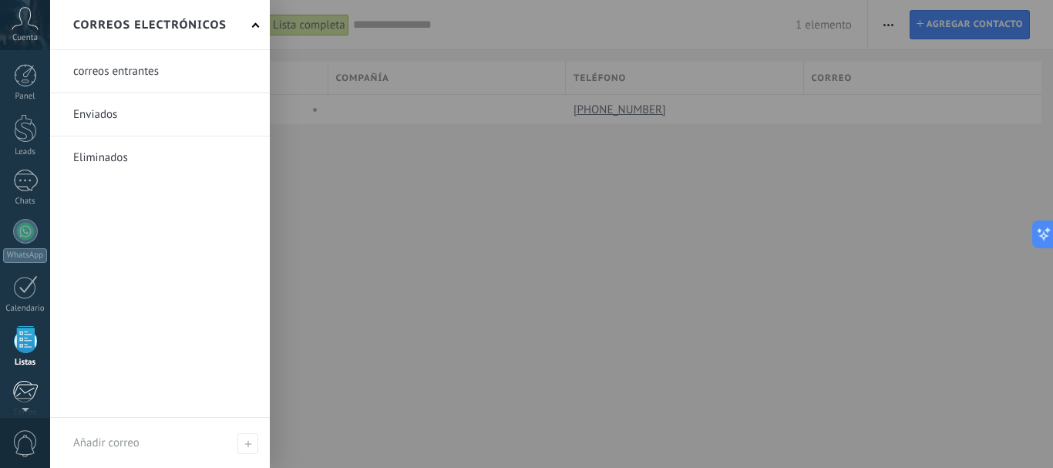
click at [25, 384] on div at bounding box center [24, 391] width 25 height 23
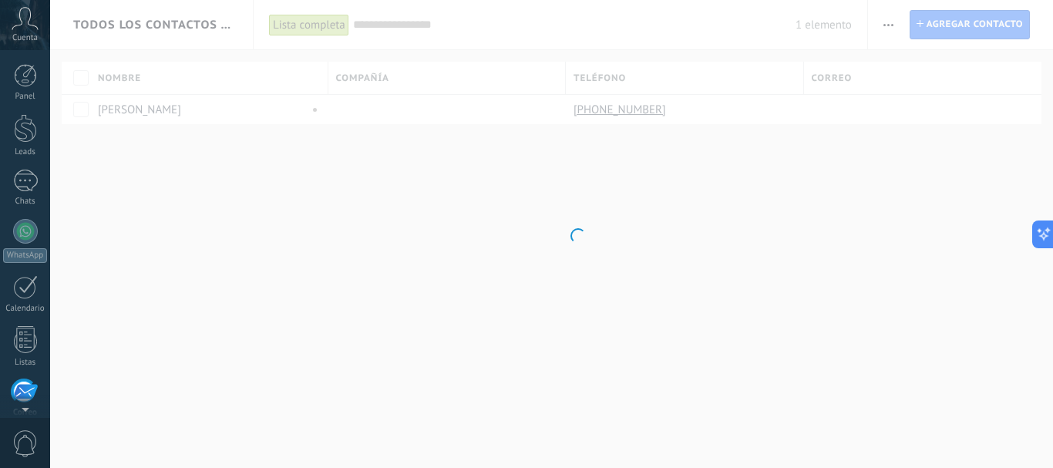
scroll to position [149, 0]
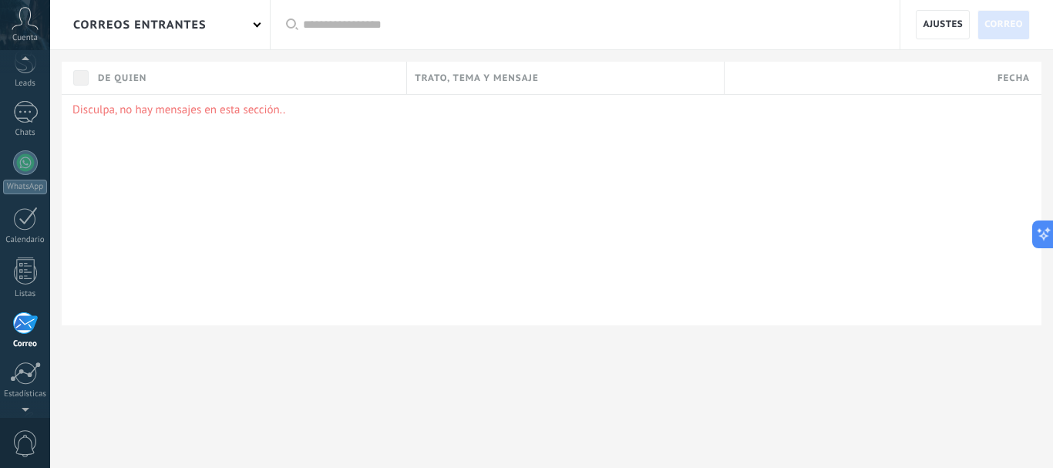
click at [29, 38] on span "Cuenta" at bounding box center [24, 38] width 25 height 10
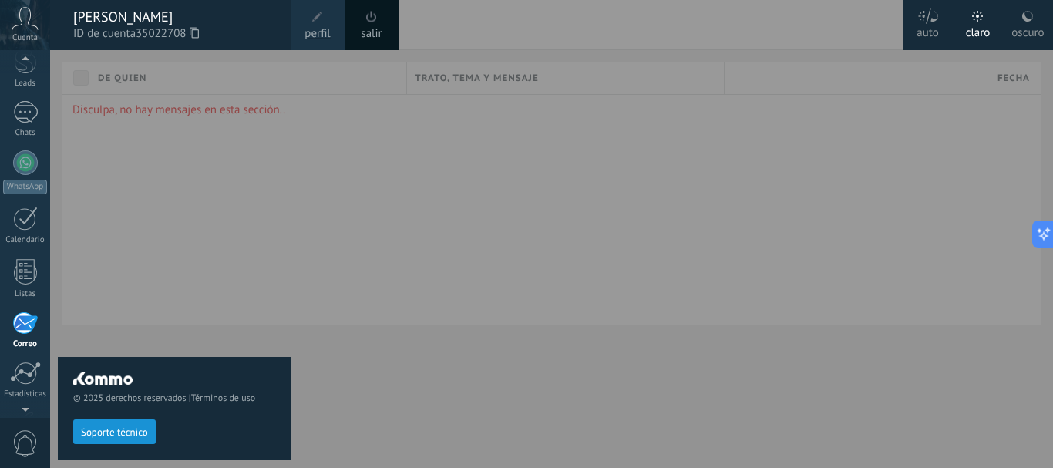
scroll to position [22, 0]
click at [27, 168] on div at bounding box center [25, 158] width 25 height 22
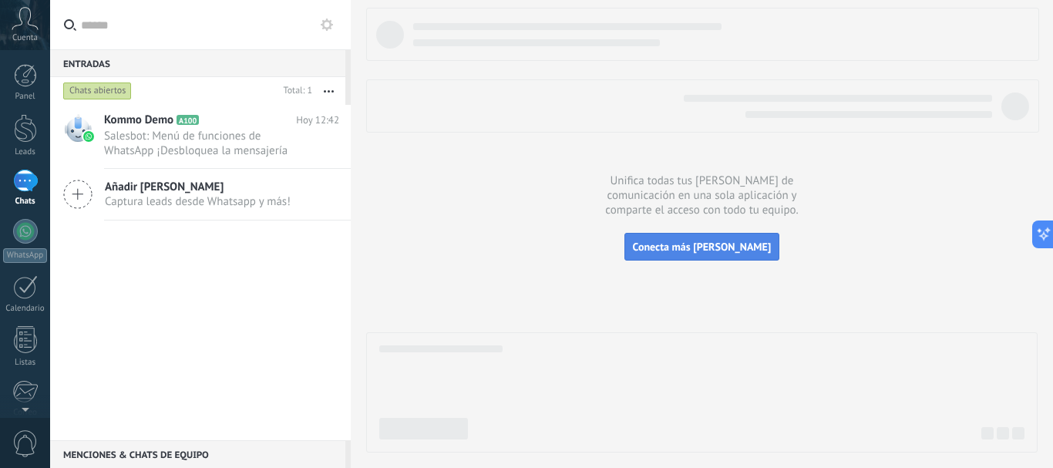
click at [714, 247] on span "Conecta más [PERSON_NAME]" at bounding box center [702, 247] width 139 height 14
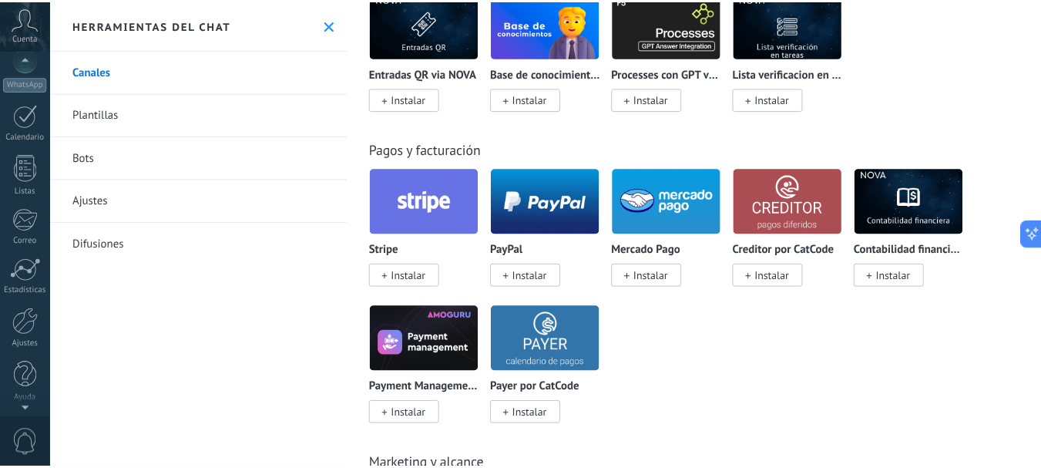
scroll to position [173, 0]
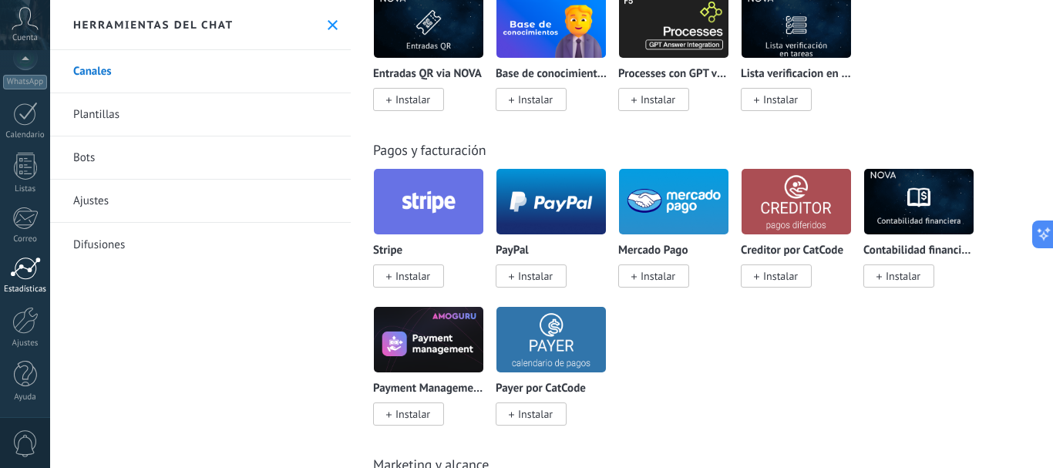
click at [29, 270] on div at bounding box center [25, 268] width 31 height 23
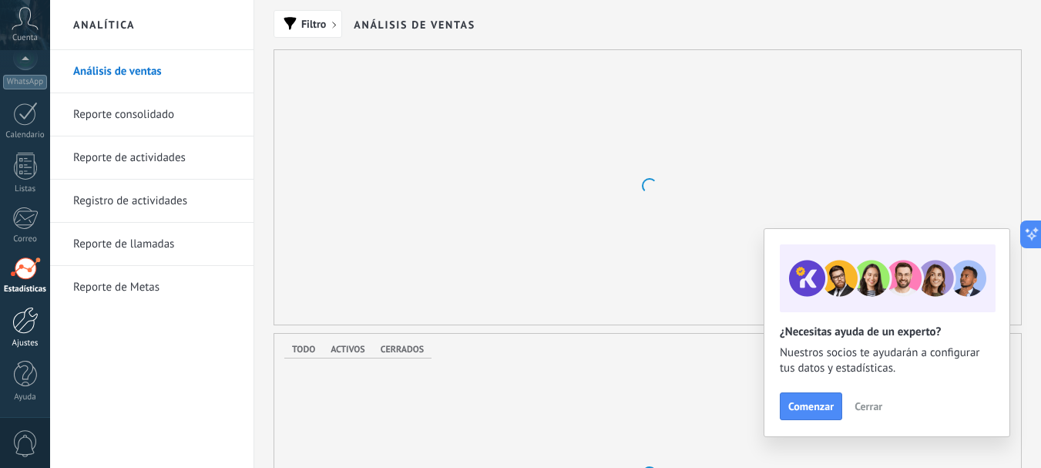
click at [19, 327] on div at bounding box center [25, 320] width 26 height 27
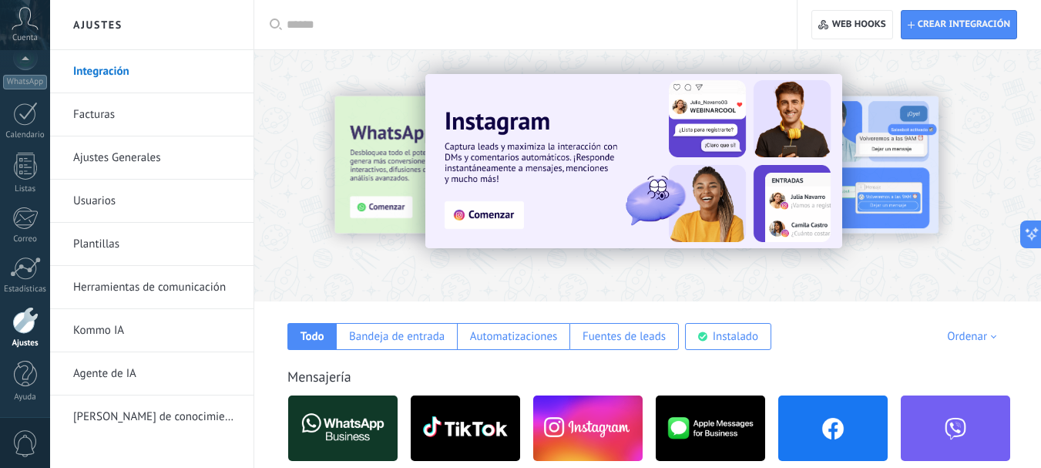
click at [93, 116] on link "Facturas" at bounding box center [155, 114] width 165 height 43
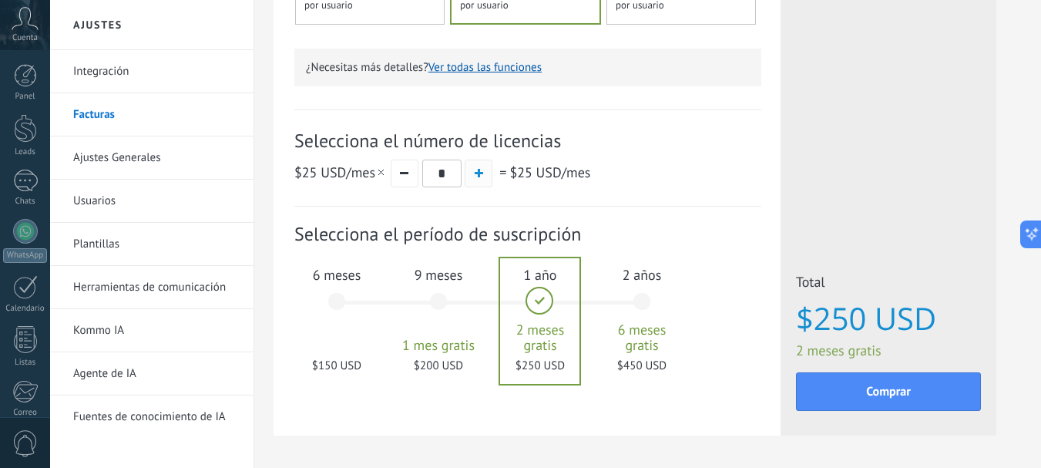
click at [478, 177] on span "button" at bounding box center [479, 173] width 8 height 8
type input "*"
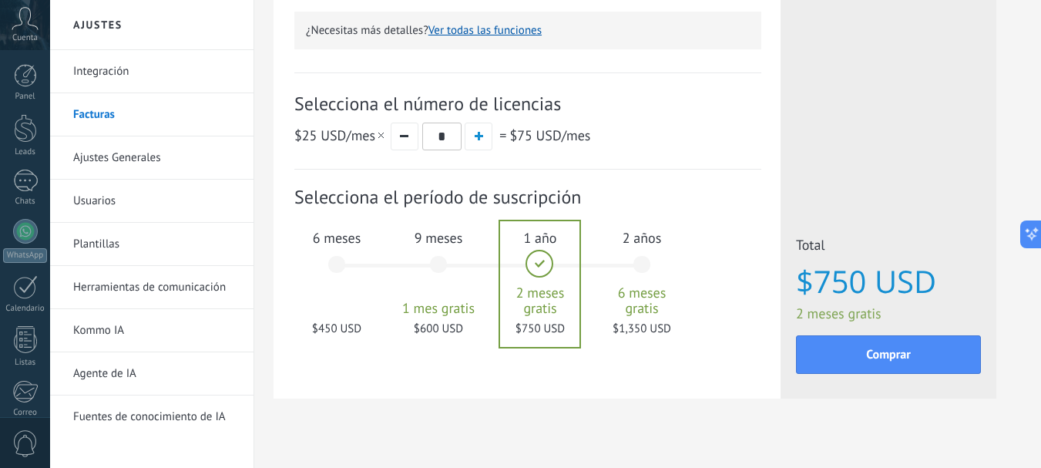
scroll to position [519, 0]
